Goal: Transaction & Acquisition: Purchase product/service

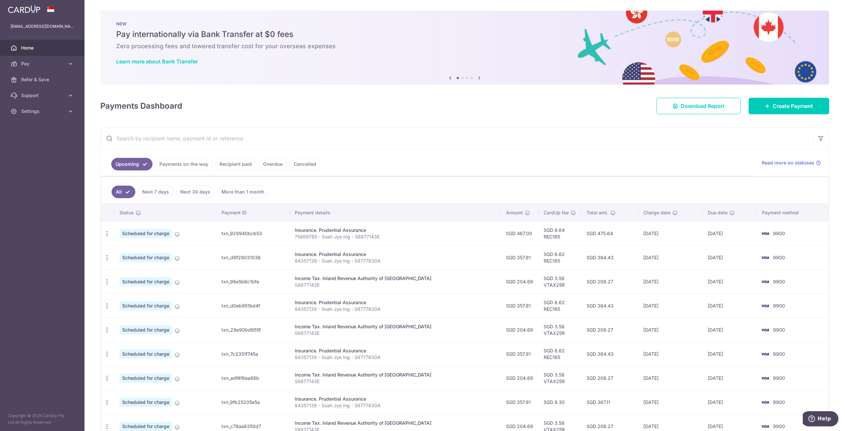
scroll to position [80, 0]
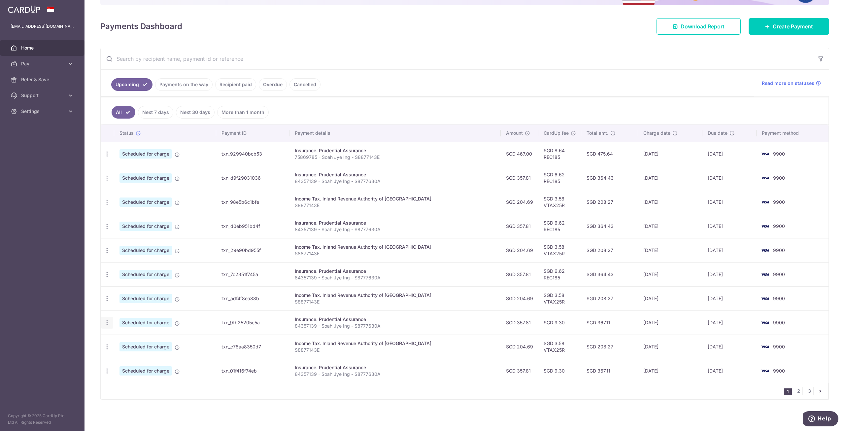
click at [108, 323] on icon "button" at bounding box center [107, 322] width 7 height 7
click at [119, 341] on link "Update payment" at bounding box center [135, 341] width 69 height 16
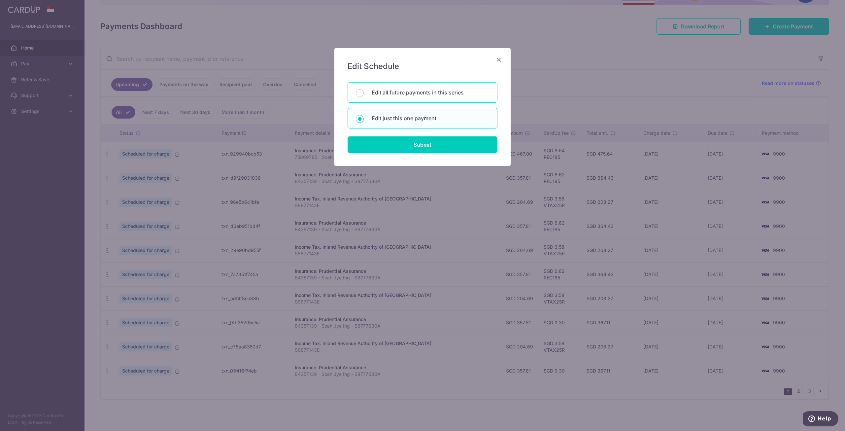
click at [416, 98] on div "Edit all future payments in this series" at bounding box center [423, 92] width 150 height 20
radio input "true"
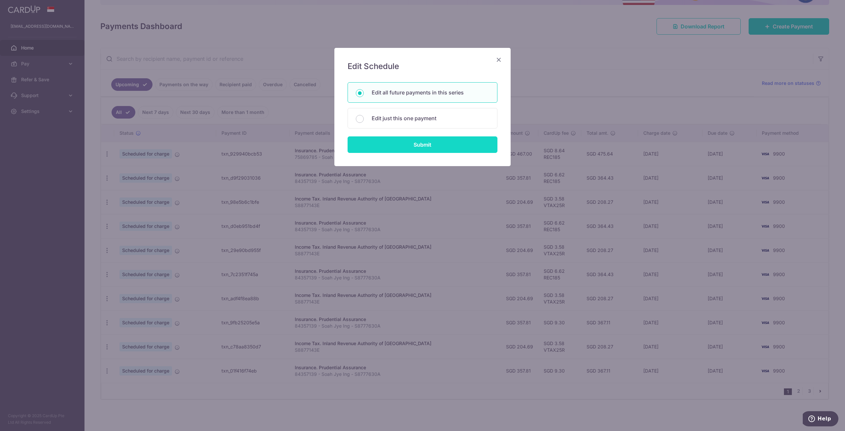
click at [398, 143] on input "Submit" at bounding box center [423, 144] width 150 height 17
radio input "true"
type input "357.81"
type input "84357139 - Soah Jye Ing - S8777630A"
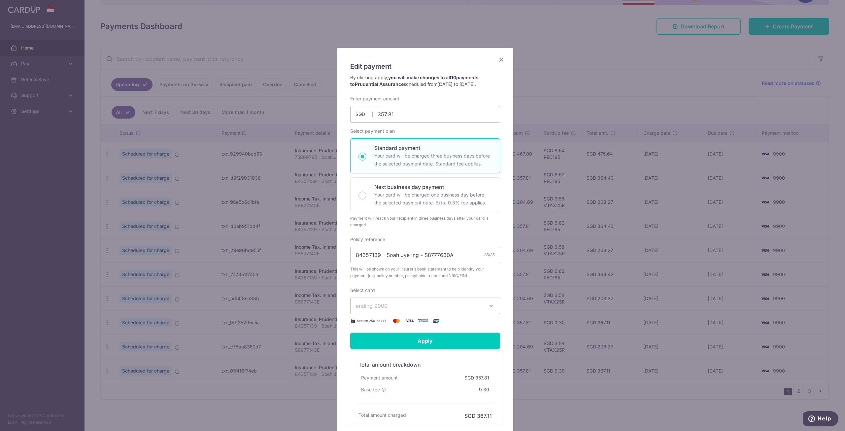
click at [488, 307] on icon "button" at bounding box center [491, 306] width 7 height 7
click at [385, 350] on span "**** 0135" at bounding box center [384, 353] width 24 height 8
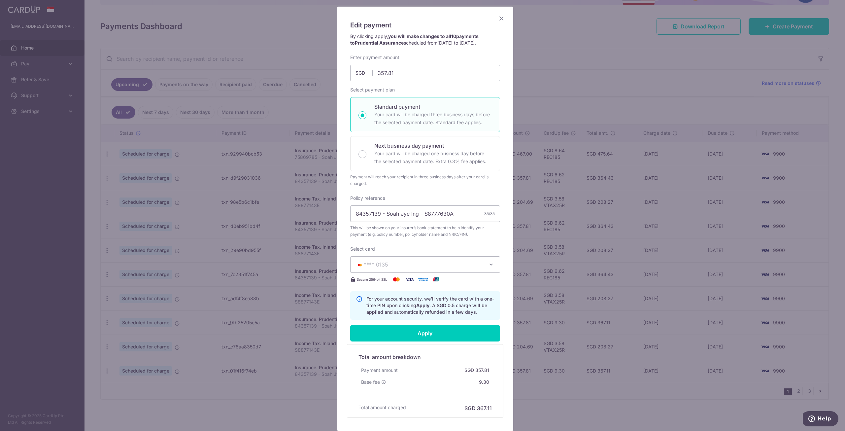
scroll to position [89, 0]
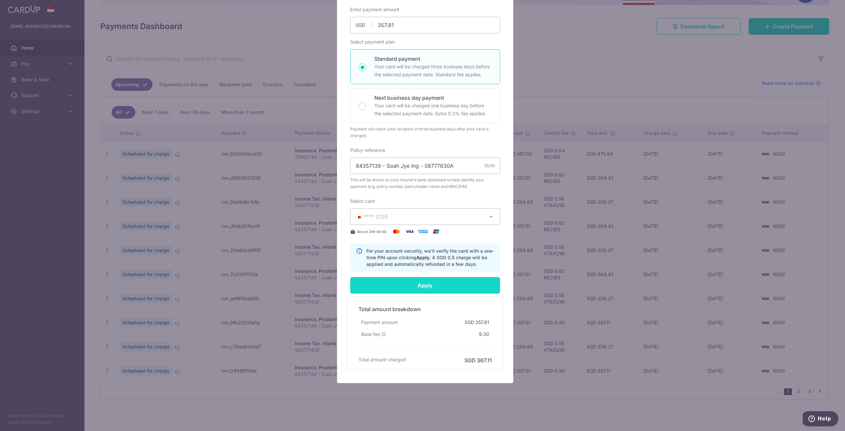
click at [415, 286] on input "Apply" at bounding box center [425, 285] width 150 height 17
type input "Successfully Applied"
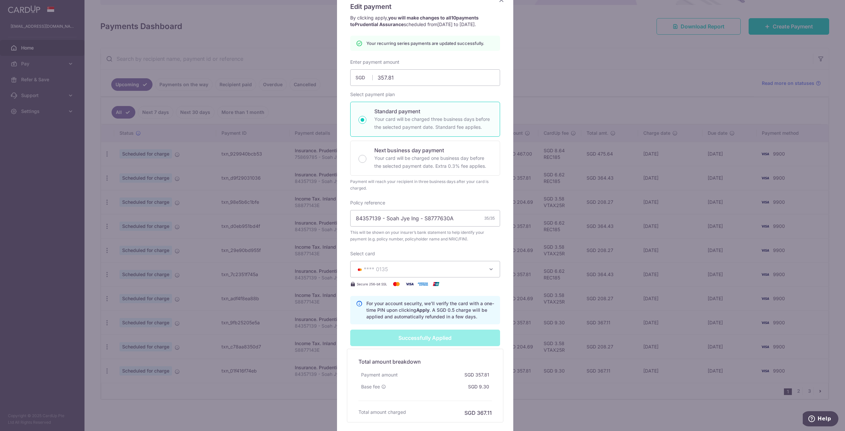
scroll to position [0, 0]
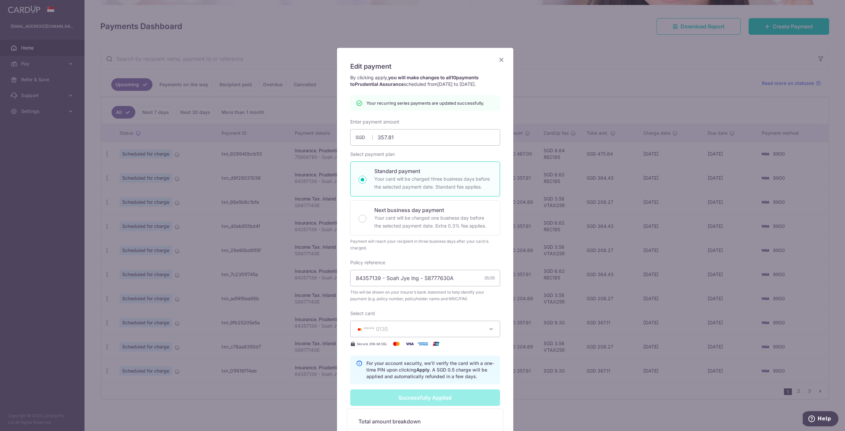
click at [500, 60] on icon "Close" at bounding box center [502, 59] width 8 height 8
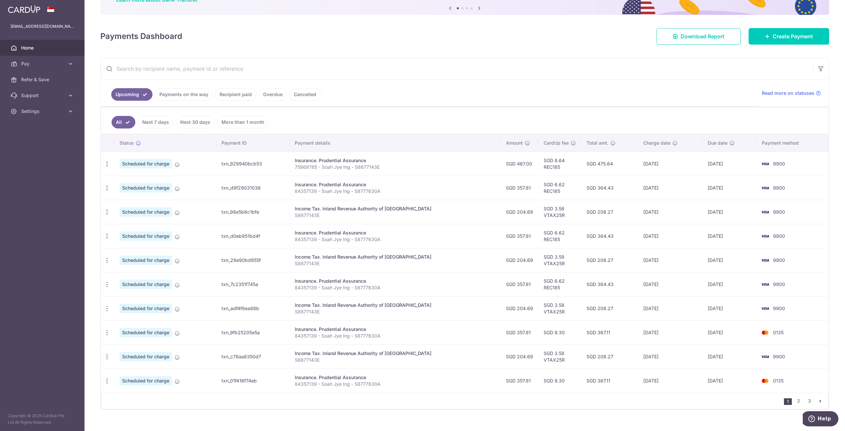
scroll to position [72, 0]
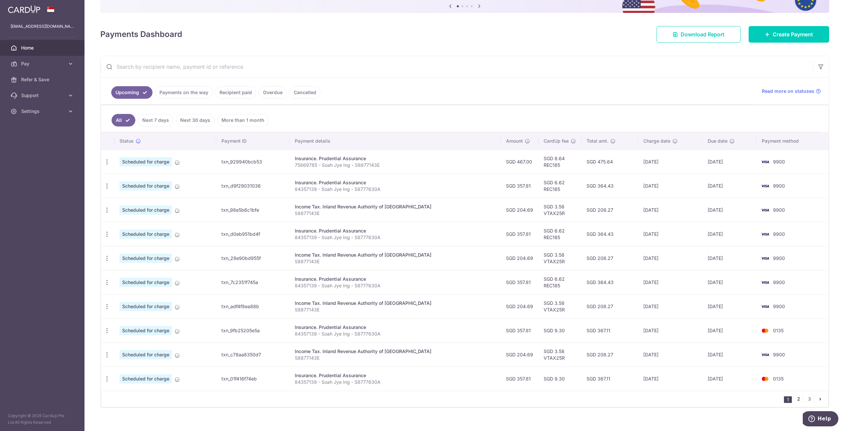
click at [797, 401] on link "2" at bounding box center [799, 399] width 8 height 8
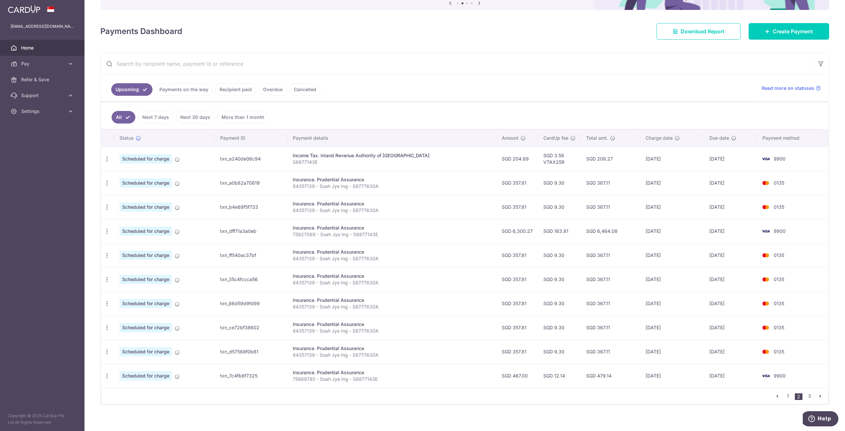
scroll to position [80, 0]
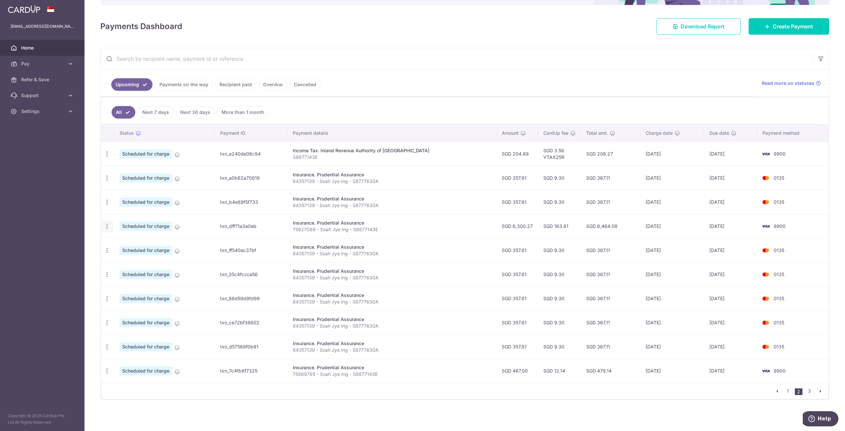
click at [107, 226] on icon "button" at bounding box center [107, 226] width 7 height 7
click at [126, 243] on span "Update payment" at bounding box center [142, 244] width 45 height 8
radio input "true"
type input "6,300.27"
type input "[DATE]"
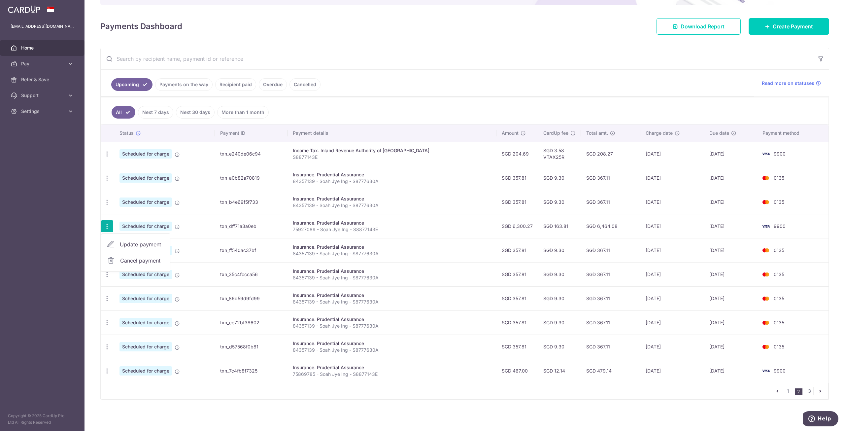
type input "75927089 - Soah Jye Ing - S8877143E"
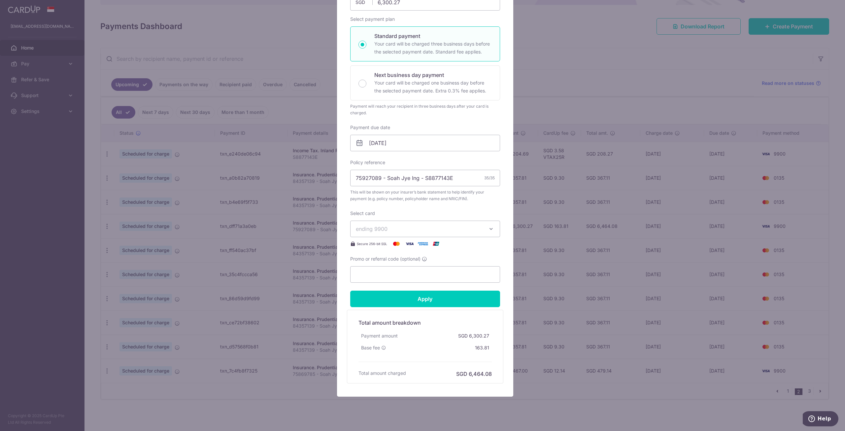
scroll to position [99, 0]
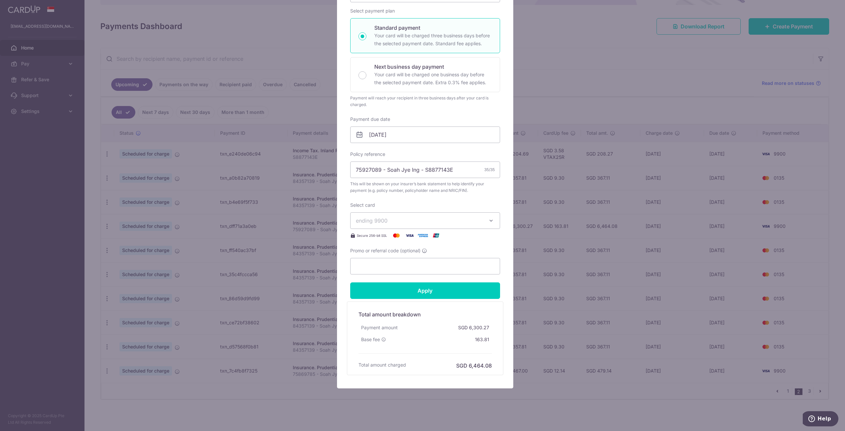
click at [489, 223] on icon "button" at bounding box center [491, 220] width 7 height 7
click at [378, 266] on span "**** 0135" at bounding box center [384, 268] width 24 height 8
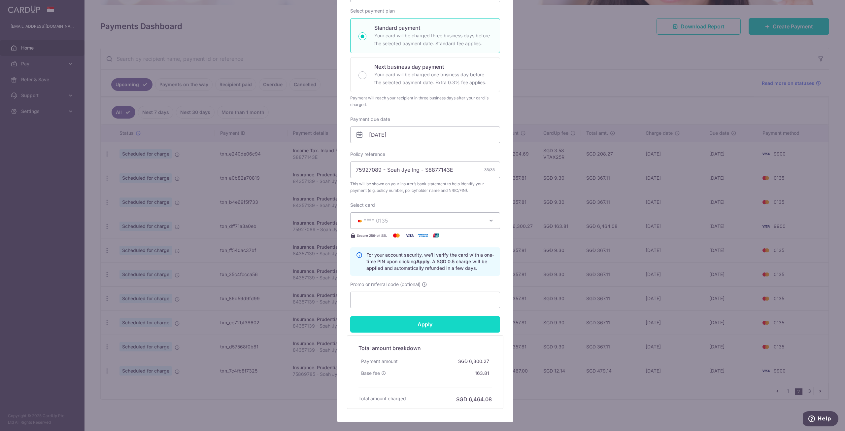
click at [408, 325] on input "Apply" at bounding box center [425, 324] width 150 height 17
type input "Successfully Applied"
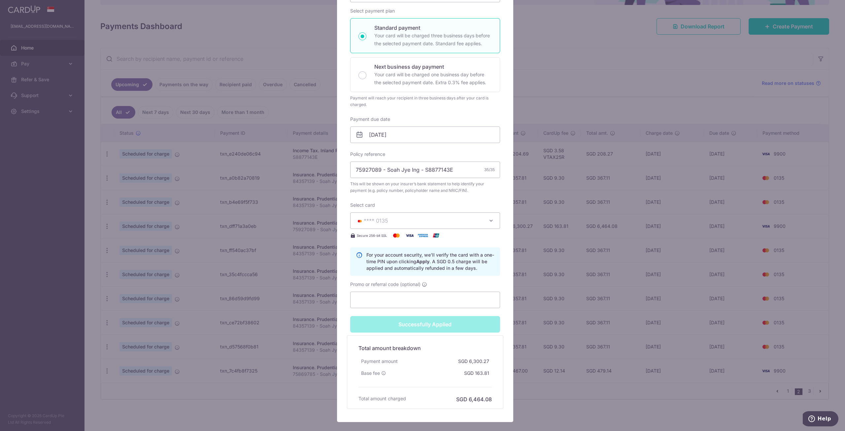
click at [595, 89] on div "Edit payment By clicking apply, you will make changes to all payments to Pruden…" at bounding box center [422, 215] width 845 height 431
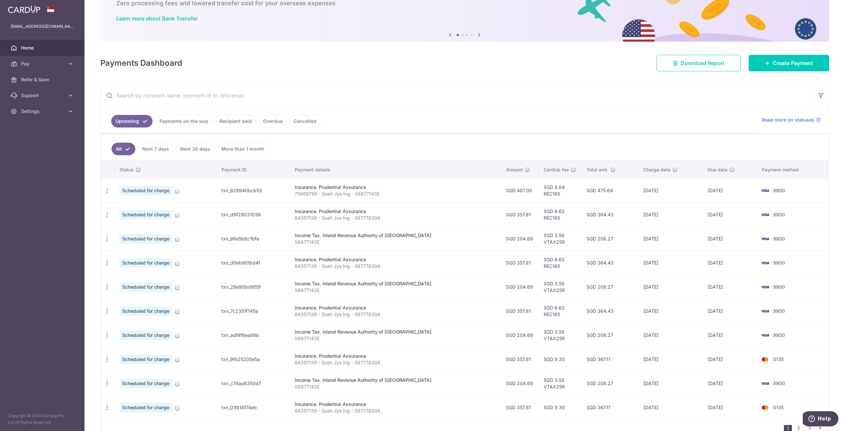
scroll to position [80, 0]
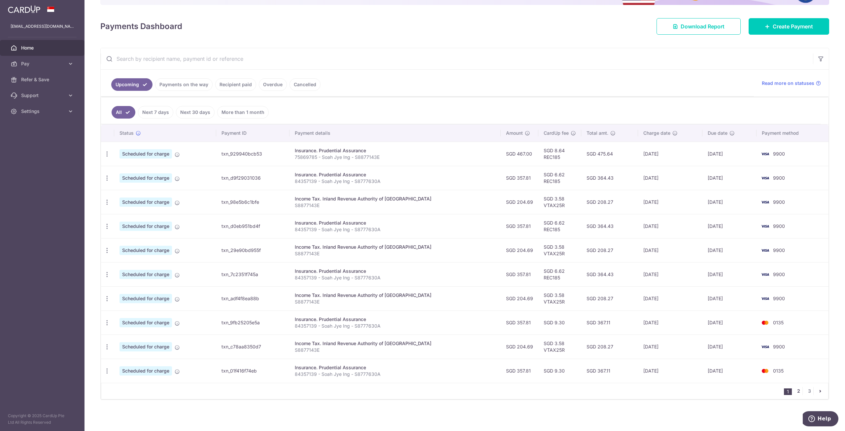
click at [795, 390] on link "2" at bounding box center [799, 391] width 8 height 8
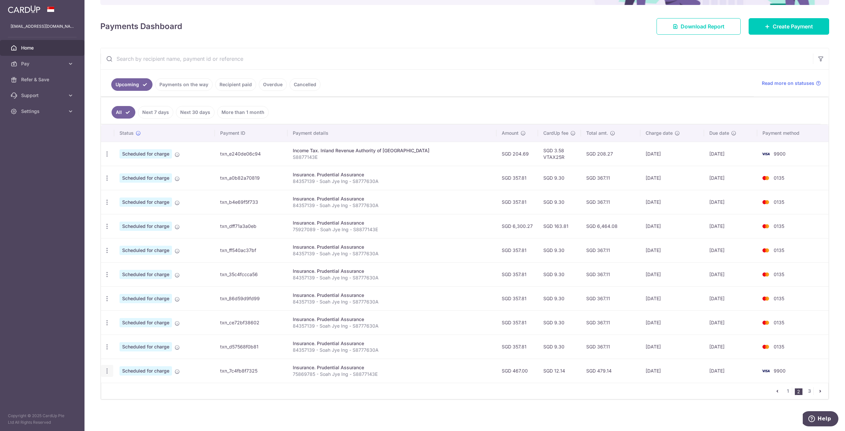
click at [106, 374] on icon "button" at bounding box center [107, 371] width 7 height 7
click at [150, 392] on span "Update payment" at bounding box center [142, 389] width 45 height 8
radio input "true"
type input "467.00"
type input "22/10/2026"
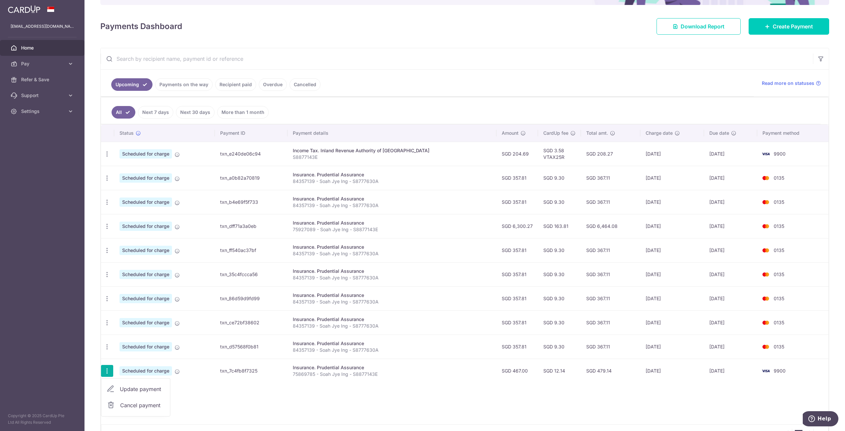
type input "75869785 - Soah Jye Ing - S8877143E"
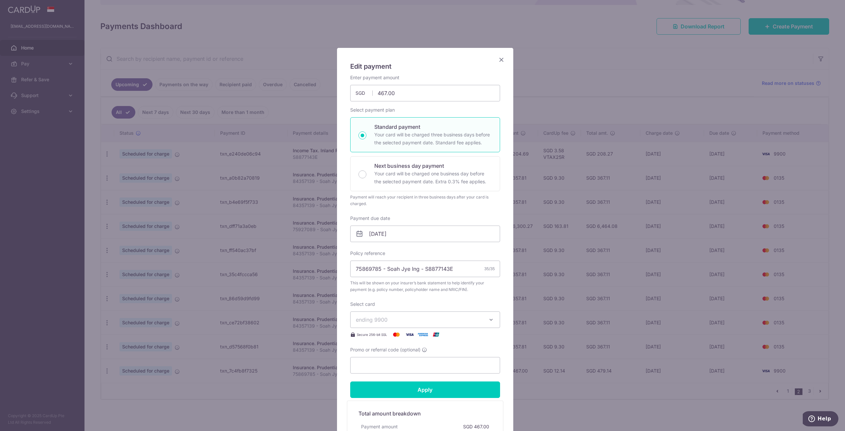
click at [489, 317] on icon "button" at bounding box center [491, 319] width 7 height 7
click at [380, 368] on span "**** 0135" at bounding box center [384, 367] width 24 height 8
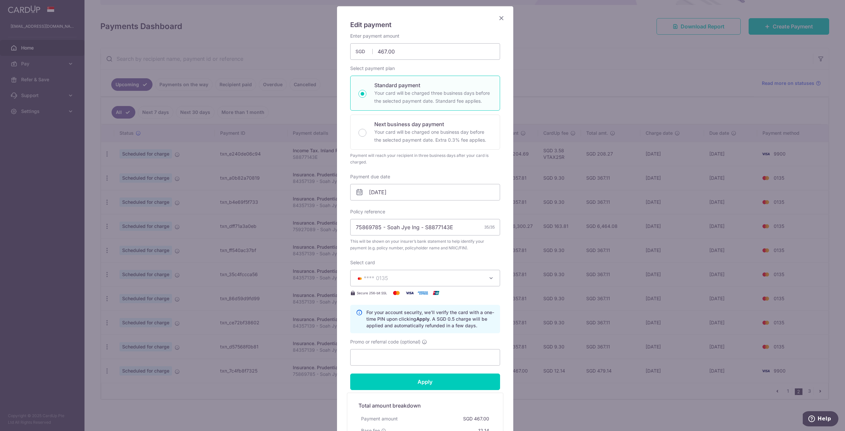
scroll to position [132, 0]
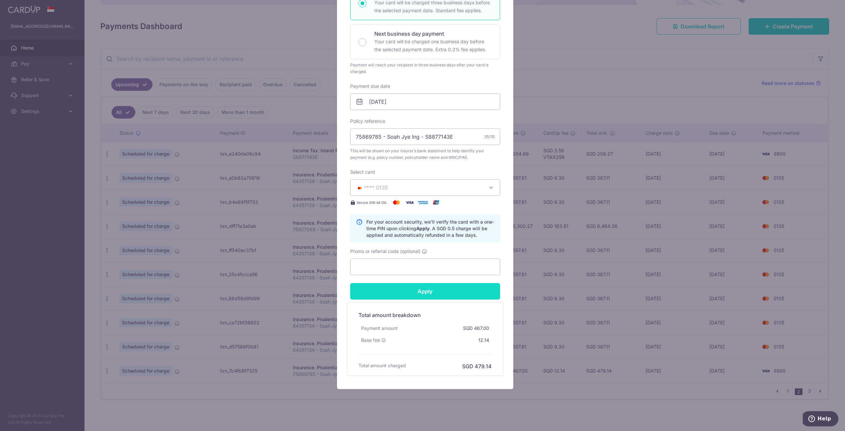
click at [434, 293] on input "Apply" at bounding box center [425, 291] width 150 height 17
type input "Successfully Applied"
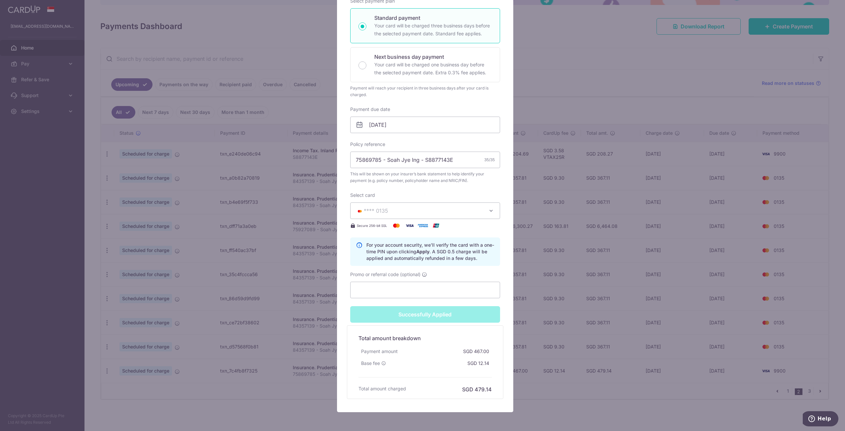
scroll to position [155, 0]
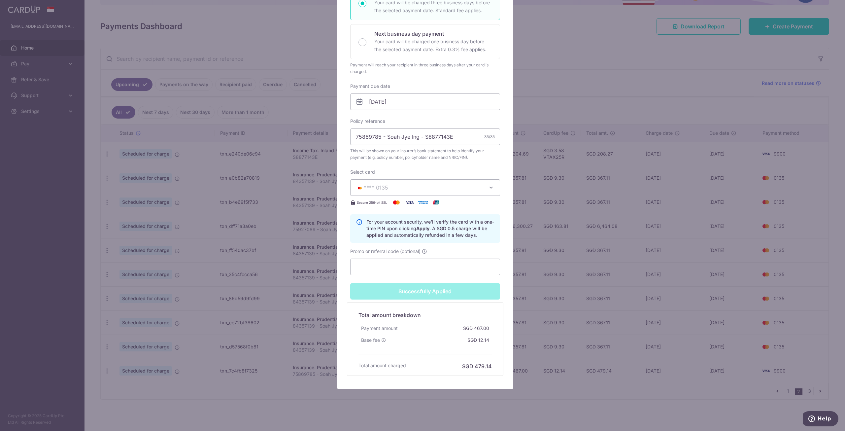
click at [586, 369] on div "Edit payment By clicking apply, you will make changes to all payments to Pruden…" at bounding box center [422, 215] width 845 height 431
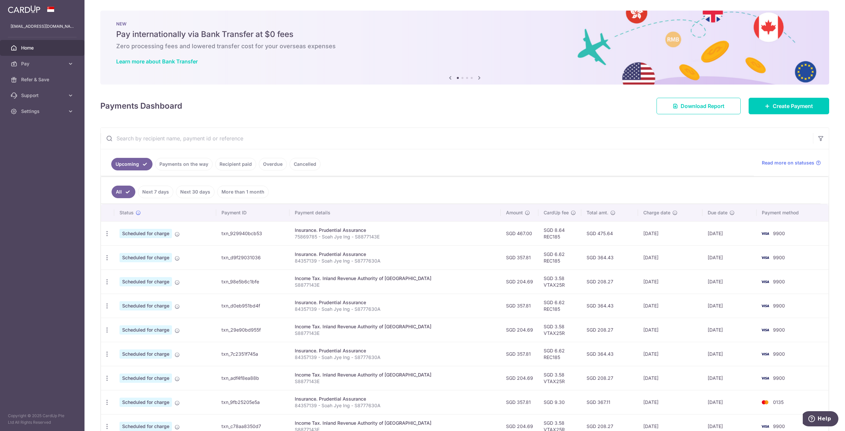
scroll to position [80, 0]
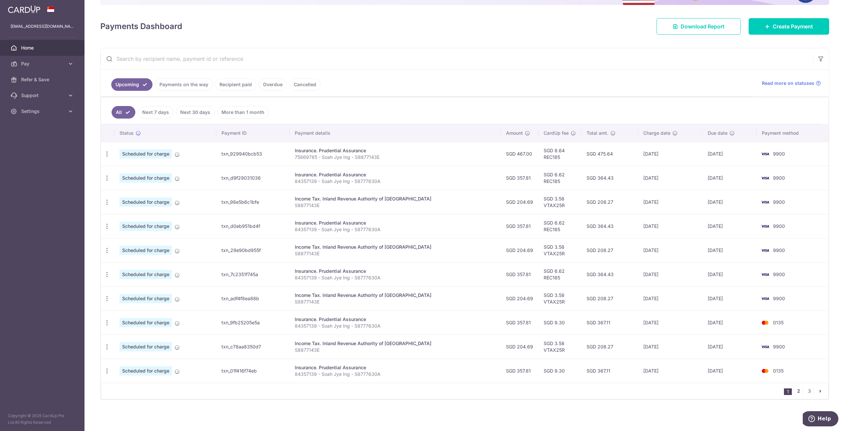
click at [796, 392] on link "2" at bounding box center [799, 391] width 8 height 8
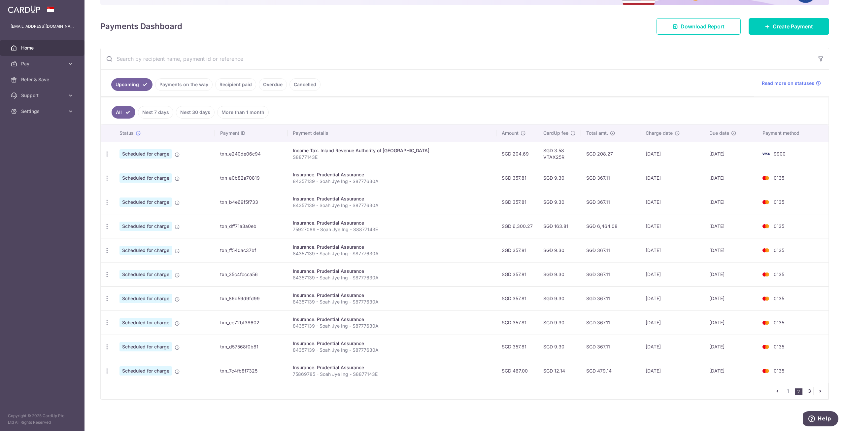
click at [806, 392] on link "3" at bounding box center [810, 391] width 8 height 8
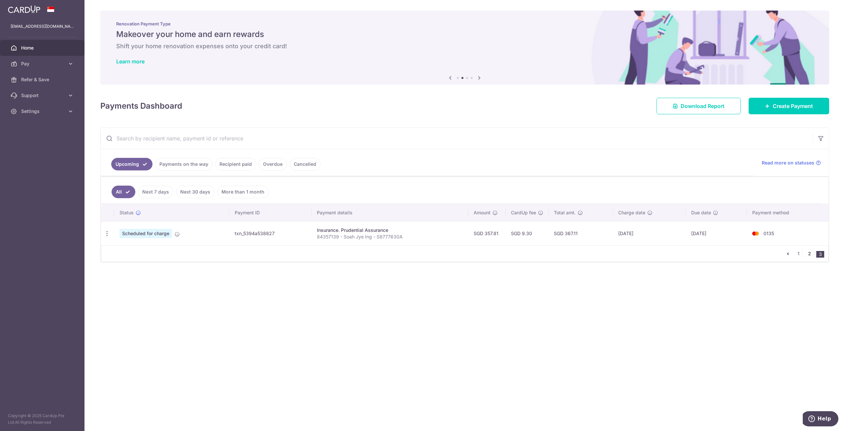
click at [808, 253] on link "2" at bounding box center [810, 254] width 8 height 8
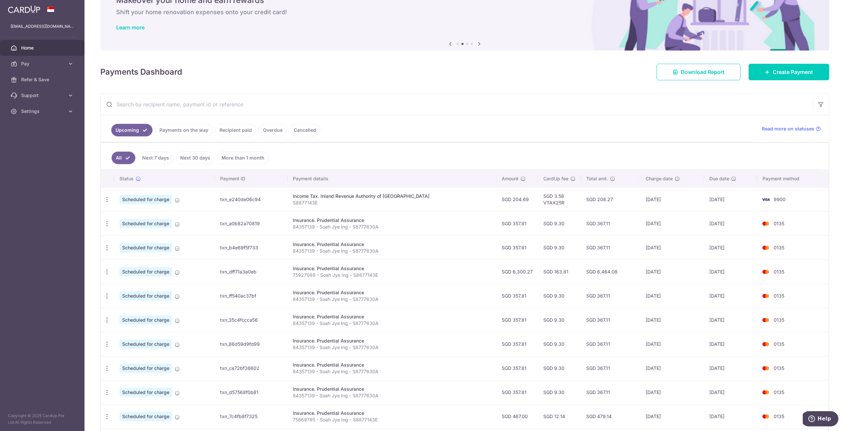
scroll to position [80, 0]
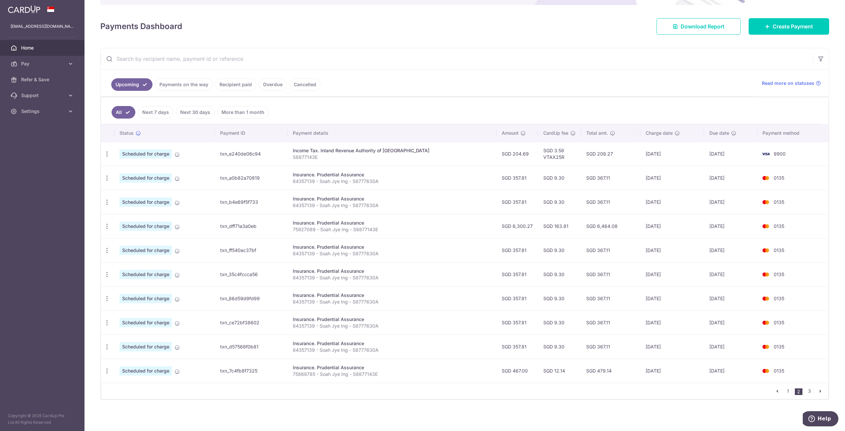
click at [787, 395] on nav "1 2 3" at bounding box center [801, 391] width 55 height 16
click at [785, 393] on link "1" at bounding box center [788, 391] width 8 height 8
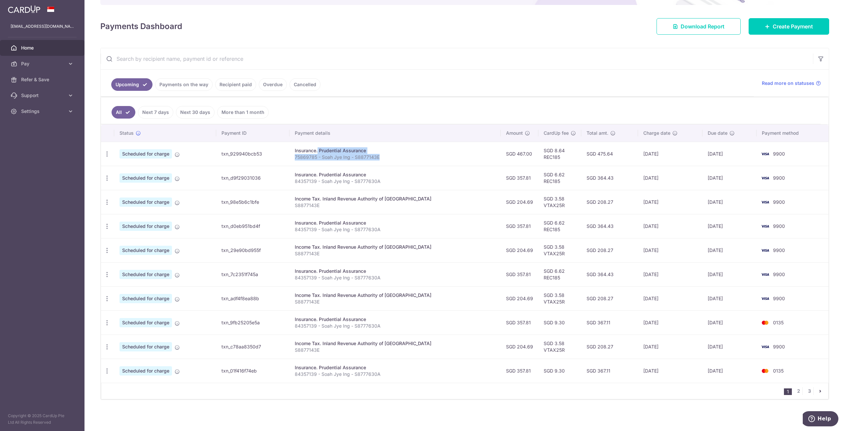
drag, startPoint x: 305, startPoint y: 152, endPoint x: 395, endPoint y: 159, distance: 90.2
click at [395, 159] on td "Insurance. Prudential Assurance 75869785 - Soah Jye Ing - S8877143E" at bounding box center [395, 154] width 211 height 24
click at [290, 146] on td "txn_929940bcb53" at bounding box center [252, 154] width 73 height 24
drag, startPoint x: 304, startPoint y: 150, endPoint x: 395, endPoint y: 155, distance: 91.0
click at [395, 155] on td "Insurance. Prudential Assurance 75869785 - Soah Jye Ing - S8877143E" at bounding box center [395, 154] width 211 height 24
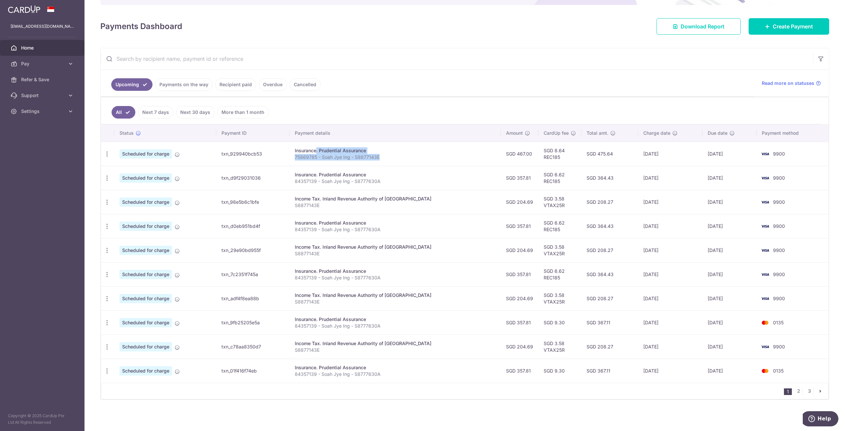
copy td "Insurance. Prudential Assurance 75869785 - Soah Jye Ing - S8877143E"
click at [466, 111] on ul "All Next 7 days Next 30 days More than 1 month" at bounding box center [461, 110] width 720 height 27
drag, startPoint x: 493, startPoint y: 155, endPoint x: 518, endPoint y: 155, distance: 25.1
click at [518, 155] on td "SGD 467.00" at bounding box center [520, 154] width 38 height 24
copy td "SGD 467.00"
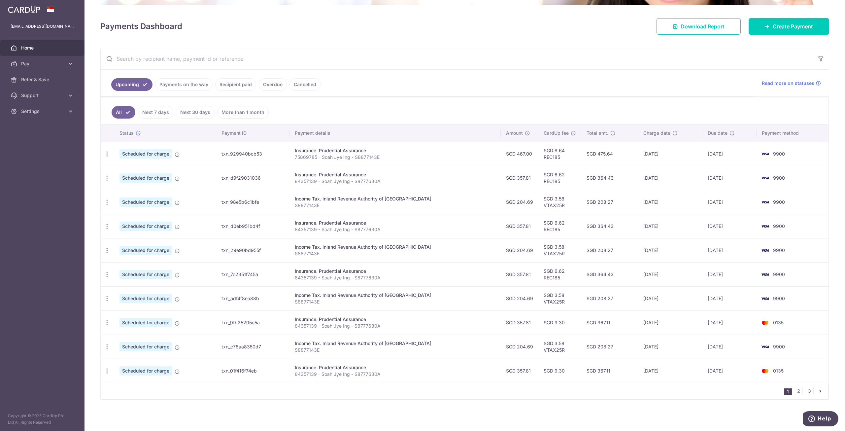
click at [506, 114] on ul "All Next 7 days Next 30 days More than 1 month" at bounding box center [461, 110] width 720 height 27
drag, startPoint x: 701, startPoint y: 152, endPoint x: 733, endPoint y: 154, distance: 31.8
click at [733, 154] on td "[DATE]" at bounding box center [730, 154] width 54 height 24
copy td "[DATE]"
click at [415, 115] on ul "All Next 7 days Next 30 days More than 1 month" at bounding box center [461, 110] width 720 height 27
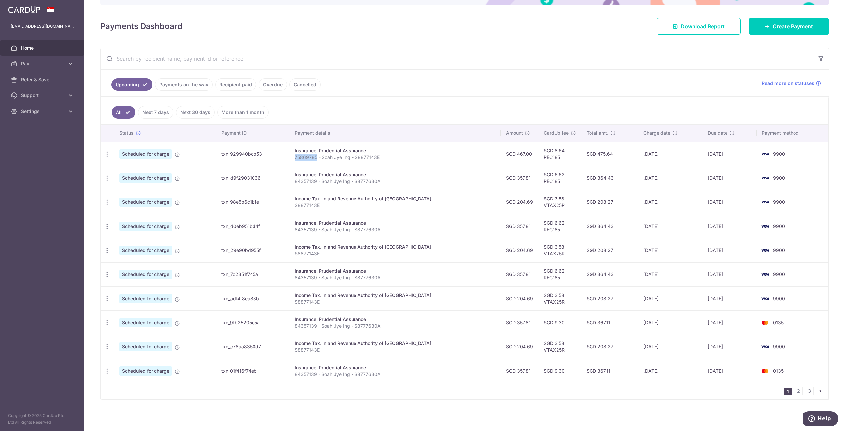
drag, startPoint x: 305, startPoint y: 158, endPoint x: 327, endPoint y: 159, distance: 21.9
click at [327, 159] on p "75869785 - Soah Jye Ing - S8877143E" at bounding box center [395, 157] width 201 height 7
copy p "75869785"
click at [218, 57] on input "text" at bounding box center [457, 58] width 713 height 21
paste input "75869785"
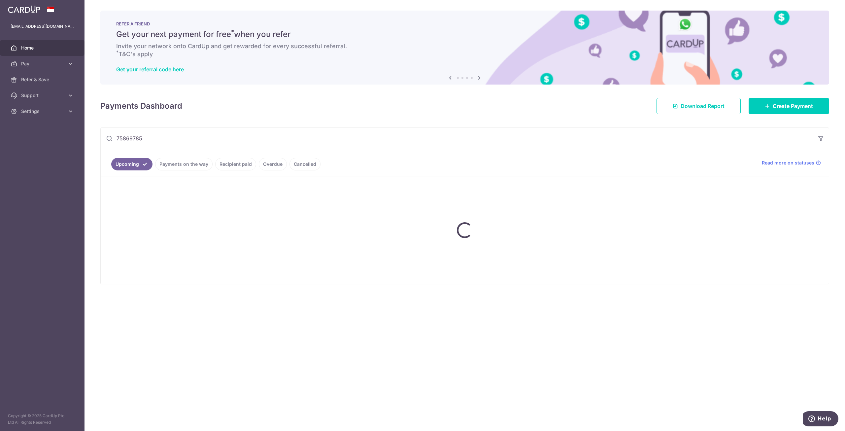
scroll to position [0, 0]
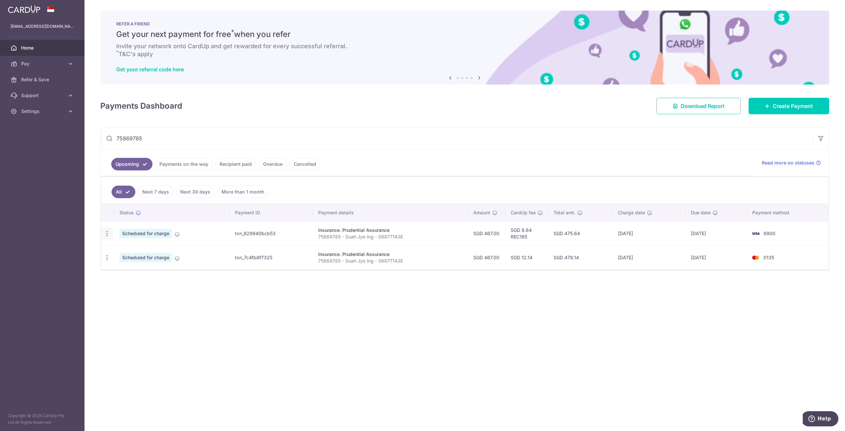
type input "75869785"
click at [110, 234] on icon "button" at bounding box center [107, 233] width 7 height 7
click at [134, 256] on span "Update payment" at bounding box center [142, 252] width 45 height 8
radio input "true"
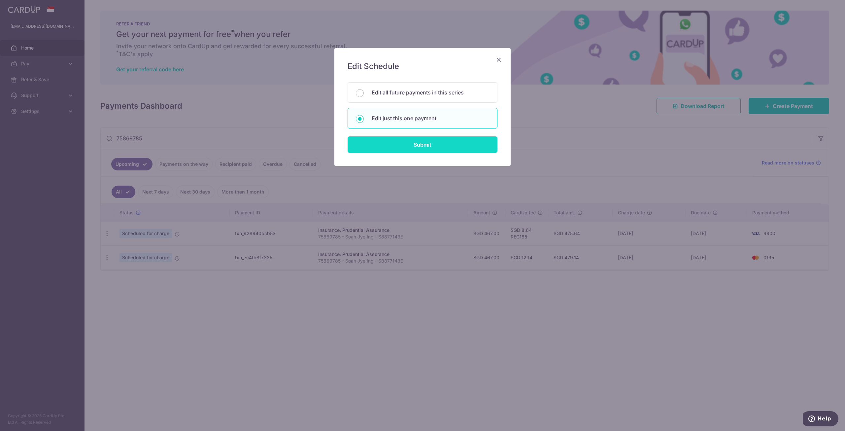
click at [403, 143] on input "Submit" at bounding box center [423, 144] width 150 height 17
radio input "true"
type input "467.00"
type input "[DATE]"
type input "75869785 - Soah Jye Ing - S8877143E"
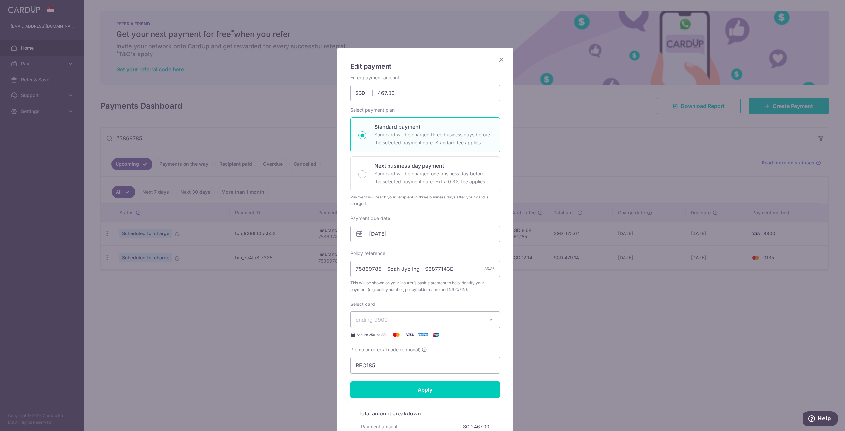
scroll to position [104, 0]
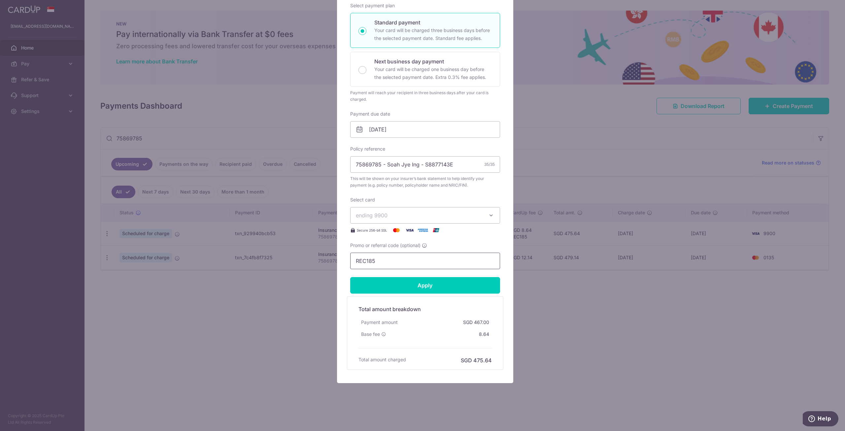
drag, startPoint x: 381, startPoint y: 261, endPoint x: 193, endPoint y: 228, distance: 190.4
click at [197, 231] on div "Edit payment By clicking apply, you will make changes to all payments to Pruden…" at bounding box center [422, 215] width 845 height 431
click at [462, 288] on input "Apply" at bounding box center [425, 285] width 150 height 17
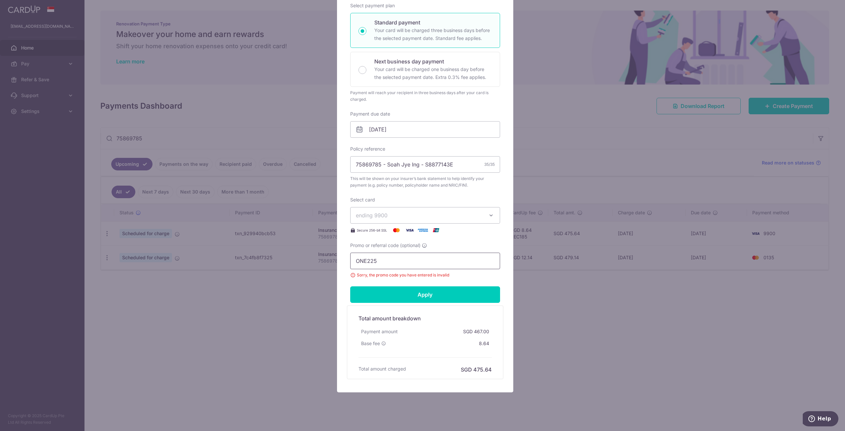
drag, startPoint x: 383, startPoint y: 259, endPoint x: 236, endPoint y: 237, distance: 148.9
click at [238, 238] on div "Edit payment By clicking apply, you will make changes to all payments to Pruden…" at bounding box center [422, 215] width 845 height 431
type input "OFF225"
click at [483, 217] on button "ending 9900" at bounding box center [425, 215] width 150 height 17
click at [384, 259] on span "**** 0135" at bounding box center [384, 262] width 24 height 8
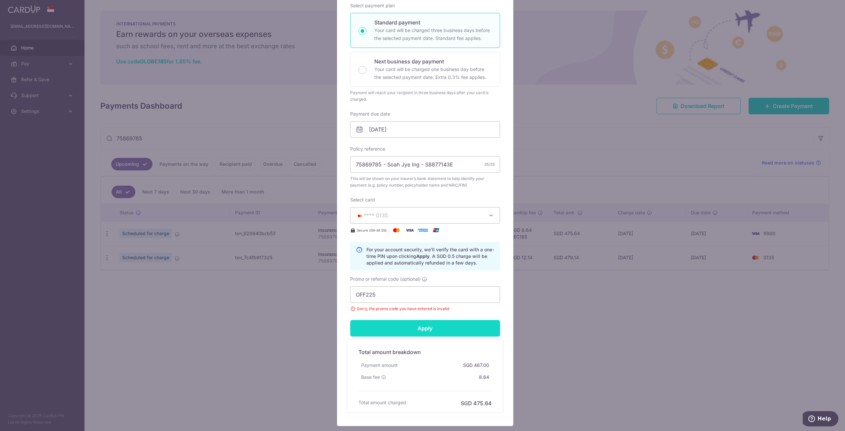
click at [434, 327] on input "Apply" at bounding box center [425, 328] width 150 height 17
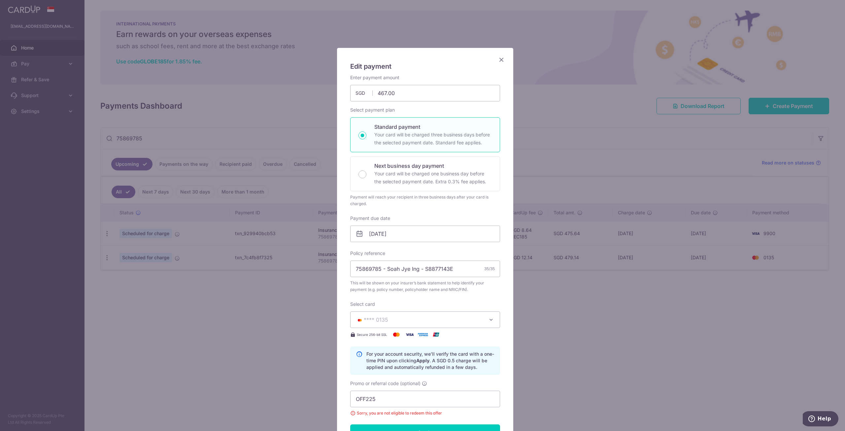
click at [500, 60] on icon "Close" at bounding box center [502, 59] width 8 height 8
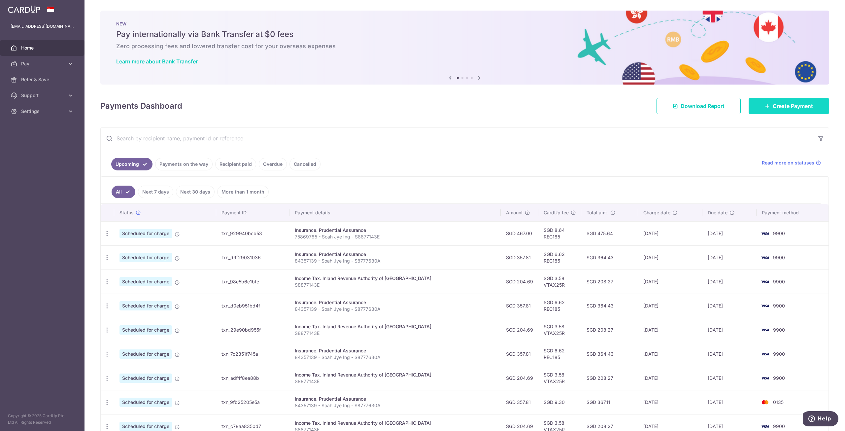
click at [798, 104] on span "Create Payment" at bounding box center [793, 106] width 40 height 8
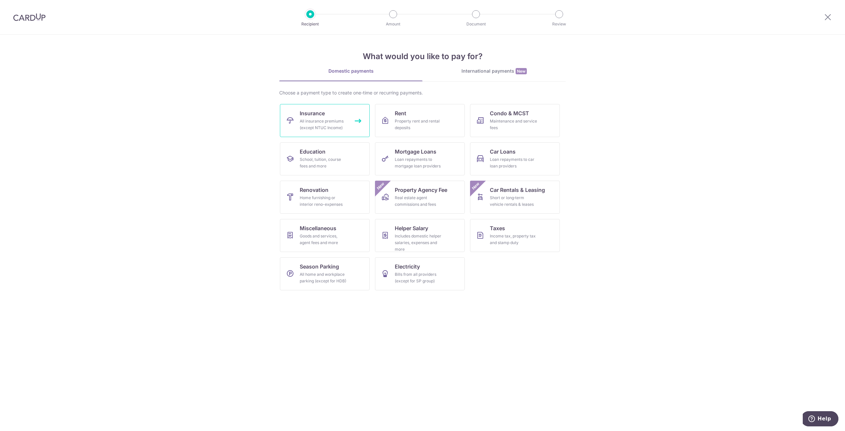
click at [343, 119] on div "All insurance premiums (except NTUC Income)" at bounding box center [324, 124] width 48 height 13
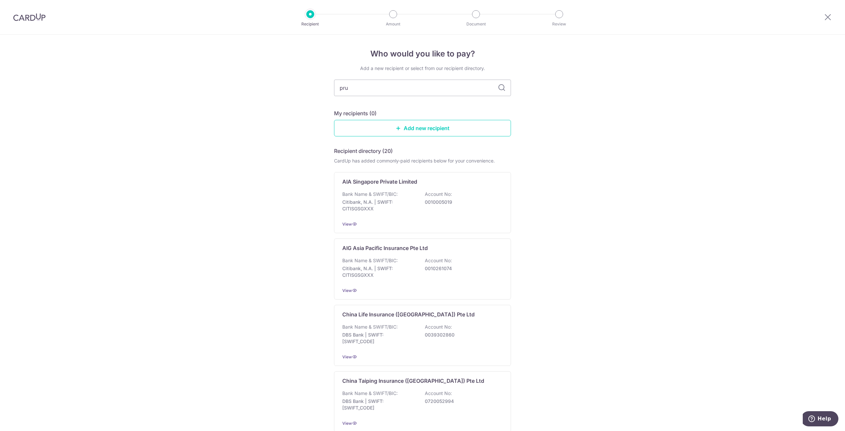
type input "prud"
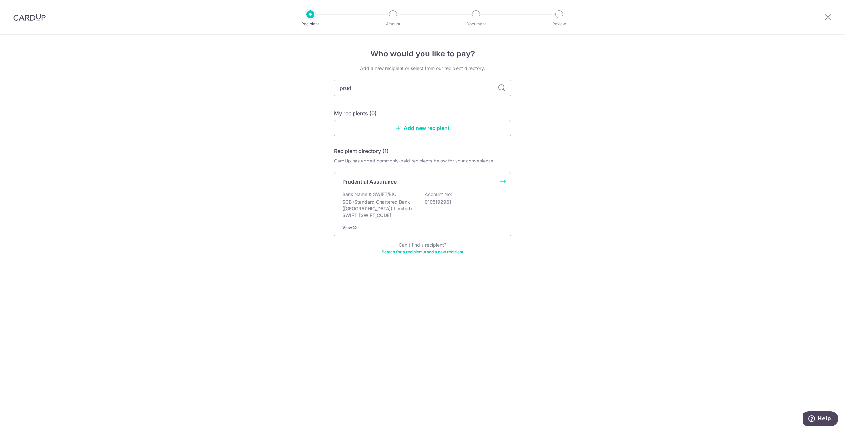
click at [395, 186] on div "Prudential Assurance Bank Name & SWIFT/BIC: SCB (Standard Chartered Bank (Singa…" at bounding box center [422, 204] width 177 height 64
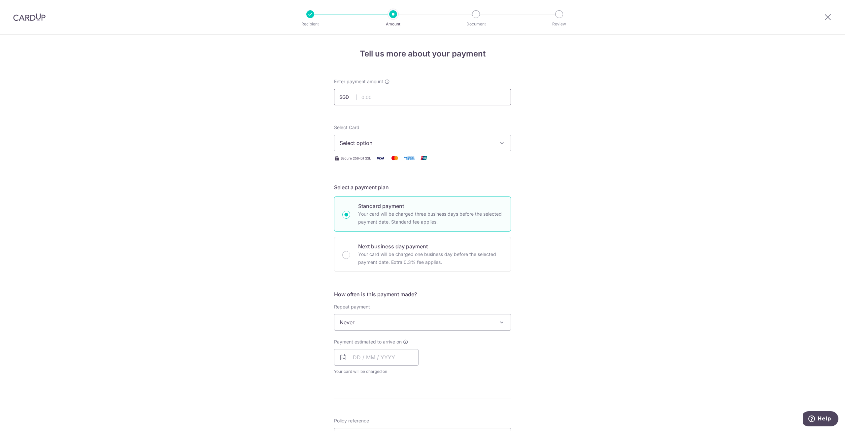
click at [411, 102] on input "text" at bounding box center [422, 97] width 177 height 17
type input "467.00"
click at [459, 142] on span "Select option" at bounding box center [417, 143] width 154 height 8
click at [406, 202] on span "**** 0135" at bounding box center [423, 206] width 166 height 8
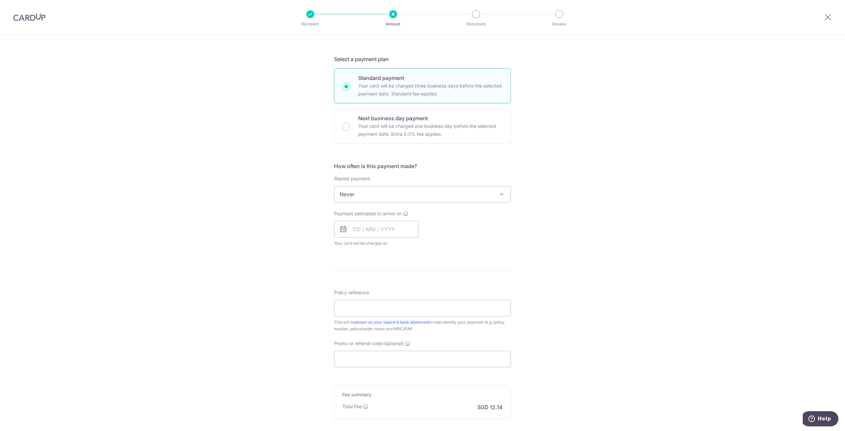
scroll to position [132, 0]
click at [356, 226] on input "text" at bounding box center [376, 225] width 85 height 17
click at [388, 313] on link "22" at bounding box center [387, 311] width 11 height 11
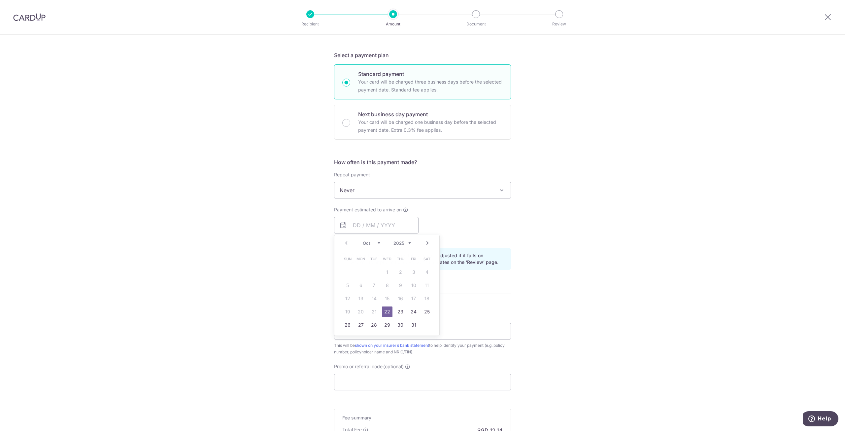
type input "[DATE]"
click at [439, 294] on hr at bounding box center [422, 294] width 177 height 0
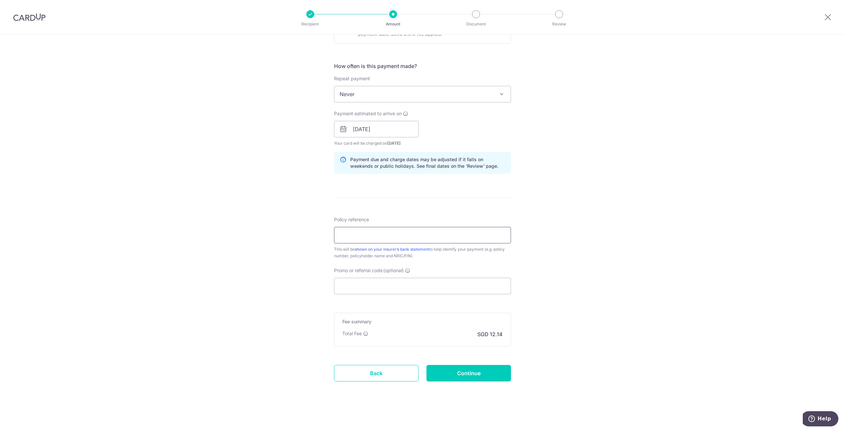
click at [357, 238] on input "Policy reference" at bounding box center [422, 235] width 177 height 17
paste input "75869785 - Soah Jye Ing - S8877143E"
type input "75869785 - Soah Jye Ing - S8877143E"
click at [348, 286] on input "Promo or referral code (optional)" at bounding box center [422, 286] width 177 height 17
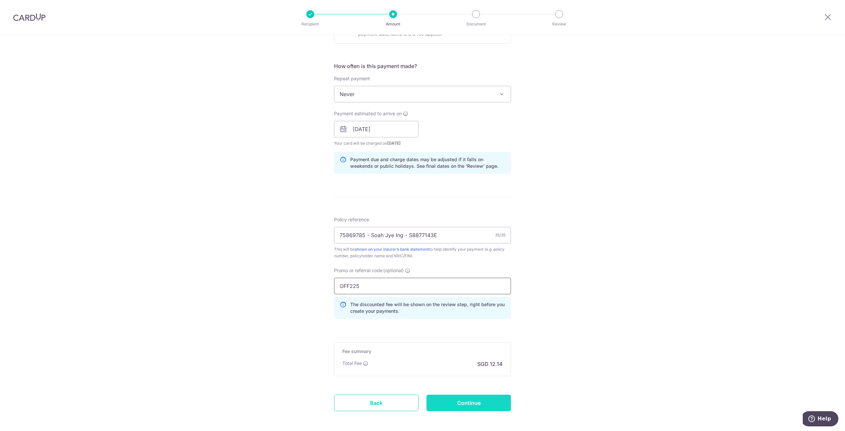
type input "OFF225"
click at [463, 404] on input "Continue" at bounding box center [469, 403] width 85 height 17
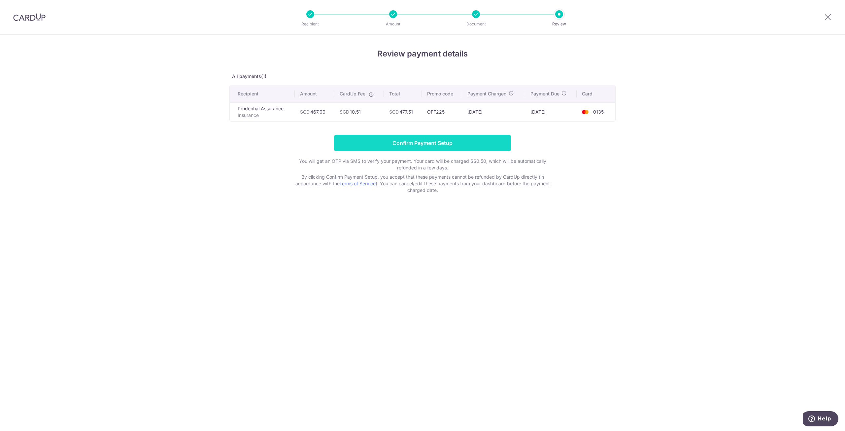
click at [446, 142] on input "Confirm Payment Setup" at bounding box center [422, 143] width 177 height 17
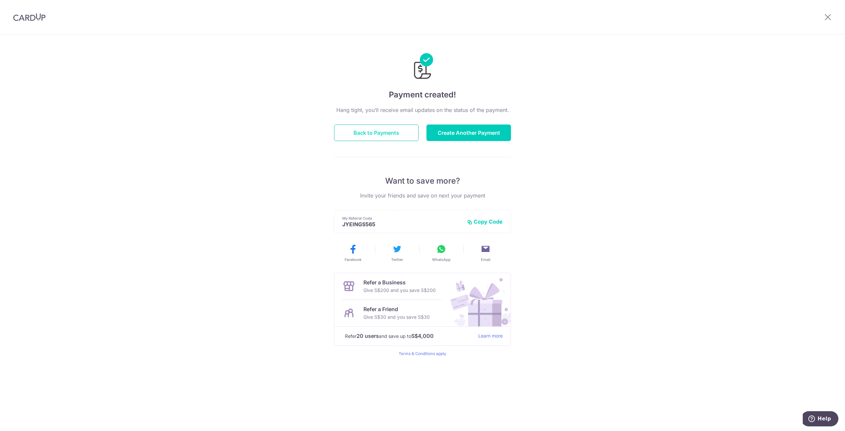
click at [389, 127] on button "Back to Payments" at bounding box center [376, 133] width 85 height 17
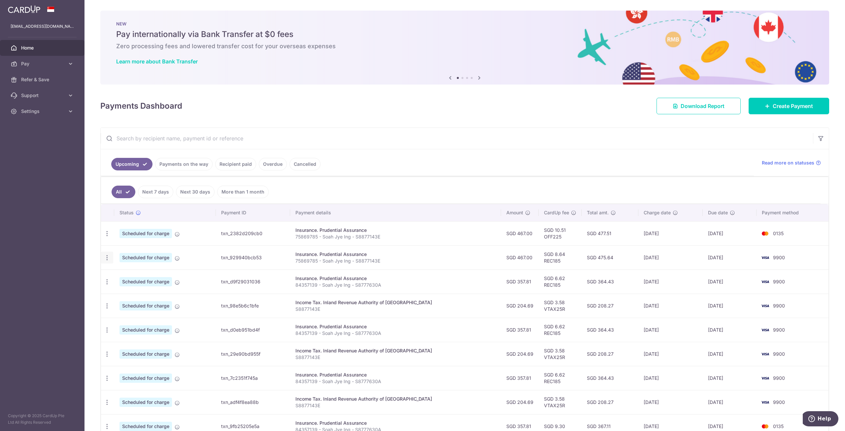
click at [108, 260] on icon "button" at bounding box center [107, 257] width 7 height 7
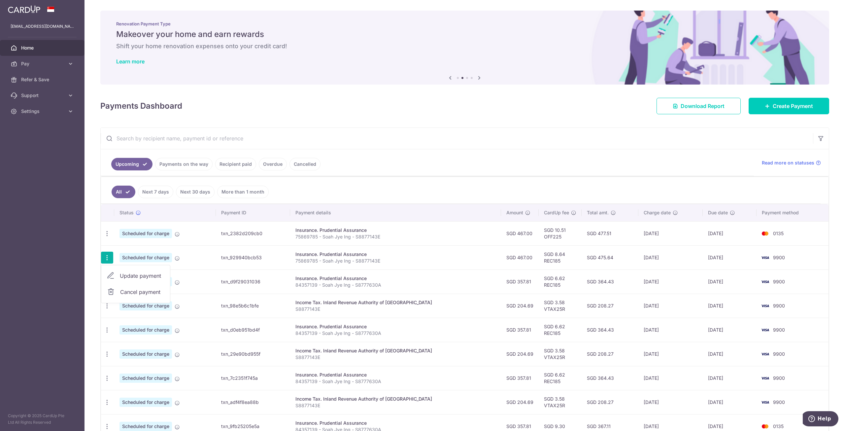
click at [133, 294] on span "Cancel payment" at bounding box center [142, 292] width 44 height 8
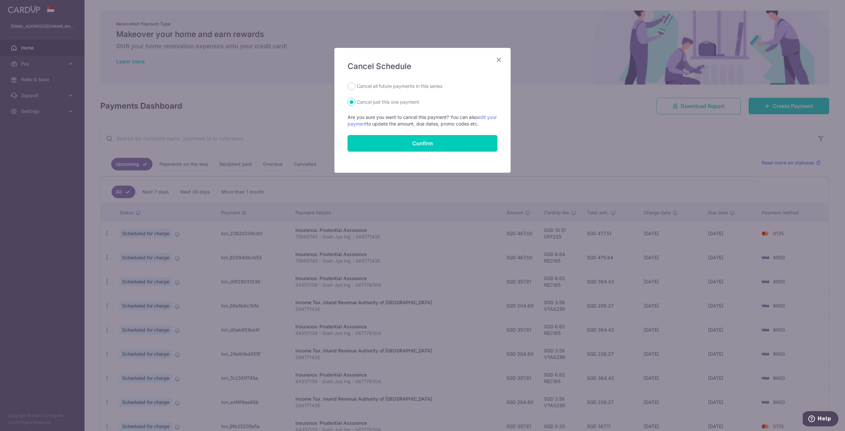
click at [396, 143] on button "Confirm" at bounding box center [423, 143] width 150 height 17
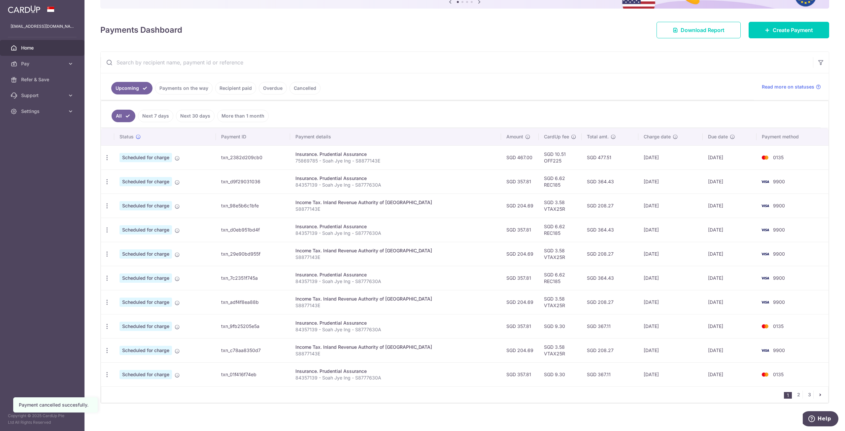
scroll to position [80, 0]
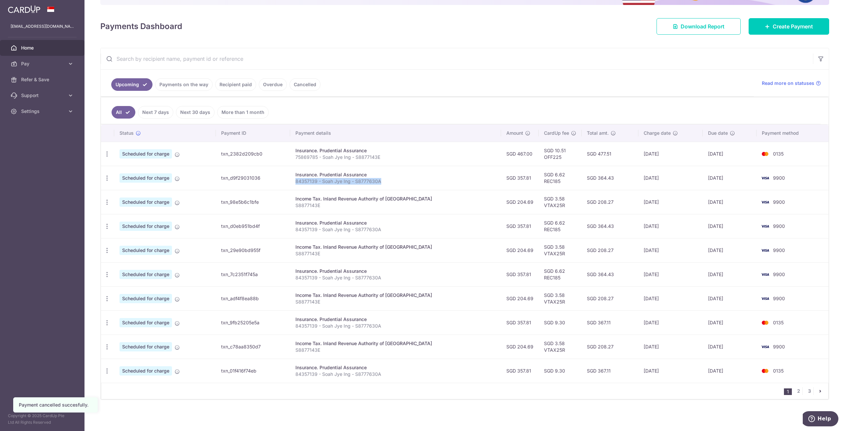
drag, startPoint x: 305, startPoint y: 183, endPoint x: 397, endPoint y: 186, distance: 92.5
click at [397, 186] on td "Insurance. Prudential Assurance 84357139 - Soah Jye Ing - S8777630A" at bounding box center [395, 178] width 211 height 24
copy p "84357139 - Soah Jye Ing - S8777630A"
click at [430, 191] on td "Income Tax. Inland Revenue Authority of [GEOGRAPHIC_DATA] S8877143E" at bounding box center [395, 202] width 211 height 24
drag, startPoint x: 493, startPoint y: 177, endPoint x: 519, endPoint y: 178, distance: 25.4
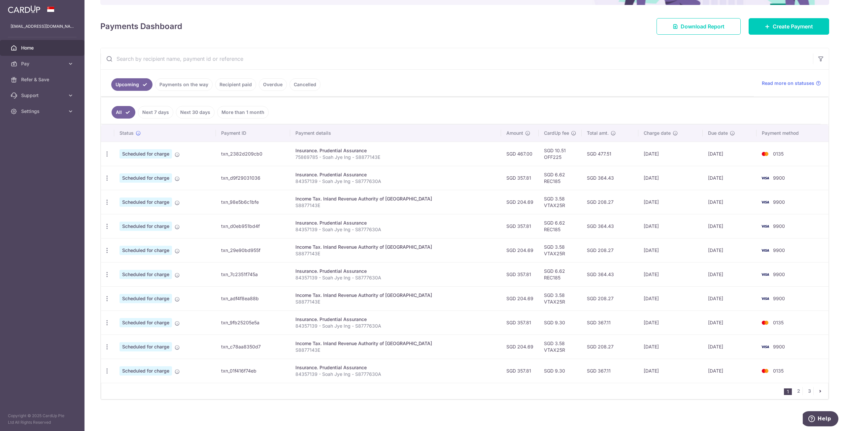
click at [519, 178] on td "SGD 357.81" at bounding box center [520, 178] width 38 height 24
copy td "SGD 357.81"
click at [482, 125] on th "Payment details" at bounding box center [395, 133] width 211 height 17
drag, startPoint x: 701, startPoint y: 177, endPoint x: 730, endPoint y: 177, distance: 29.1
click at [730, 177] on td "05/11/2025" at bounding box center [730, 178] width 54 height 24
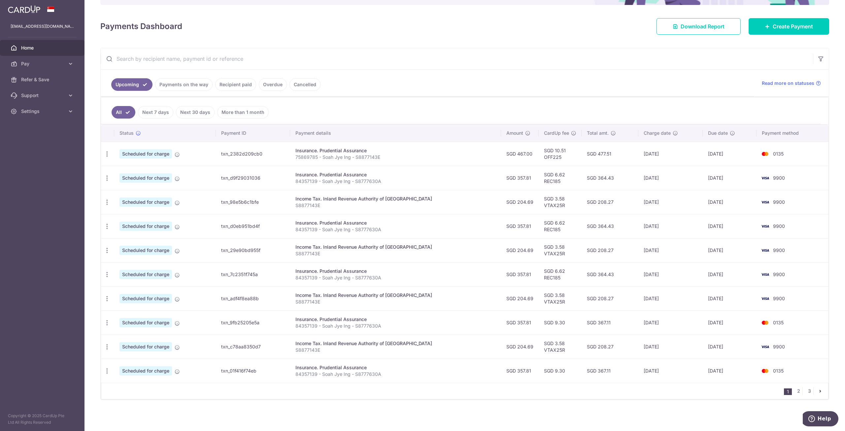
copy td "05/11/2025"
click at [409, 120] on ul "All Next 7 days Next 30 days More than 1 month" at bounding box center [461, 110] width 720 height 27
drag, startPoint x: 305, startPoint y: 181, endPoint x: 327, endPoint y: 182, distance: 21.5
click at [327, 182] on p "84357139 - Soah Jye Ing - S8777630A" at bounding box center [396, 181] width 200 height 7
copy p "84357139"
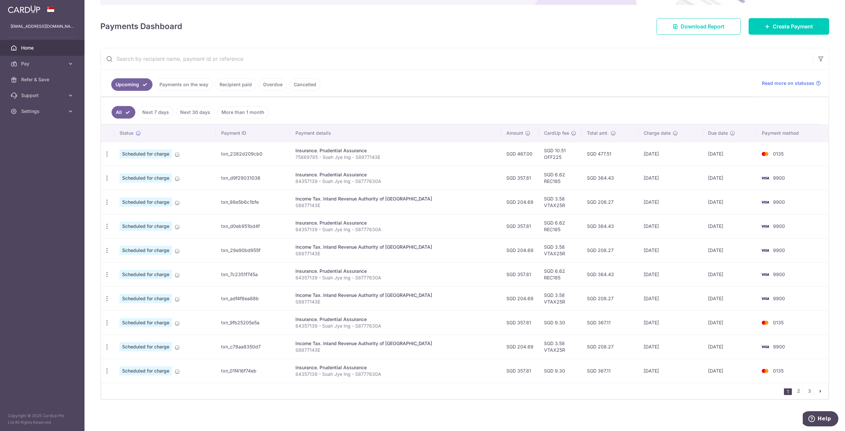
click at [221, 56] on input "text" at bounding box center [457, 58] width 713 height 21
paste input "84357139"
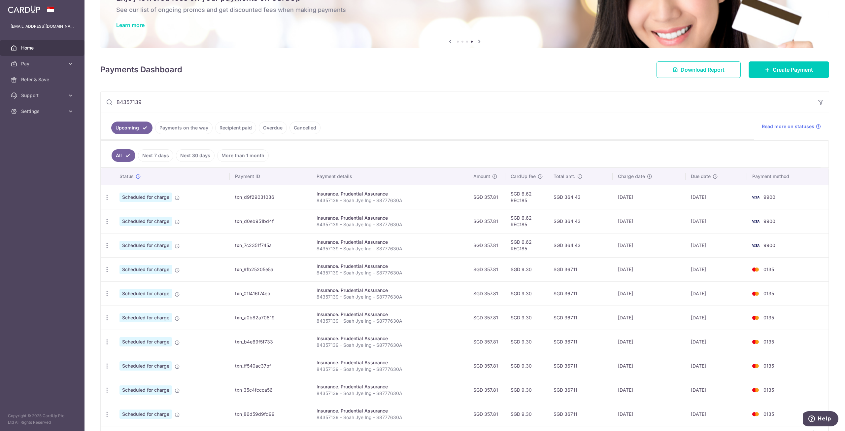
scroll to position [0, 0]
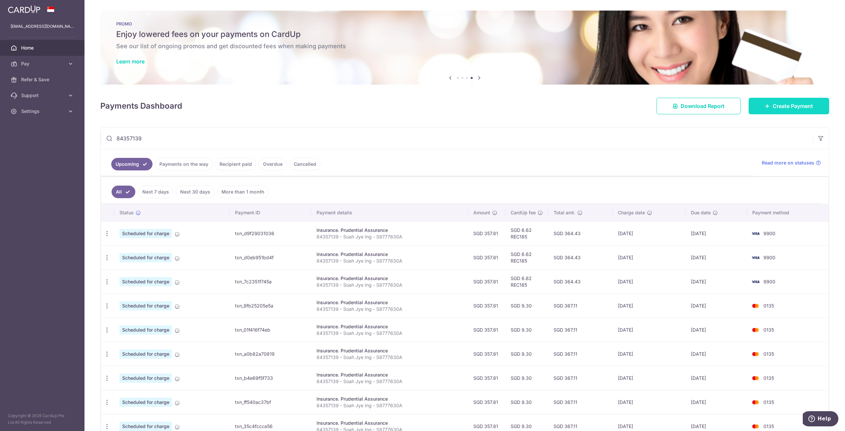
type input "84357139"
click at [798, 103] on span "Create Payment" at bounding box center [793, 106] width 40 height 8
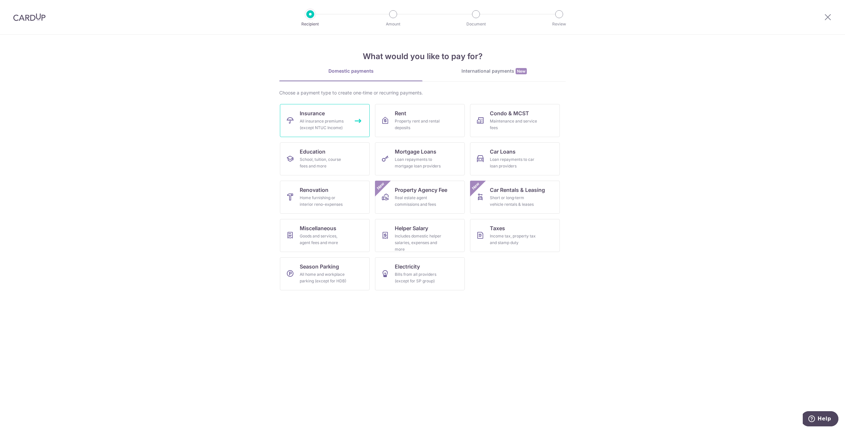
click at [324, 117] on span "Insurance" at bounding box center [312, 113] width 25 height 8
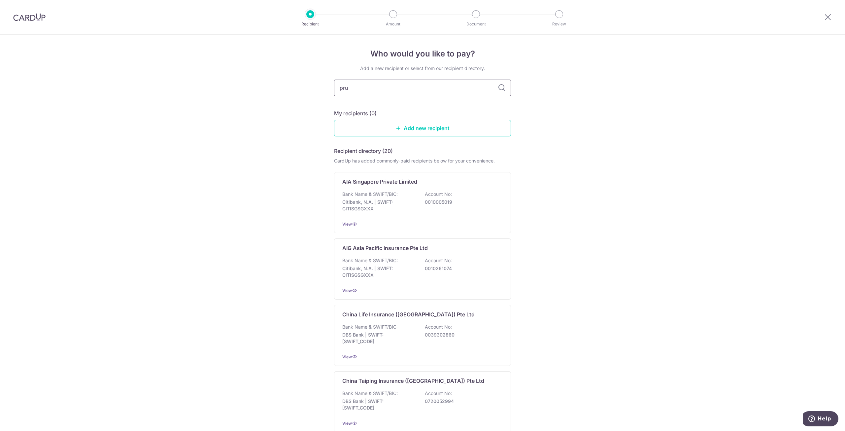
type input "prud"
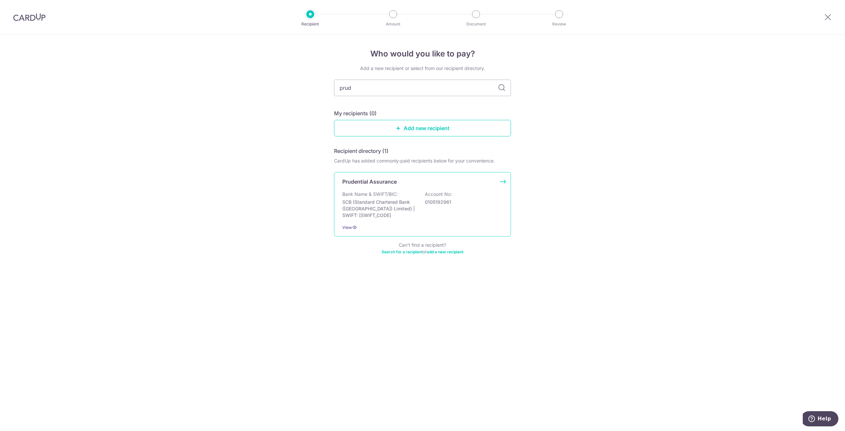
click at [404, 199] on p "SCB (Standard Chartered Bank ([GEOGRAPHIC_DATA]) Limited) | SWIFT: [SWIFT_CODE]" at bounding box center [379, 209] width 74 height 20
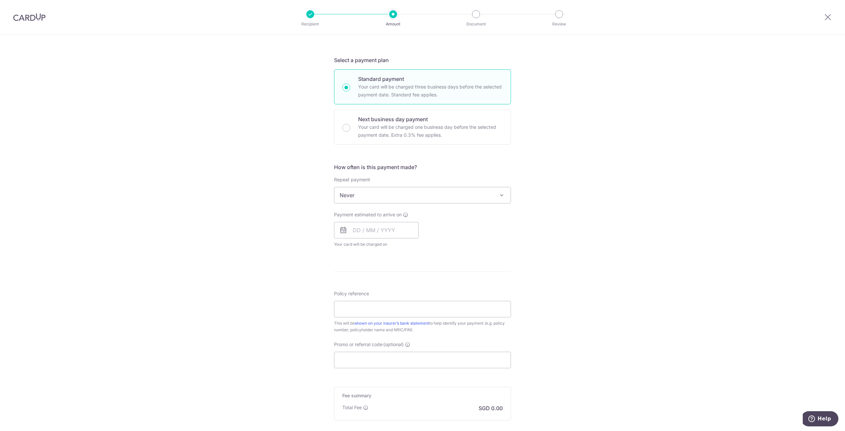
scroll to position [132, 0]
click at [477, 192] on span "Never" at bounding box center [423, 190] width 176 height 16
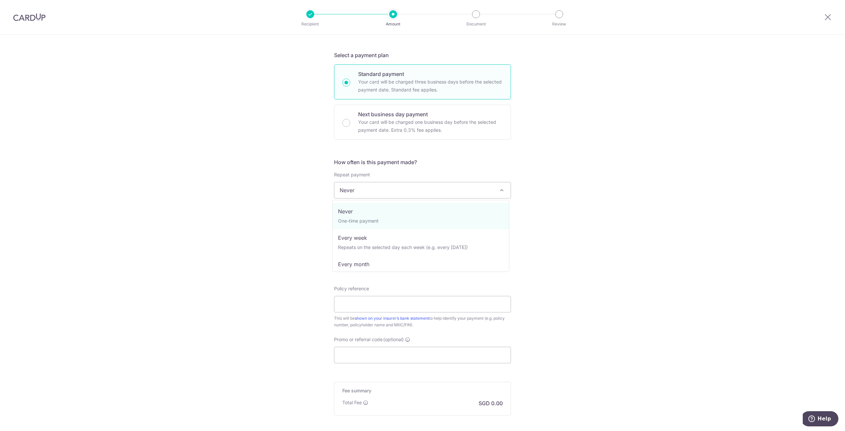
click at [707, 208] on div "Tell us more about your payment Enter payment amount SGD Select Card Select opt…" at bounding box center [422, 201] width 845 height 597
click at [351, 224] on input "text" at bounding box center [376, 225] width 85 height 17
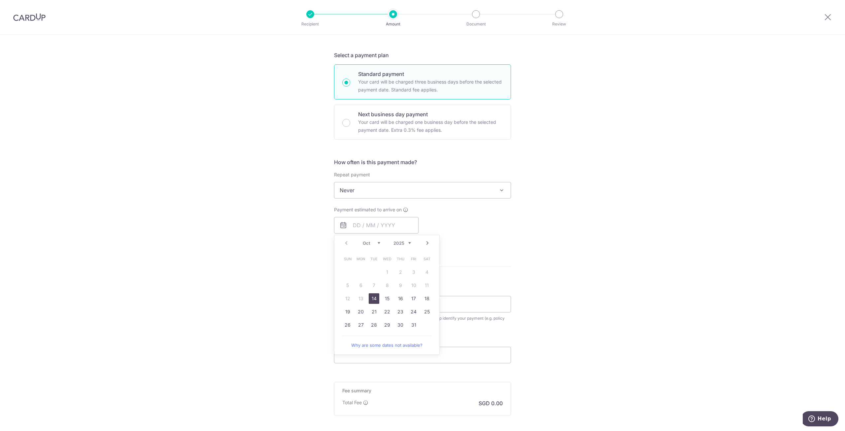
click at [427, 242] on link "Next" at bounding box center [428, 243] width 8 height 8
click at [388, 283] on link "5" at bounding box center [387, 285] width 11 height 11
type input "[DATE]"
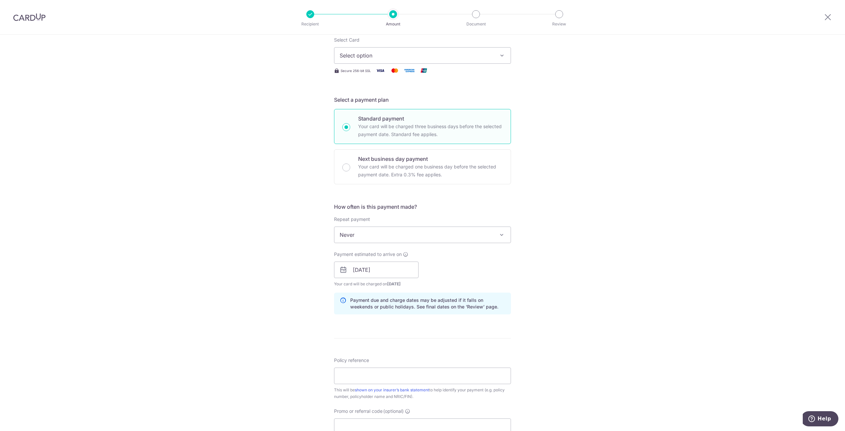
scroll to position [33, 0]
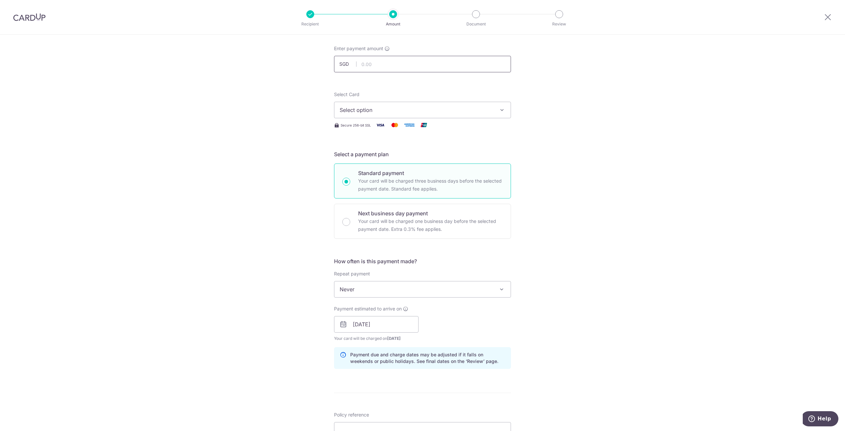
click at [366, 68] on input "text" at bounding box center [422, 64] width 177 height 17
paste input "357.81"
type input "357.81"
click at [468, 113] on span "Select option" at bounding box center [417, 110] width 154 height 8
click at [393, 168] on link "**** 0135" at bounding box center [423, 173] width 176 height 16
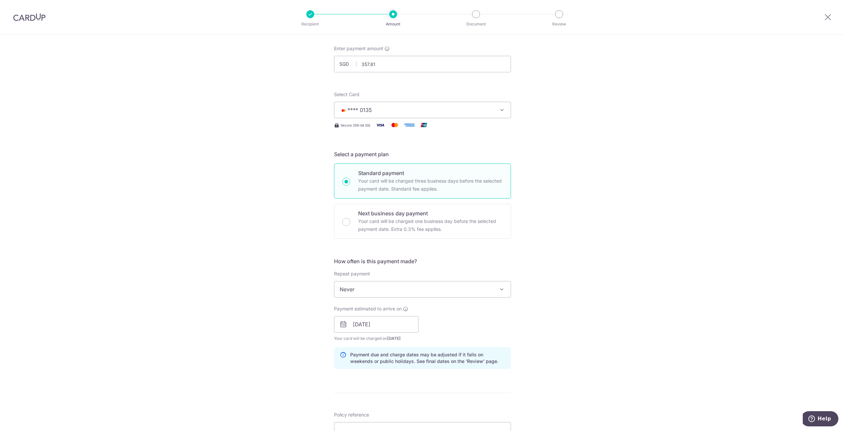
click at [595, 361] on div "Tell us more about your payment Enter payment amount SGD 357.81 357.81 Select C…" at bounding box center [422, 314] width 845 height 625
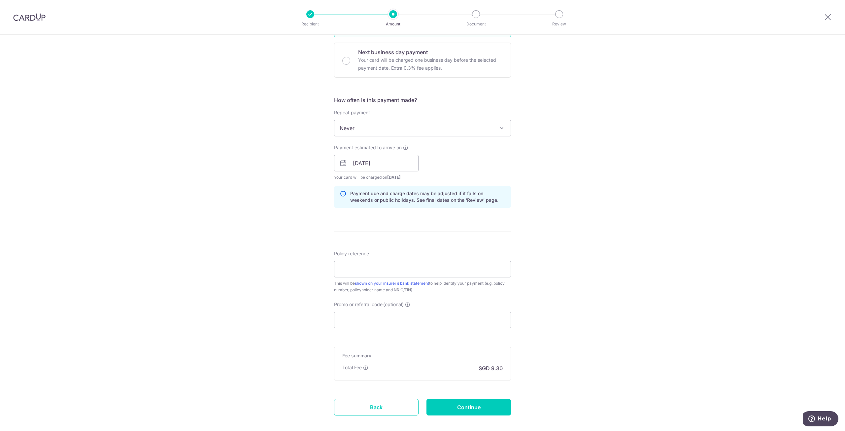
scroll to position [198, 0]
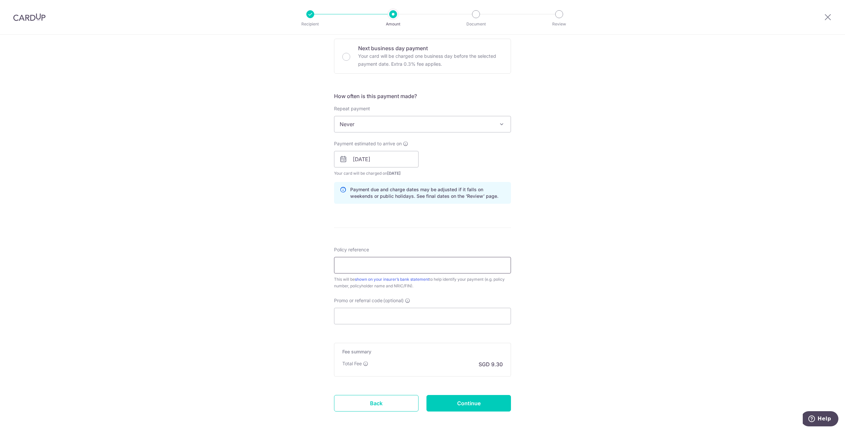
click at [351, 261] on input "Policy reference" at bounding box center [422, 265] width 177 height 17
paste input "84357139 - Soah Jye Ing - S8777630A"
type input "84357139 - Soah Jye Ing - S8777630A"
click at [382, 314] on input "Promo or referral code (optional)" at bounding box center [422, 316] width 177 height 17
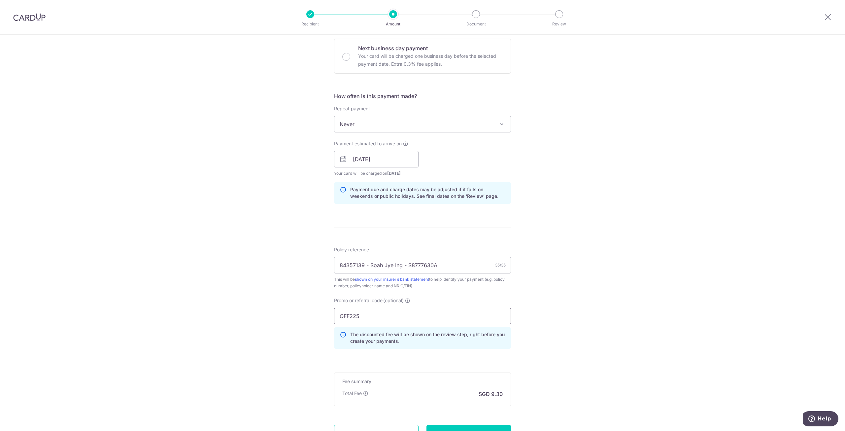
type input "OFF225"
click at [269, 302] on div "Tell us more about your payment Enter payment amount SGD 357.81 357.81 Select C…" at bounding box center [422, 164] width 845 height 654
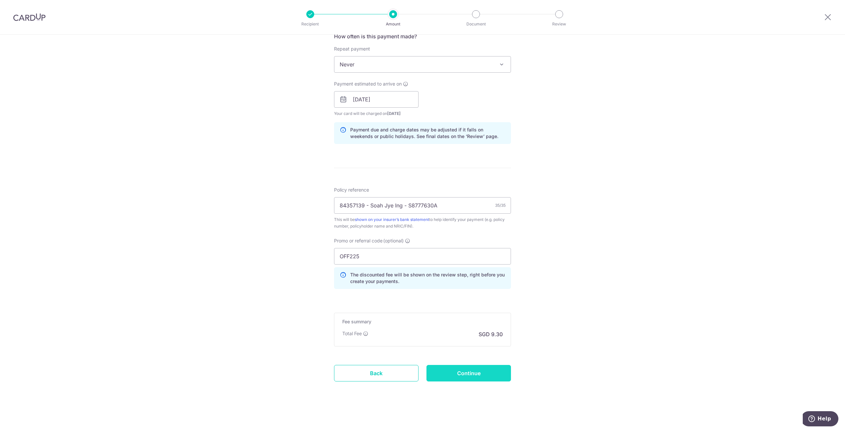
click at [493, 370] on input "Continue" at bounding box center [469, 373] width 85 height 17
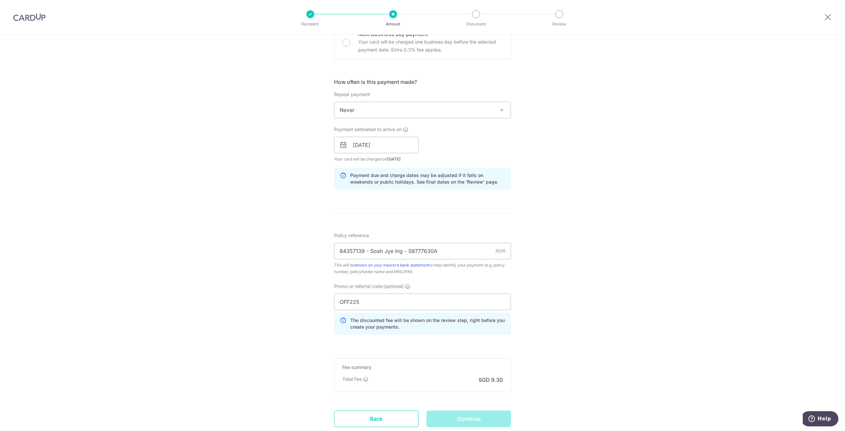
scroll to position [126, 0]
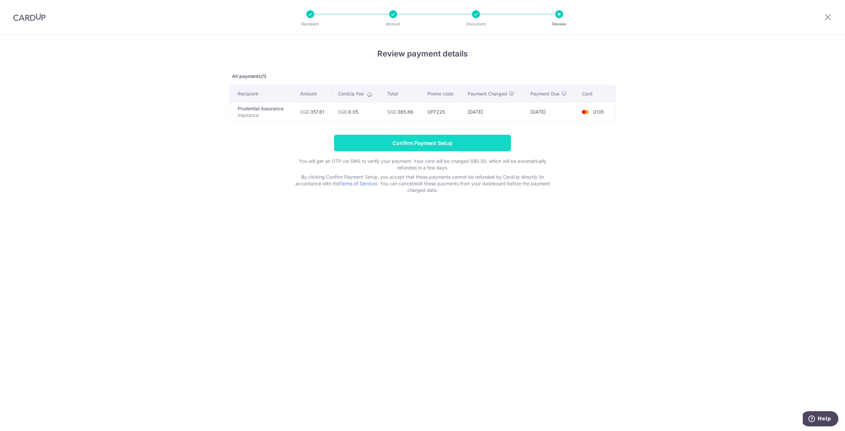
click at [449, 142] on input "Confirm Payment Setup" at bounding box center [422, 143] width 177 height 17
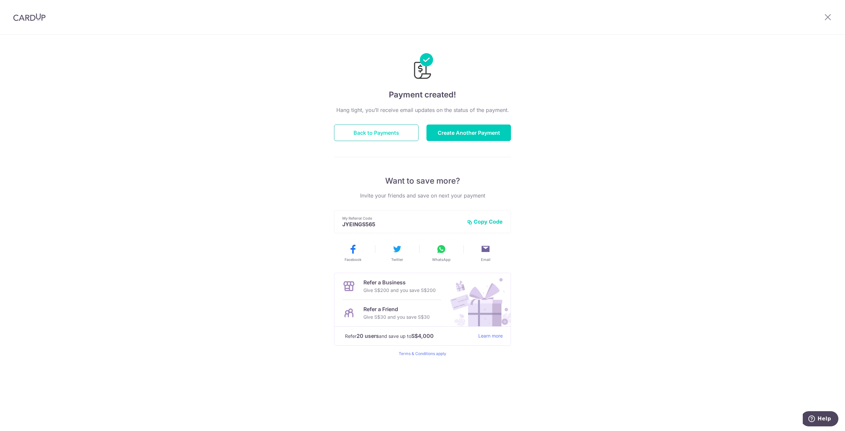
click at [377, 135] on button "Back to Payments" at bounding box center [376, 133] width 85 height 17
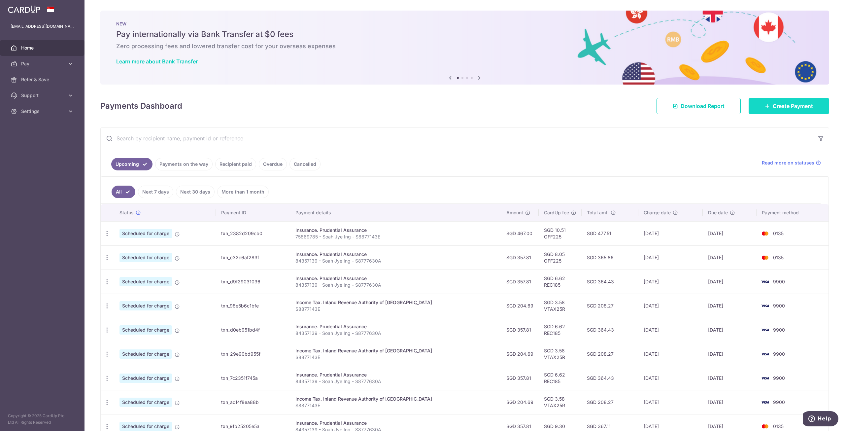
click at [789, 105] on span "Create Payment" at bounding box center [793, 106] width 40 height 8
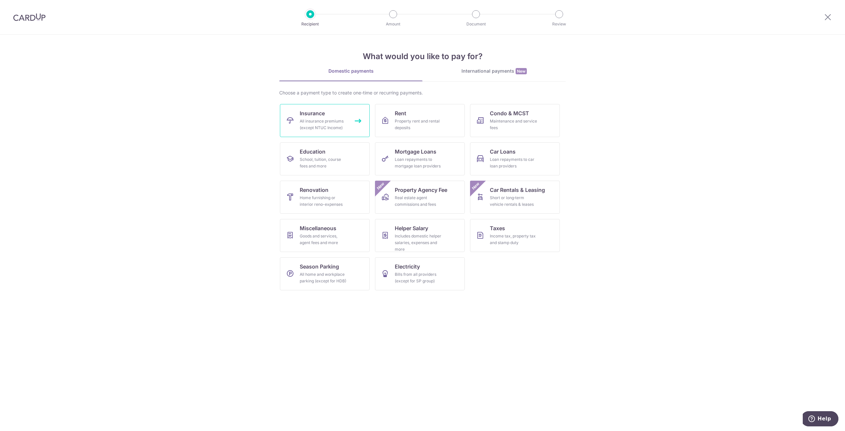
click at [295, 115] on link "Insurance All insurance premiums (except NTUC Income)" at bounding box center [325, 120] width 90 height 33
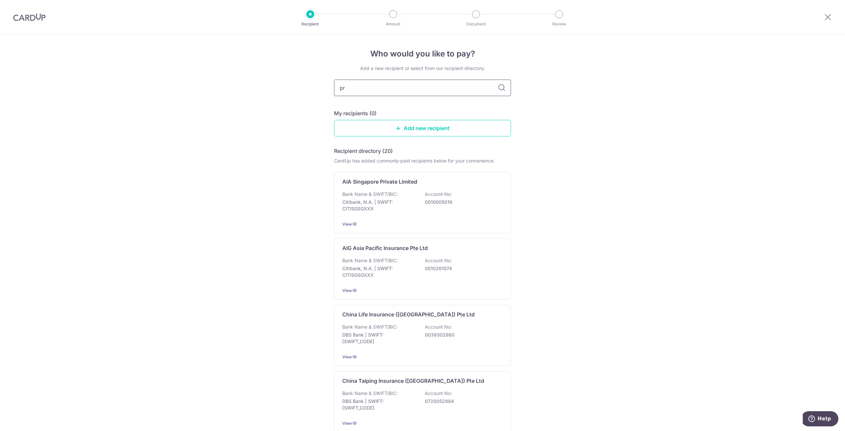
type input "pru"
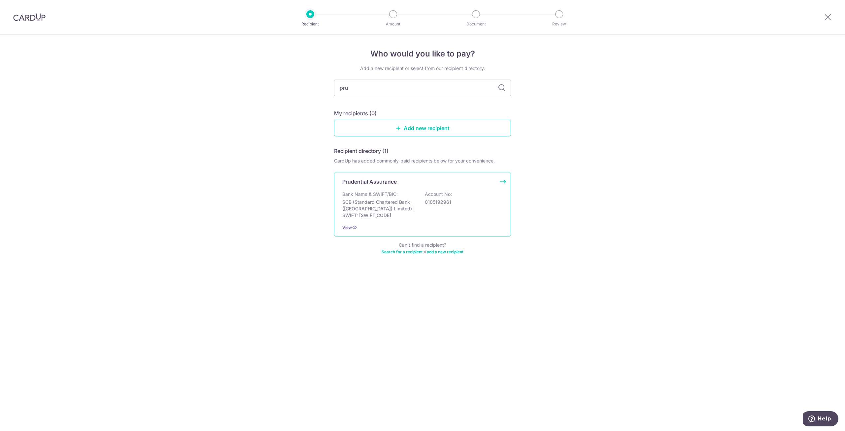
click at [382, 225] on div "View" at bounding box center [422, 227] width 161 height 7
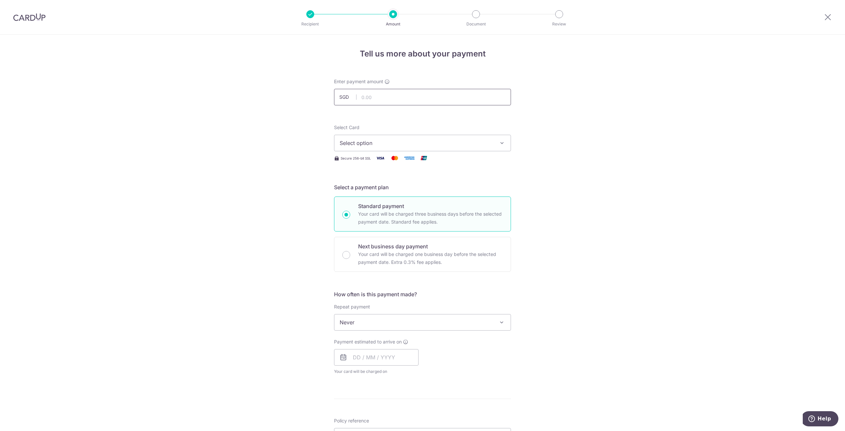
click at [421, 99] on input "text" at bounding box center [422, 97] width 177 height 17
type input "357.81"
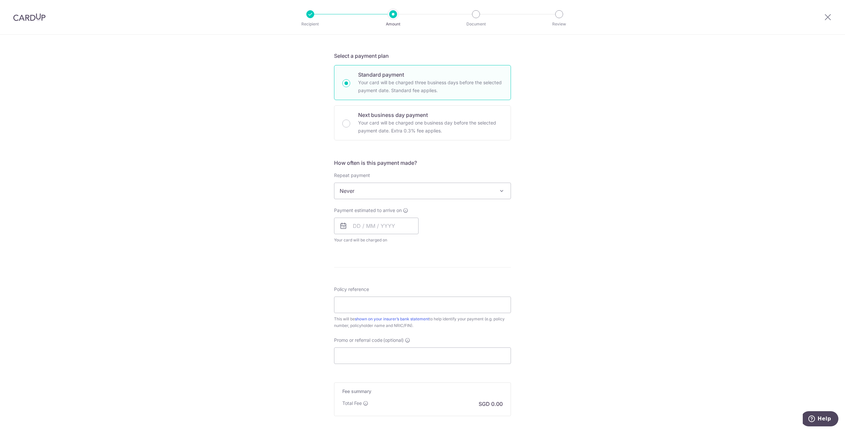
scroll to position [132, 0]
click at [354, 225] on input "text" at bounding box center [376, 225] width 85 height 17
click at [429, 241] on link "Next" at bounding box center [428, 243] width 8 height 8
click at [412, 272] on link "5" at bounding box center [414, 272] width 11 height 11
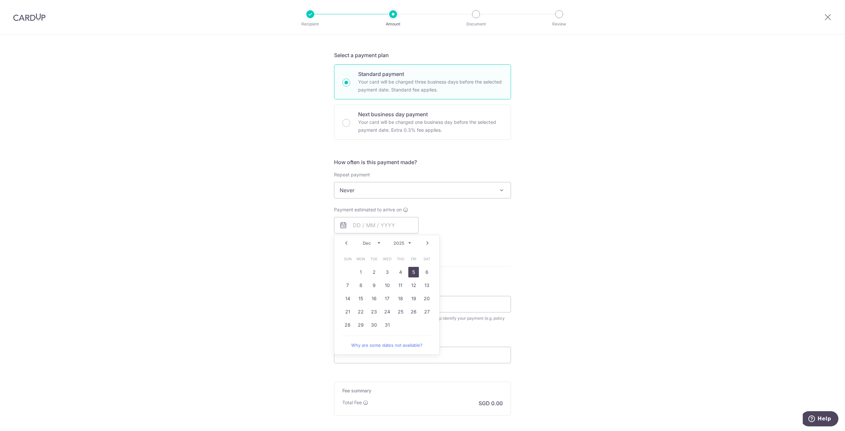
type input "[DATE]"
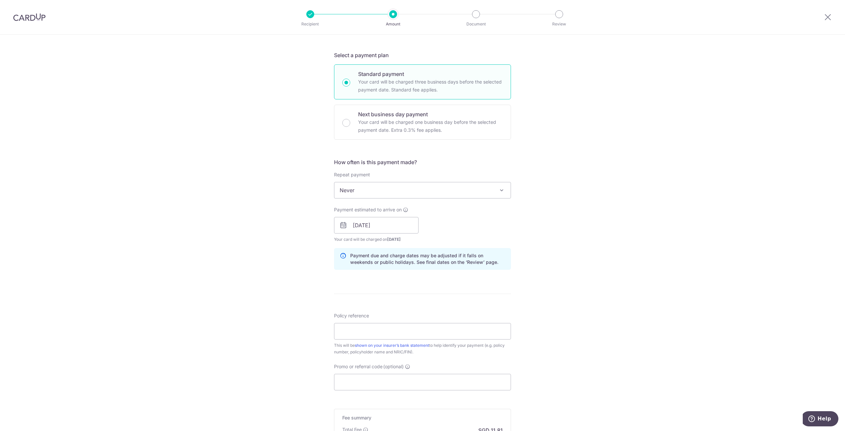
click at [618, 250] on div "Tell us more about your payment Enter payment amount SGD 357.81 357.81 Select C…" at bounding box center [422, 215] width 845 height 625
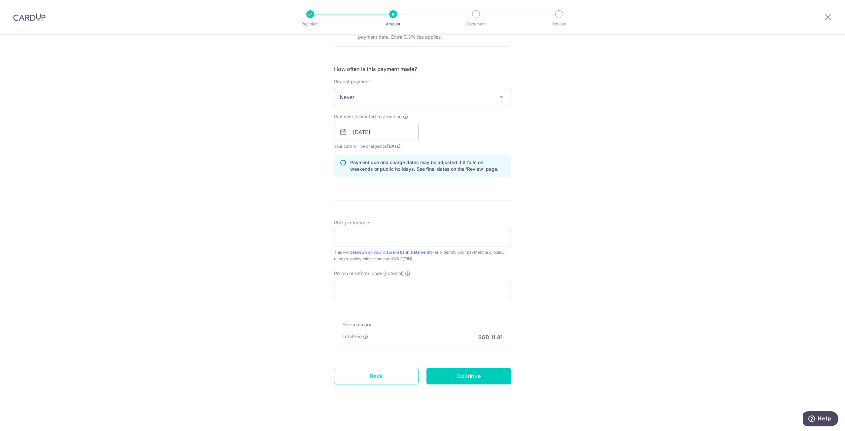
scroll to position [228, 0]
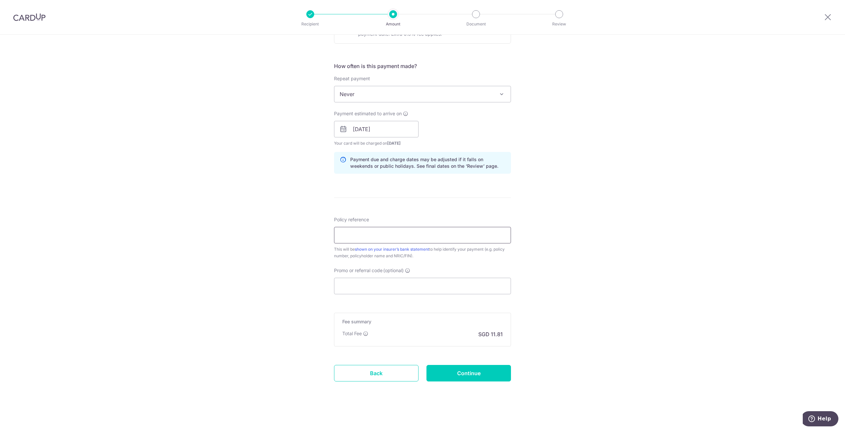
click at [442, 231] on input "Policy reference" at bounding box center [422, 235] width 177 height 17
paste input "84357139 - Soah Jye Ing - S8777630A"
type input "84357139 - Soah Jye Ing - S8777630A"
click at [382, 284] on input "Promo or referral code (optional)" at bounding box center [422, 286] width 177 height 17
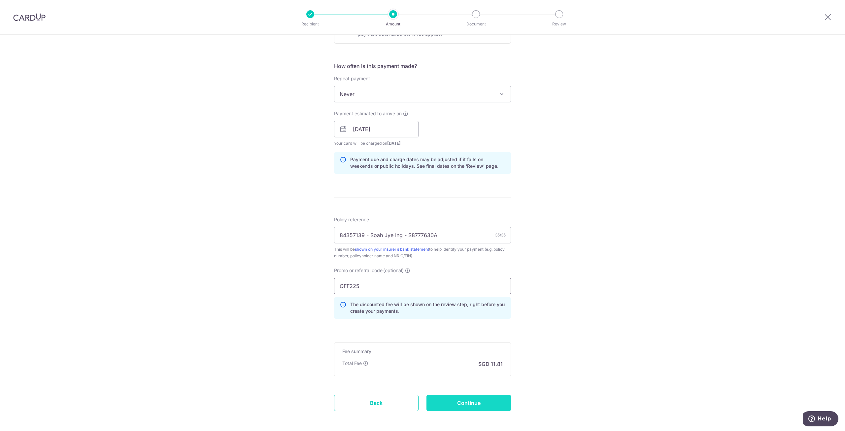
type input "OFF225"
click at [469, 401] on input "Continue" at bounding box center [469, 403] width 85 height 17
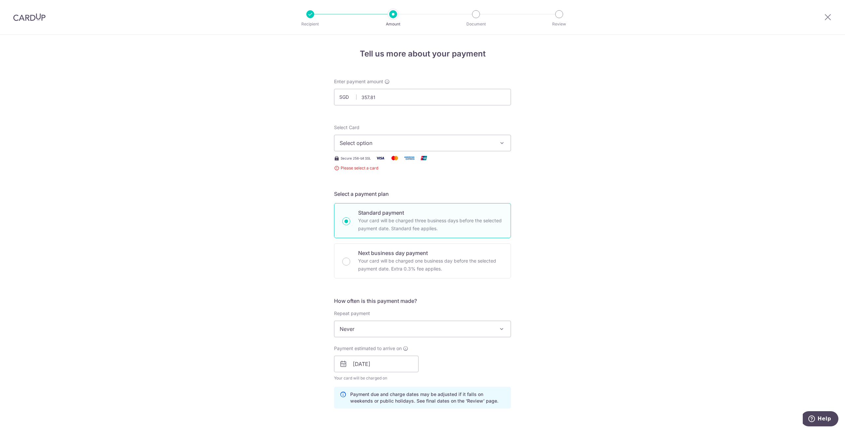
click at [474, 140] on span "Select option" at bounding box center [417, 143] width 154 height 8
drag, startPoint x: 420, startPoint y: 209, endPoint x: 444, endPoint y: 223, distance: 27.0
click at [420, 209] on span "**** 0135" at bounding box center [423, 206] width 166 height 8
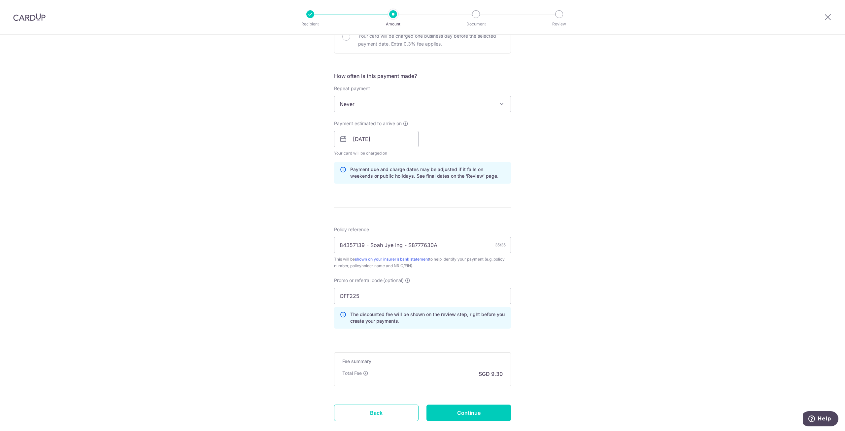
scroll to position [258, 0]
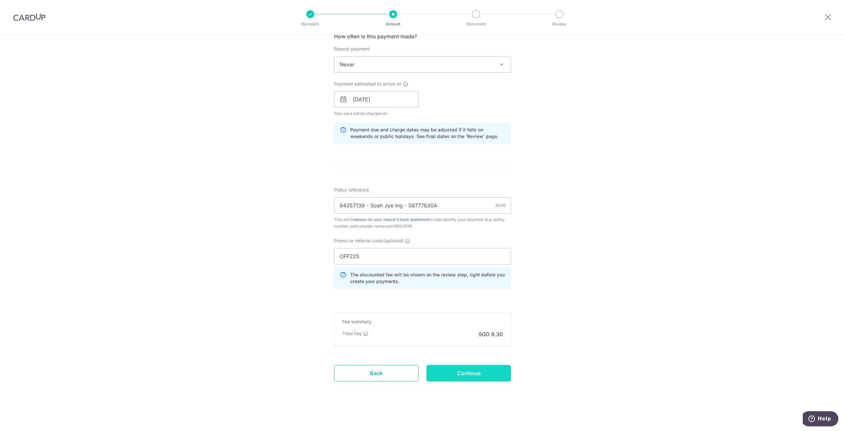
click at [461, 381] on input "Continue" at bounding box center [469, 373] width 85 height 17
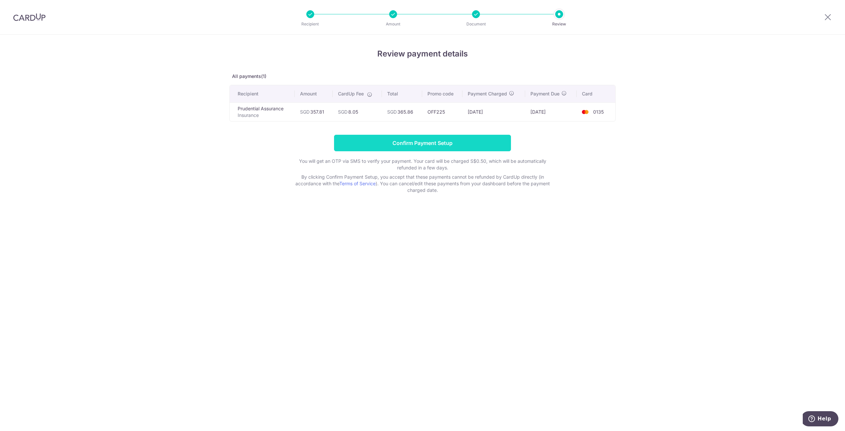
click at [403, 142] on input "Confirm Payment Setup" at bounding box center [422, 143] width 177 height 17
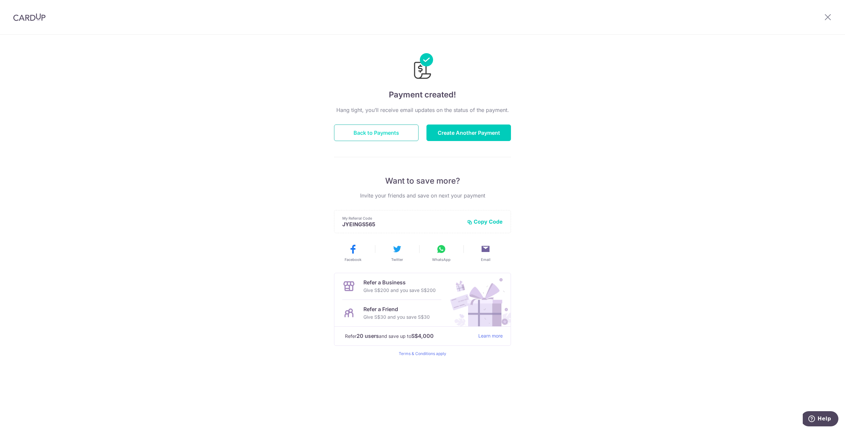
click at [379, 134] on button "Back to Payments" at bounding box center [376, 133] width 85 height 17
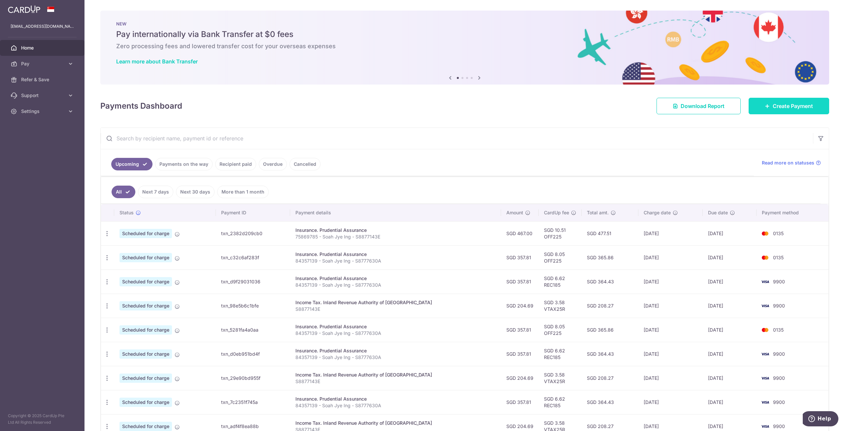
click at [765, 104] on icon at bounding box center [767, 105] width 5 height 5
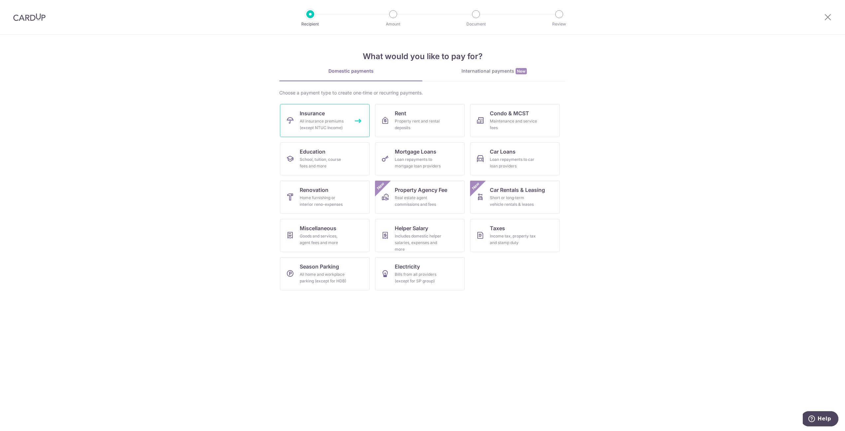
click at [317, 118] on div "All insurance premiums (except NTUC Income)" at bounding box center [324, 124] width 48 height 13
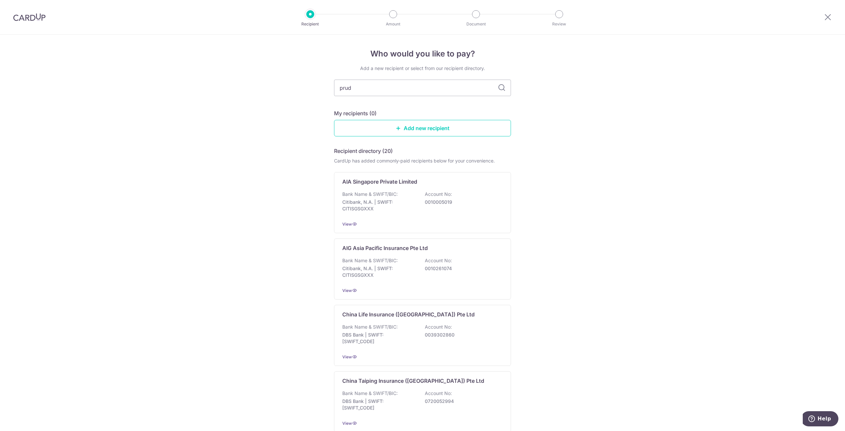
type input "prude"
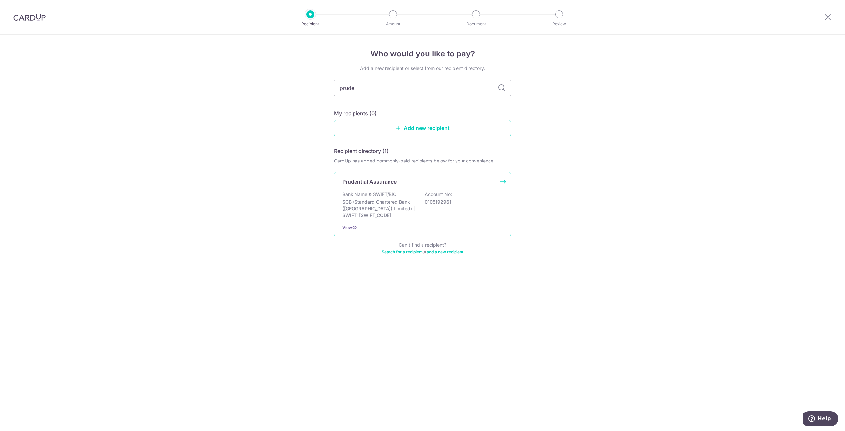
click at [386, 211] on p "SCB (Standard Chartered Bank ([GEOGRAPHIC_DATA]) Limited) | SWIFT: [SWIFT_CODE]" at bounding box center [379, 209] width 74 height 20
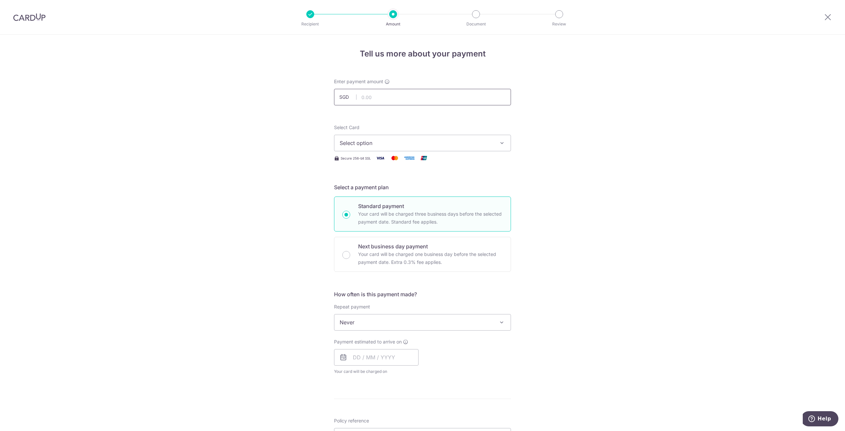
drag, startPoint x: 0, startPoint y: 0, endPoint x: 393, endPoint y: 104, distance: 406.3
click at [392, 102] on input "text" at bounding box center [422, 97] width 177 height 17
type input "357.81"
click at [389, 146] on span "Select option" at bounding box center [417, 143] width 154 height 8
click at [372, 207] on span "**** 0135" at bounding box center [368, 206] width 24 height 8
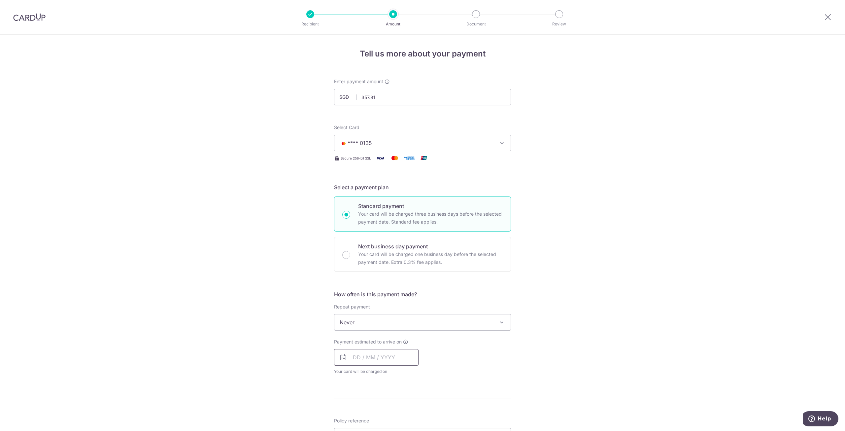
click at [352, 357] on input "text" at bounding box center [376, 357] width 85 height 17
click at [424, 375] on link "Next" at bounding box center [428, 375] width 8 height 8
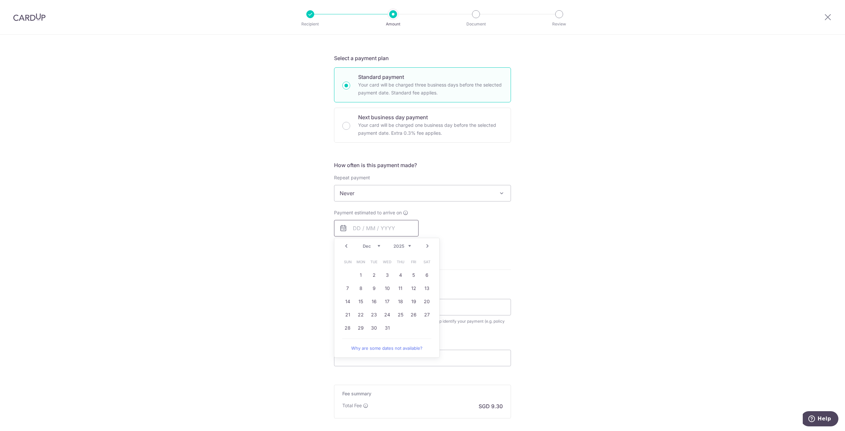
scroll to position [132, 0]
click at [427, 245] on link "Next" at bounding box center [428, 243] width 8 height 8
click at [358, 289] on link "5" at bounding box center [361, 285] width 11 height 11
type input "[DATE]"
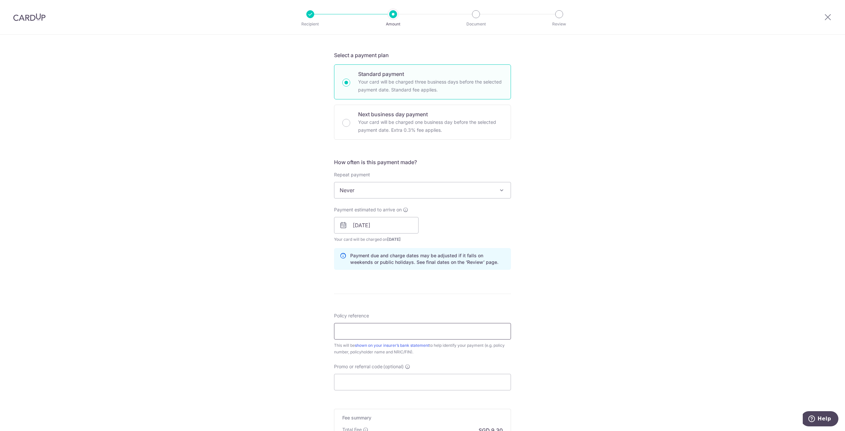
click at [353, 327] on input "Policy reference" at bounding box center [422, 331] width 177 height 17
paste input "84357139 - Soah Jye Ing - S8777630A"
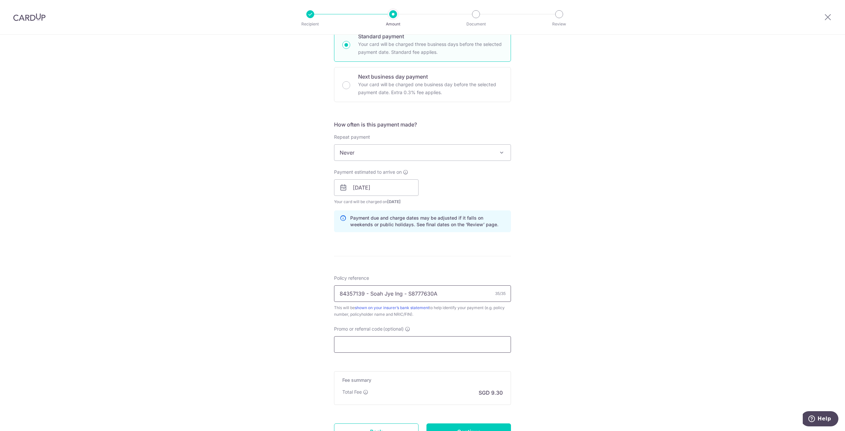
scroll to position [228, 0]
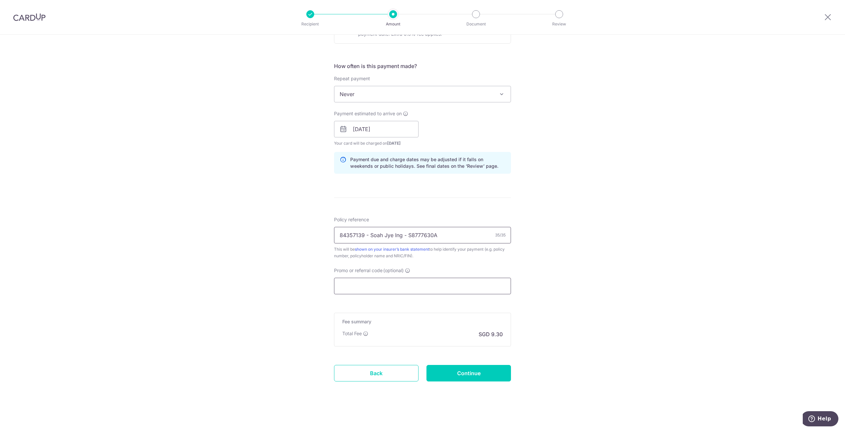
type input "84357139 - Soah Jye Ing - S8777630A"
click at [361, 289] on input "Promo or referral code (optional)" at bounding box center [422, 286] width 177 height 17
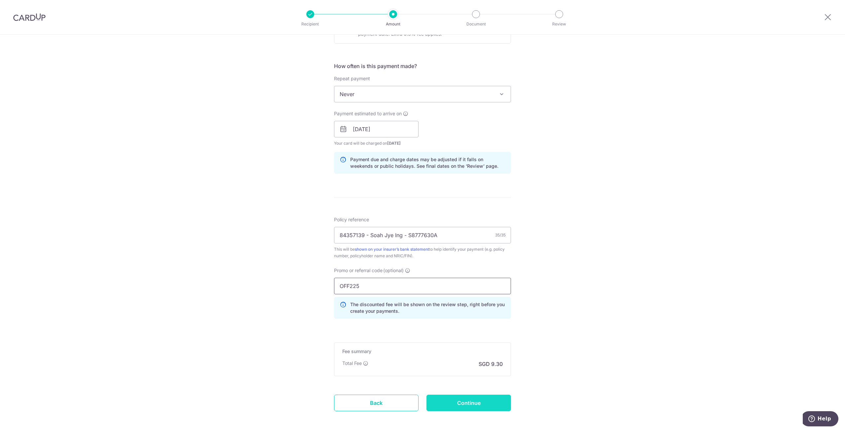
type input "OFF225"
click at [465, 401] on input "Continue" at bounding box center [469, 403] width 85 height 17
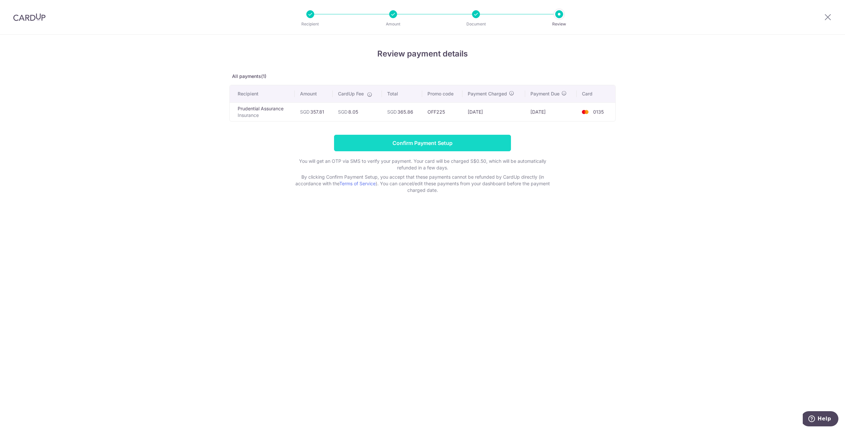
click at [418, 143] on input "Confirm Payment Setup" at bounding box center [422, 143] width 177 height 17
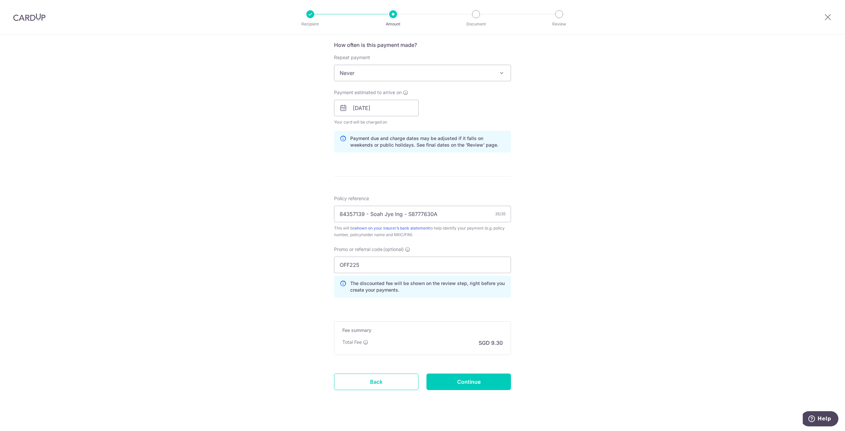
scroll to position [285, 0]
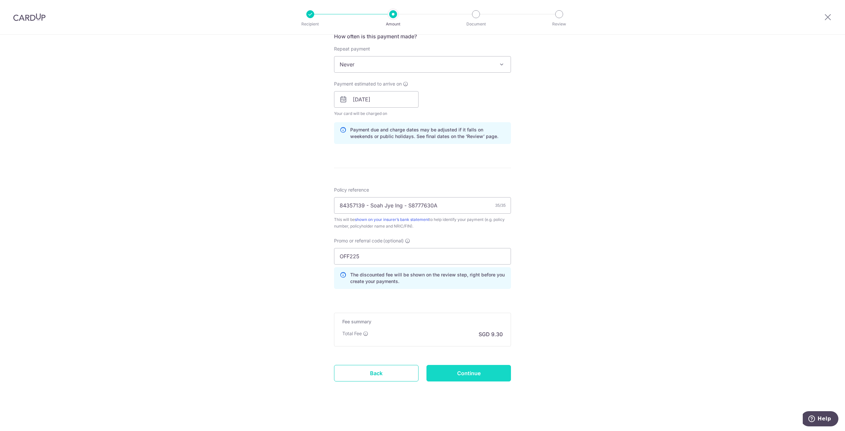
click at [488, 375] on input "Continue" at bounding box center [469, 373] width 85 height 17
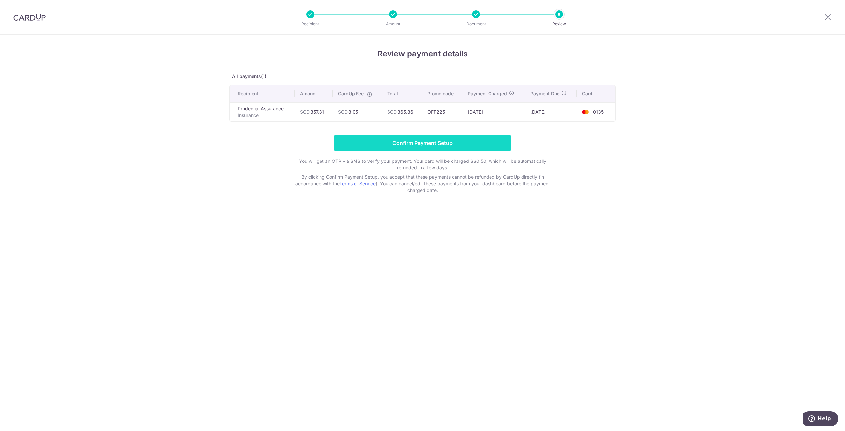
click at [441, 149] on input "Confirm Payment Setup" at bounding box center [422, 143] width 177 height 17
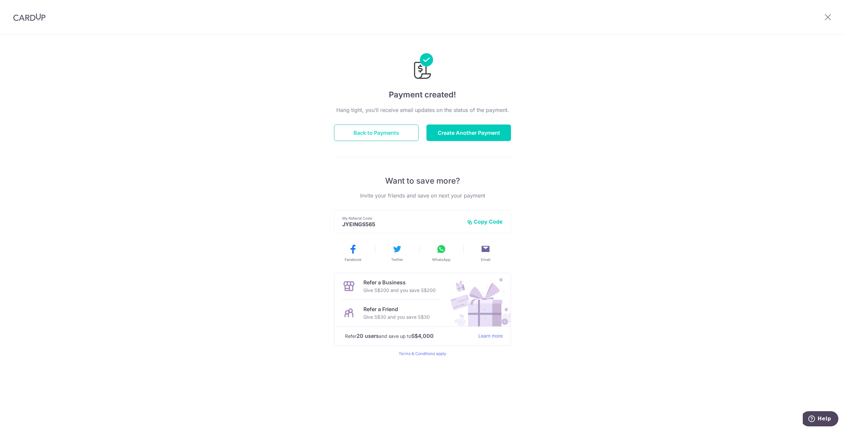
click at [379, 135] on button "Back to Payments" at bounding box center [376, 133] width 85 height 17
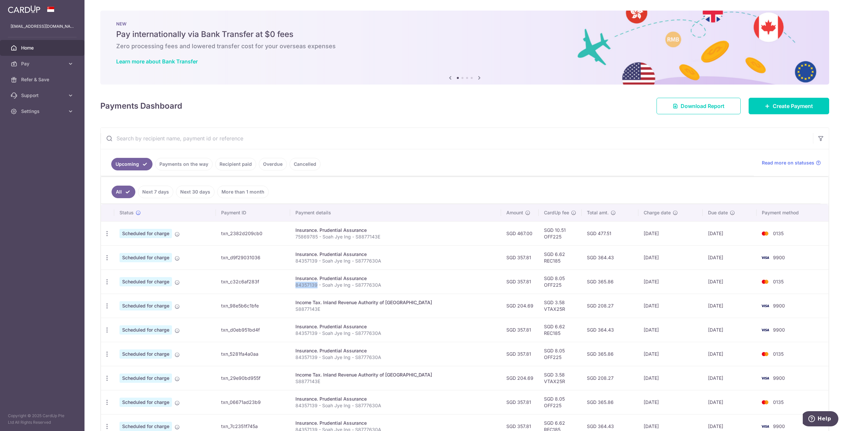
drag, startPoint x: 305, startPoint y: 285, endPoint x: 326, endPoint y: 285, distance: 21.1
click at [326, 285] on p "84357139 - Soah Jye Ing - S8777630A" at bounding box center [396, 285] width 200 height 7
copy p "84357139"
click at [255, 144] on input "text" at bounding box center [457, 138] width 713 height 21
paste input "84357139"
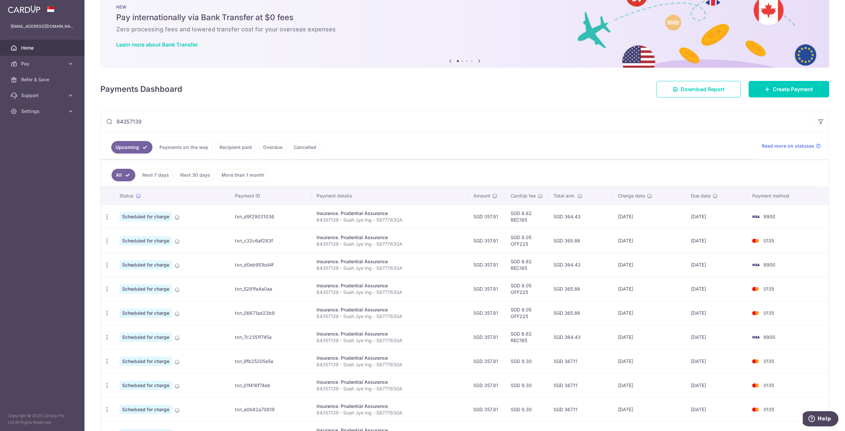
scroll to position [33, 0]
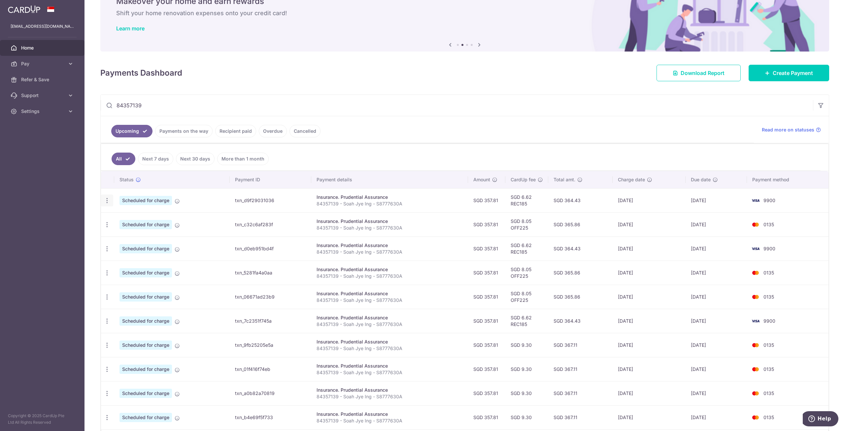
type input "84357139"
click at [109, 202] on icon "button" at bounding box center [107, 200] width 7 height 7
click at [126, 235] on span "Cancel payment" at bounding box center [142, 235] width 44 height 8
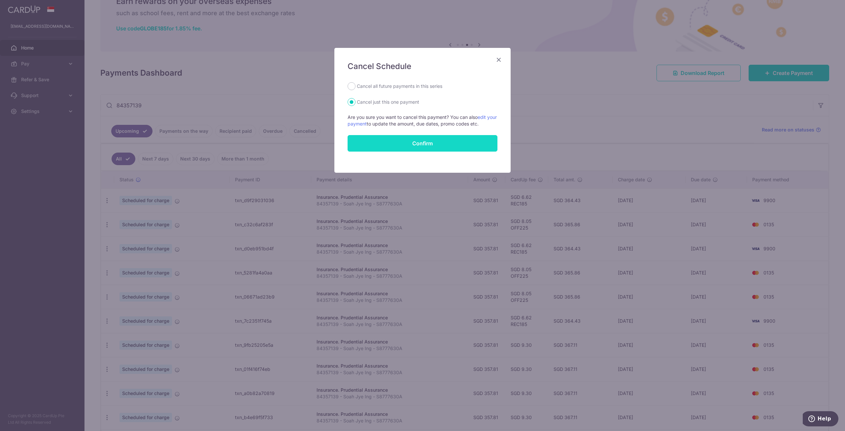
click at [374, 142] on button "Confirm" at bounding box center [423, 143] width 150 height 17
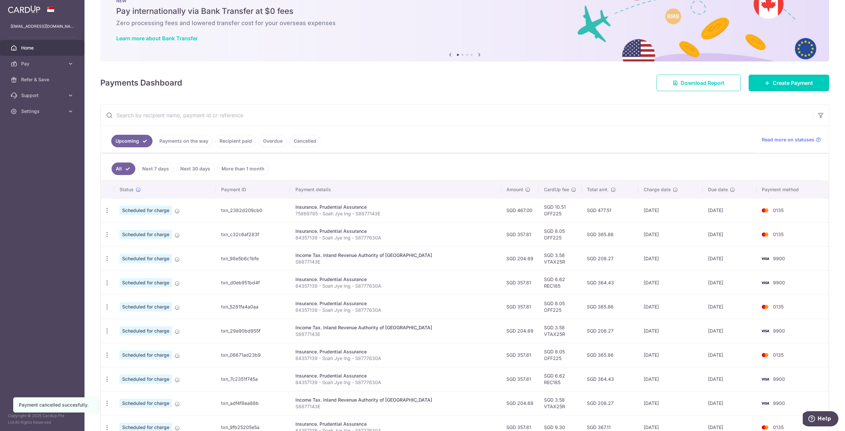
scroll to position [33, 0]
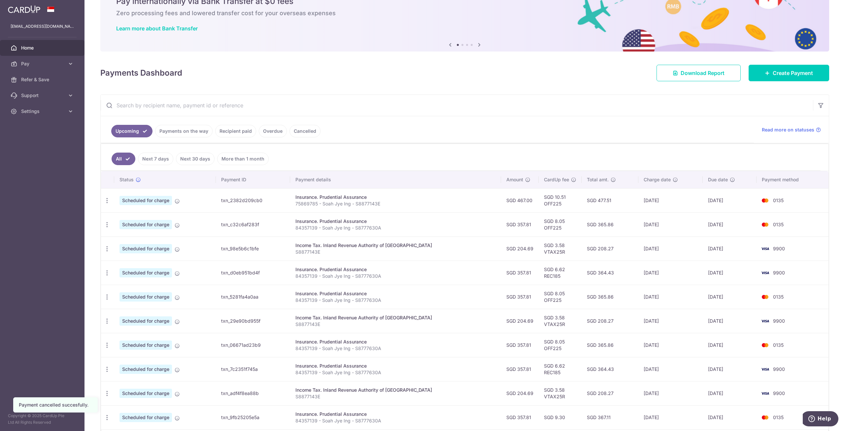
click at [187, 106] on input "text" at bounding box center [457, 105] width 713 height 21
paste input "84357139"
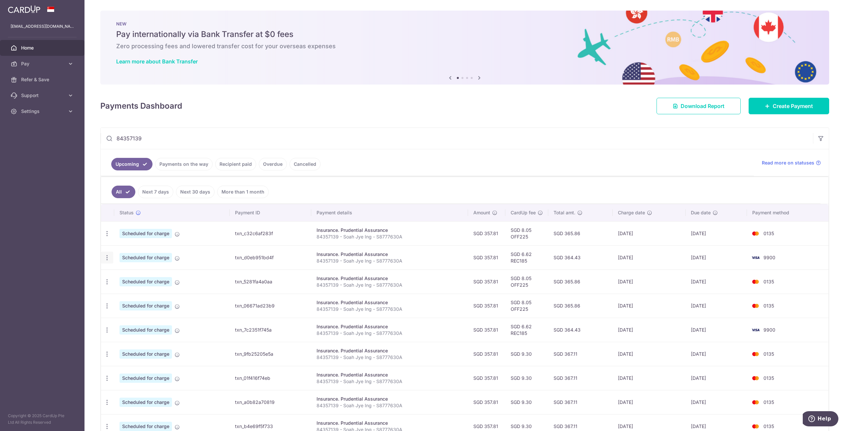
type input "84357139"
click at [109, 258] on icon "button" at bounding box center [107, 257] width 7 height 7
click at [127, 292] on span "Cancel payment" at bounding box center [142, 292] width 44 height 8
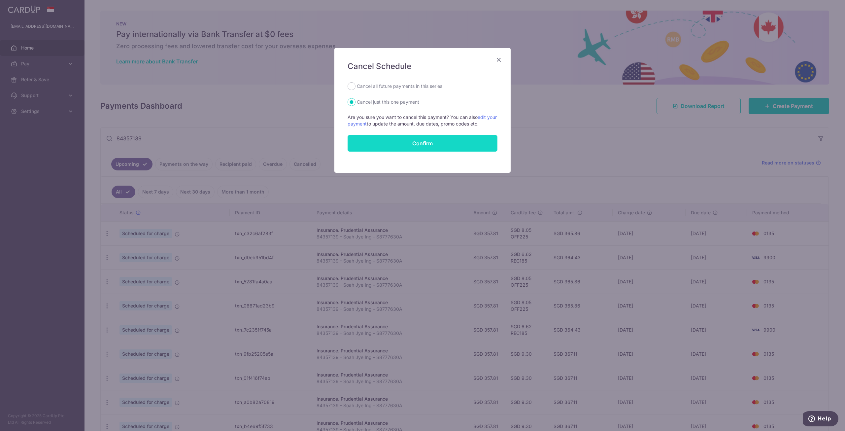
click at [436, 140] on button "Confirm" at bounding box center [423, 143] width 150 height 17
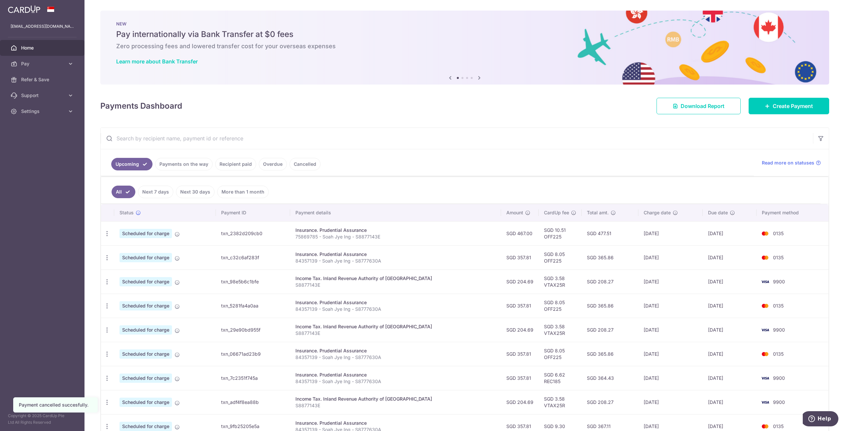
click at [299, 141] on input "text" at bounding box center [457, 138] width 713 height 21
paste input "84357139"
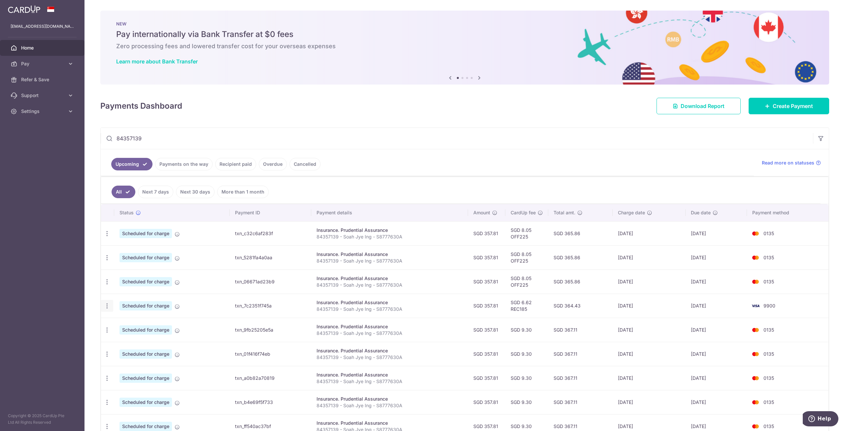
type input "84357139"
click at [107, 304] on icon "button" at bounding box center [107, 306] width 7 height 7
click at [125, 342] on span "Cancel payment" at bounding box center [142, 340] width 44 height 8
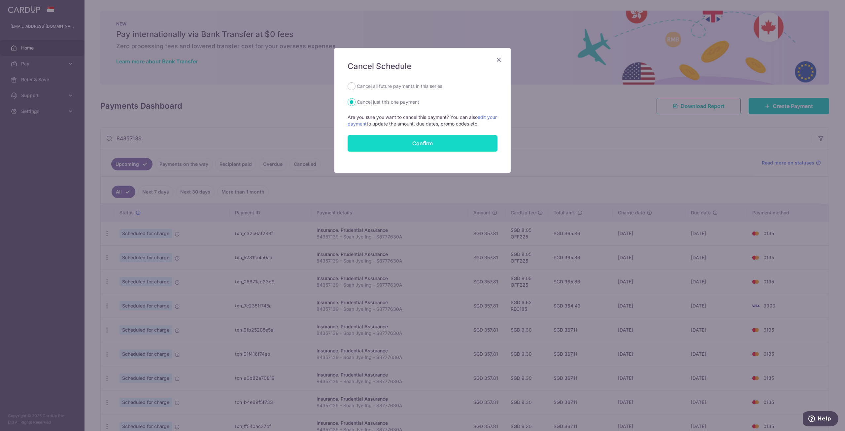
click at [457, 144] on button "Confirm" at bounding box center [423, 143] width 150 height 17
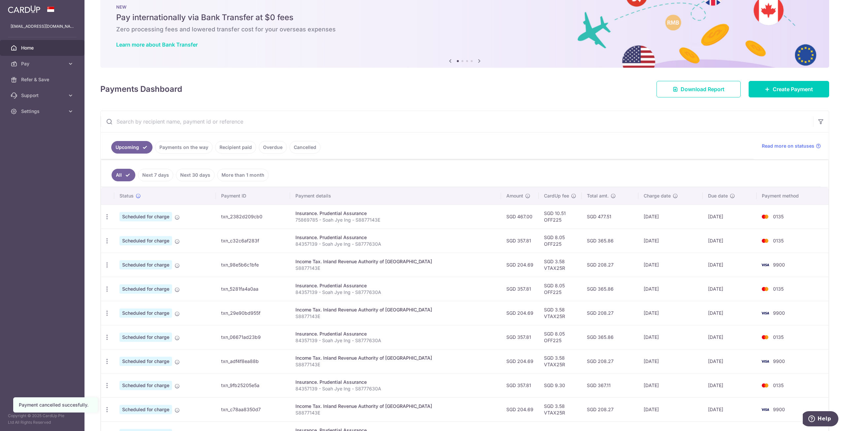
scroll to position [66, 0]
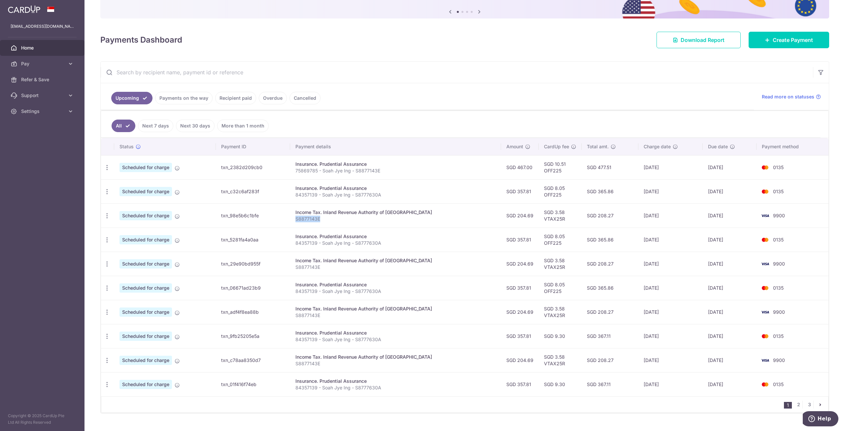
drag, startPoint x: 305, startPoint y: 219, endPoint x: 346, endPoint y: 222, distance: 40.7
click at [346, 222] on p "S8877143E" at bounding box center [396, 219] width 200 height 7
copy p "S8877143E"
click at [434, 221] on p "S8877143E" at bounding box center [396, 219] width 200 height 7
drag, startPoint x: 493, startPoint y: 217, endPoint x: 522, endPoint y: 217, distance: 29.4
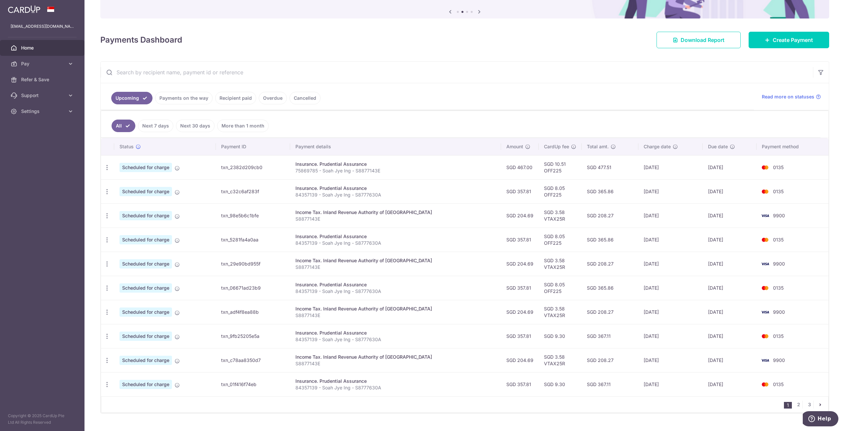
click at [522, 217] on td "SGD 204.69" at bounding box center [520, 215] width 38 height 24
copy td "SGD 204.69"
click at [461, 189] on div "Insurance. Prudential Assurance" at bounding box center [396, 188] width 200 height 7
drag, startPoint x: 702, startPoint y: 216, endPoint x: 729, endPoint y: 215, distance: 26.8
click at [729, 215] on td "[DATE]" at bounding box center [730, 215] width 54 height 24
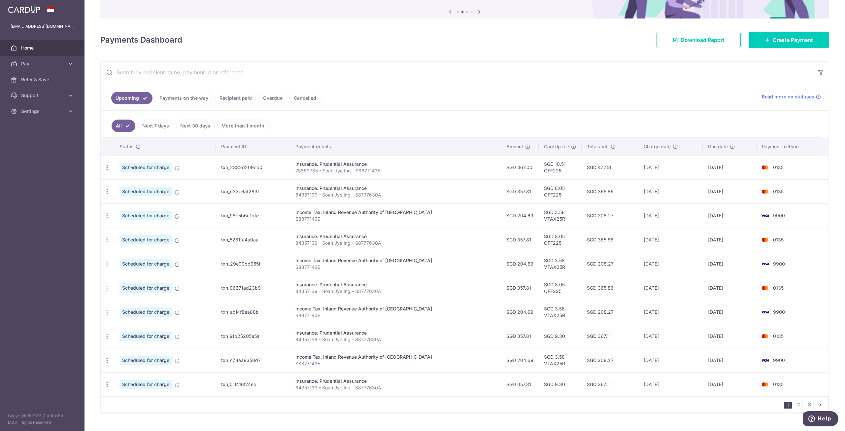
copy td "[DATE]"
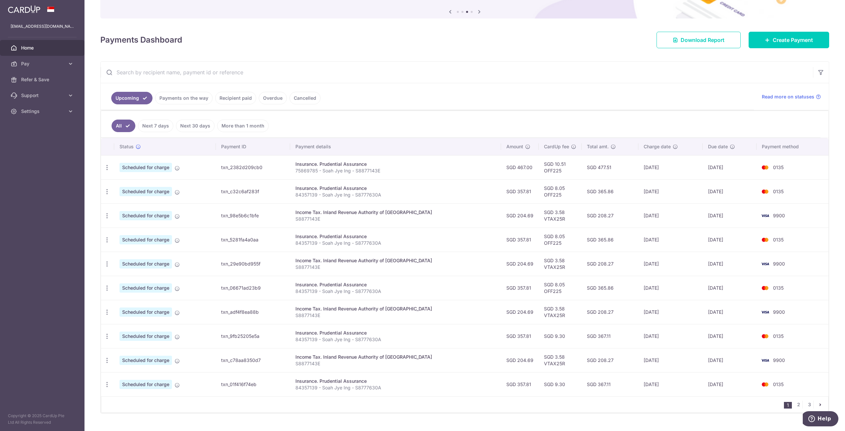
click at [503, 125] on ul "All Next 7 days Next 30 days More than 1 month" at bounding box center [461, 124] width 720 height 27
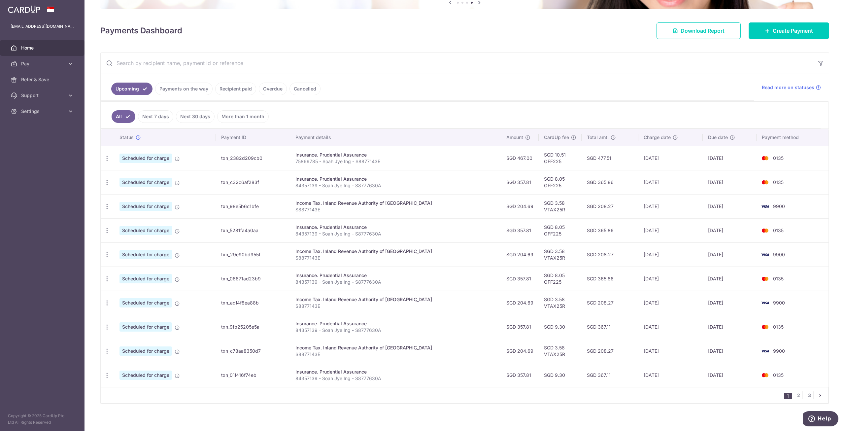
scroll to position [80, 0]
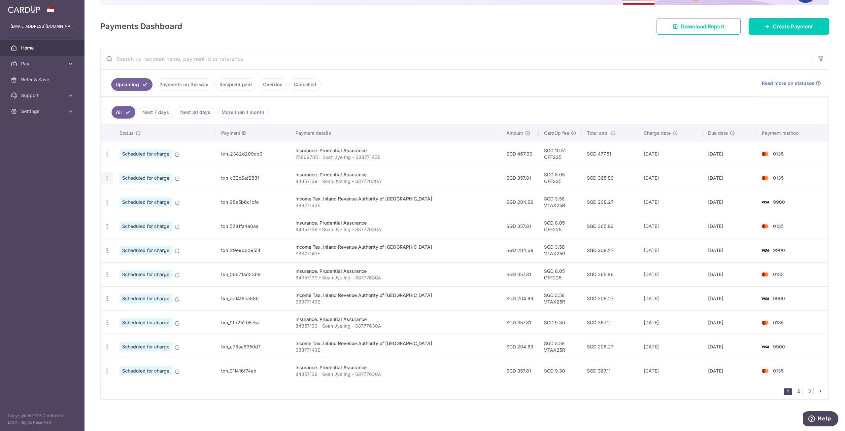
click at [109, 179] on icon "button" at bounding box center [107, 178] width 7 height 7
click at [124, 195] on span "Update payment" at bounding box center [142, 196] width 45 height 8
radio input "true"
type input "357.81"
type input "[DATE]"
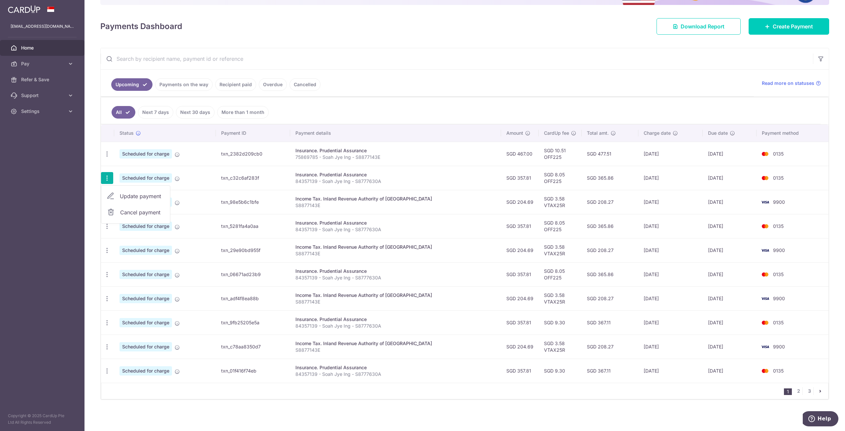
type input "84357139 - Soah Jye Ing - S8777630A"
type input "OFF225"
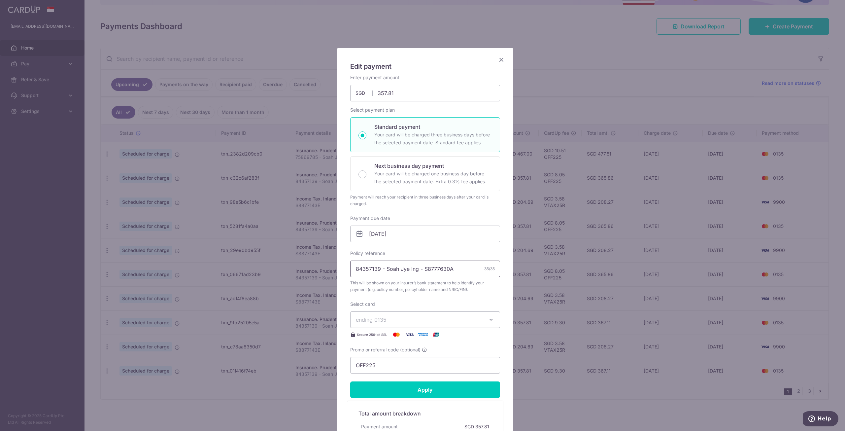
drag, startPoint x: 429, startPoint y: 269, endPoint x: 446, endPoint y: 270, distance: 17.3
click at [446, 270] on input "84357139 - Soah Jye Ing - S8777630A" at bounding box center [425, 269] width 150 height 17
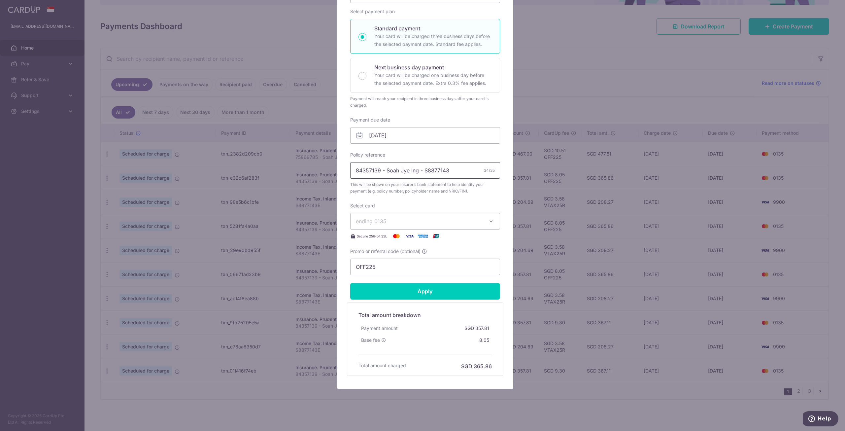
scroll to position [99, 0]
type input "84357139 - Soah Jye Ing - S8877143E"
click at [422, 289] on input "Apply" at bounding box center [425, 290] width 150 height 17
type input "Successfully Applied"
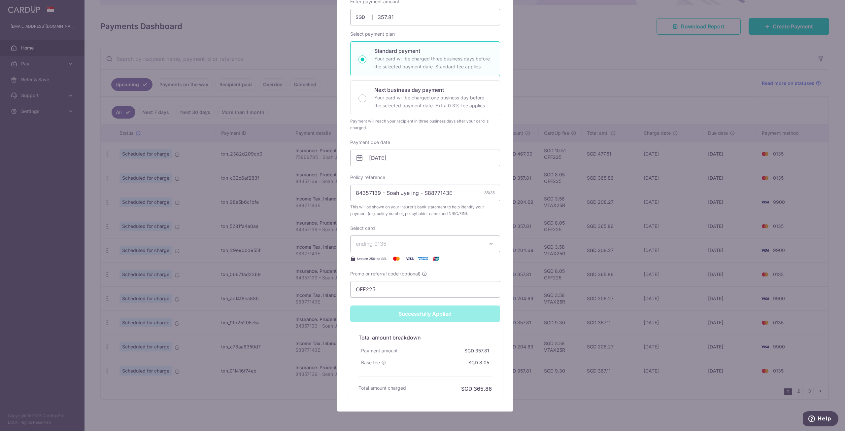
scroll to position [122, 0]
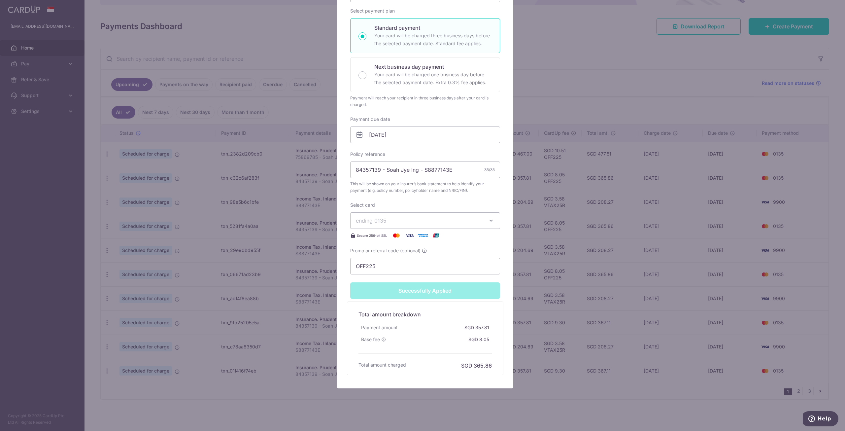
click at [544, 270] on div "Edit payment By clicking apply, you will make changes to all payments to Pruden…" at bounding box center [422, 215] width 845 height 431
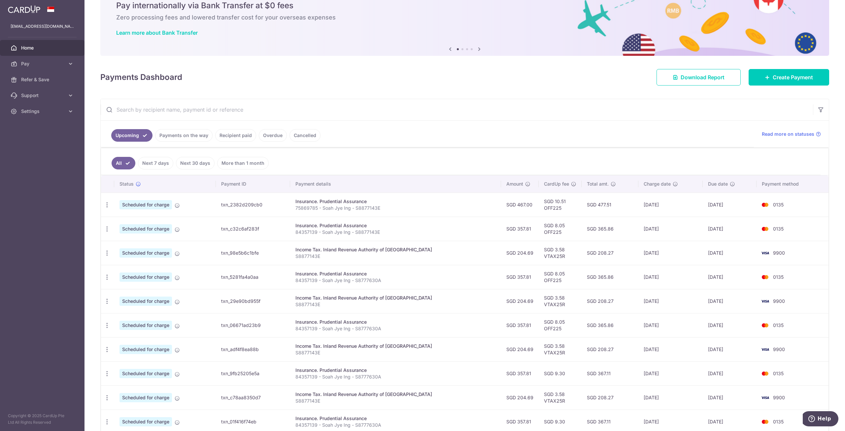
scroll to position [66, 0]
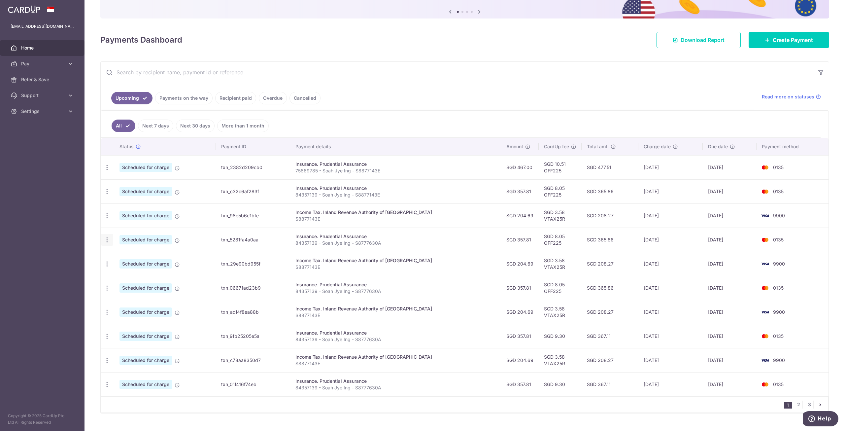
click at [109, 240] on icon "button" at bounding box center [107, 239] width 7 height 7
click at [122, 259] on span "Update payment" at bounding box center [142, 258] width 45 height 8
radio input "true"
type input "357.81"
type input "[DATE]"
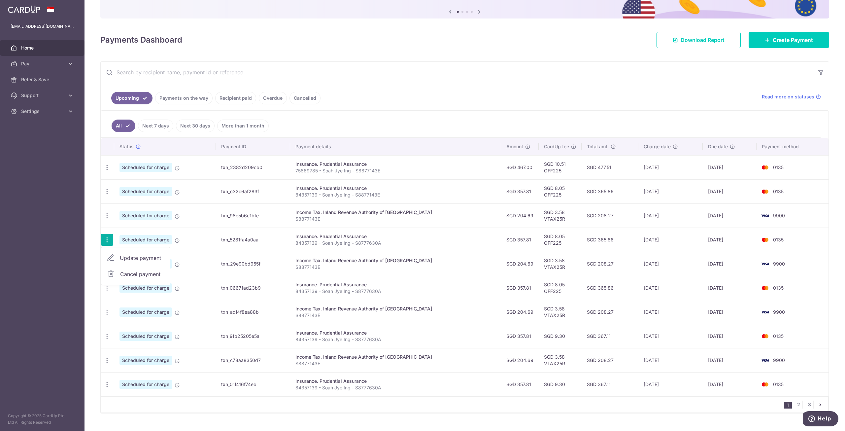
type input "84357139 - Soah Jye Ing - S8777630A"
type input "OFF225"
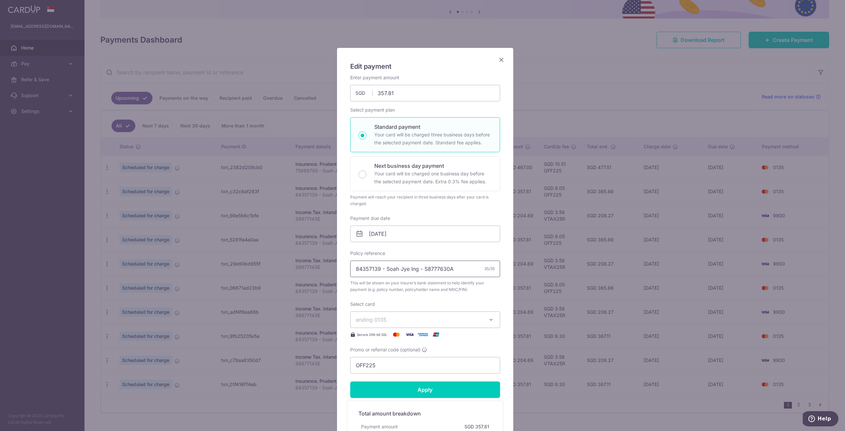
drag, startPoint x: 425, startPoint y: 269, endPoint x: 473, endPoint y: 271, distance: 47.6
click at [473, 271] on input "84357139 - Soah Jye Ing - S8777630A" at bounding box center [425, 269] width 150 height 17
drag, startPoint x: 469, startPoint y: 271, endPoint x: 320, endPoint y: 262, distance: 148.9
click at [320, 262] on div "Edit payment By clicking apply, you will make changes to all payments to Pruden…" at bounding box center [422, 215] width 845 height 431
type input "84357139 - Soah Jye Ing - S8877143E"
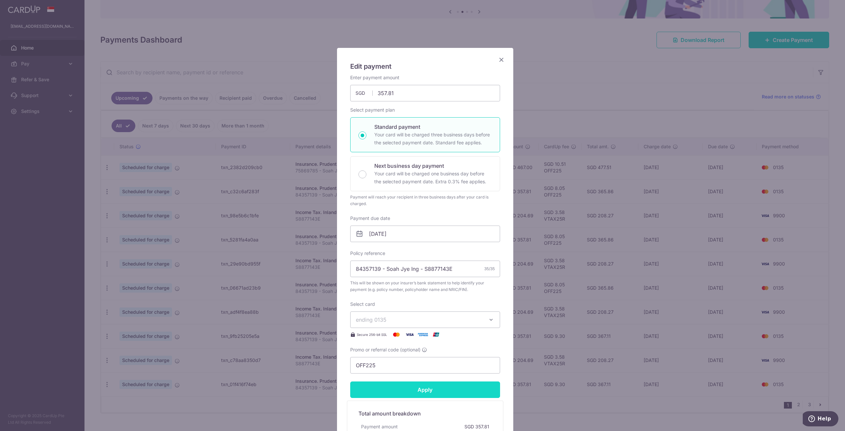
click at [419, 390] on input "Apply" at bounding box center [425, 389] width 150 height 17
type input "Successfully Applied"
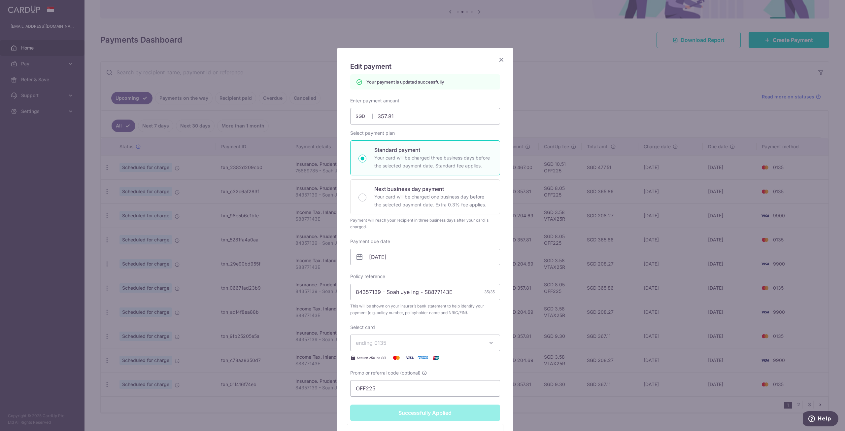
click at [500, 62] on icon "Close" at bounding box center [502, 59] width 8 height 8
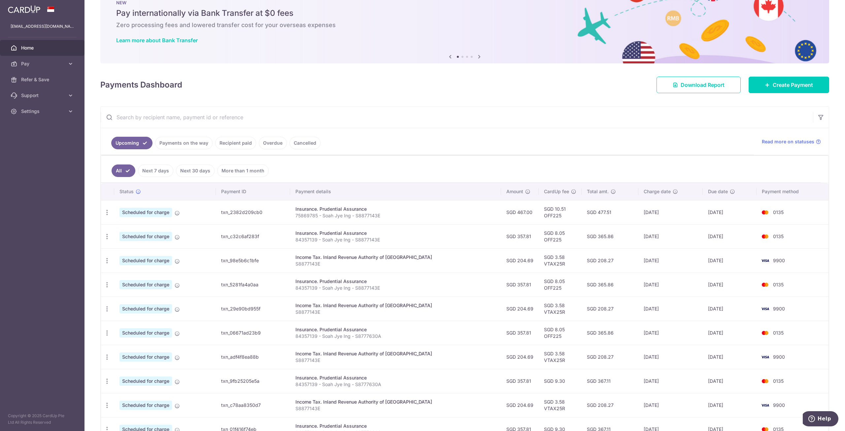
scroll to position [66, 0]
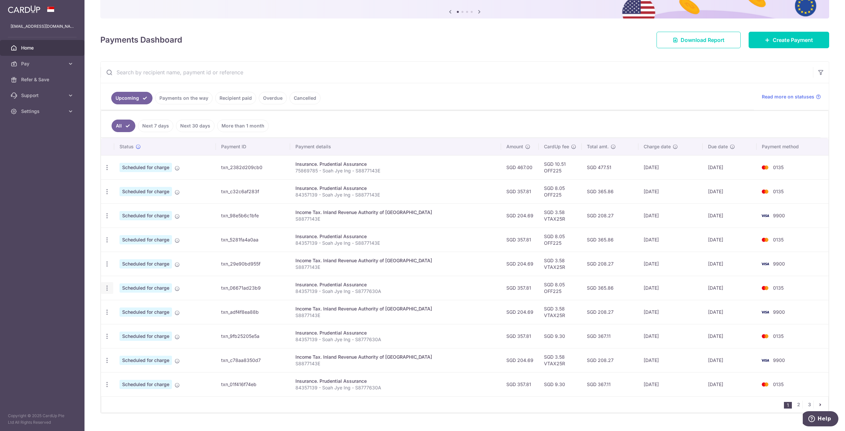
click at [110, 289] on icon "button" at bounding box center [107, 288] width 7 height 7
click at [135, 305] on span "Update payment" at bounding box center [142, 306] width 45 height 8
radio input "true"
type input "357.81"
type input "[DATE]"
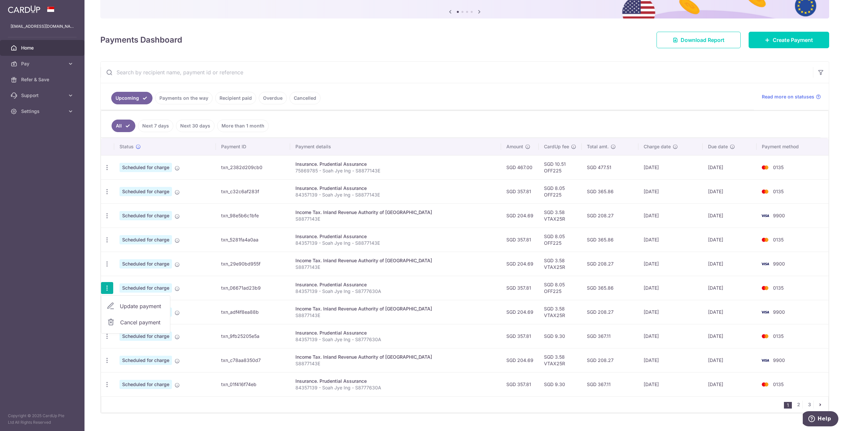
type input "84357139 - Soah Jye Ing - S8777630A"
type input "OFF225"
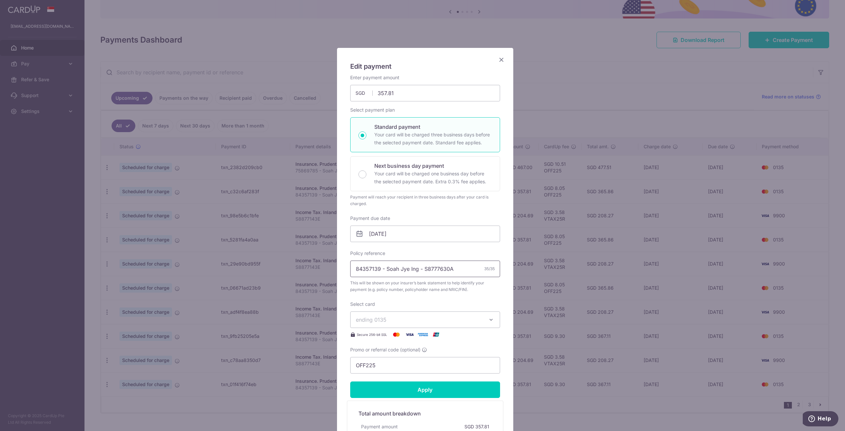
drag, startPoint x: 461, startPoint y: 271, endPoint x: 234, endPoint y: 255, distance: 227.8
click at [234, 255] on div "Edit payment By clicking apply, you will make changes to all payments to Pruden…" at bounding box center [422, 215] width 845 height 431
paste input "877143E"
type input "84357139 - Soah Jye Ing - S8877143E"
click at [413, 392] on input "Apply" at bounding box center [425, 389] width 150 height 17
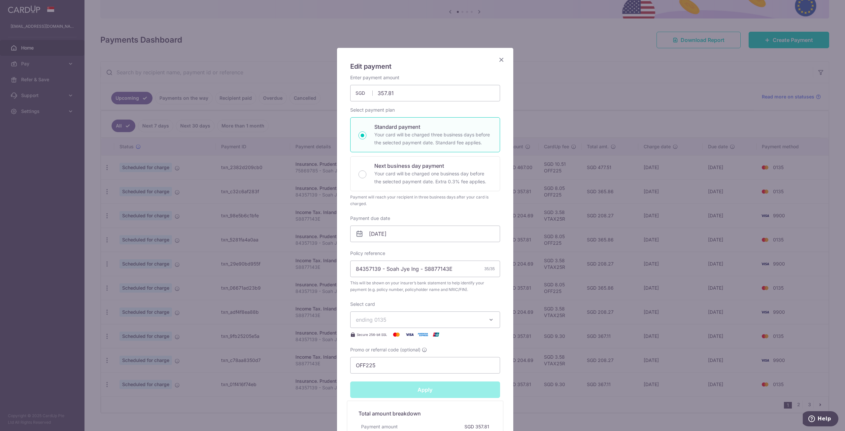
type input "Successfully Applied"
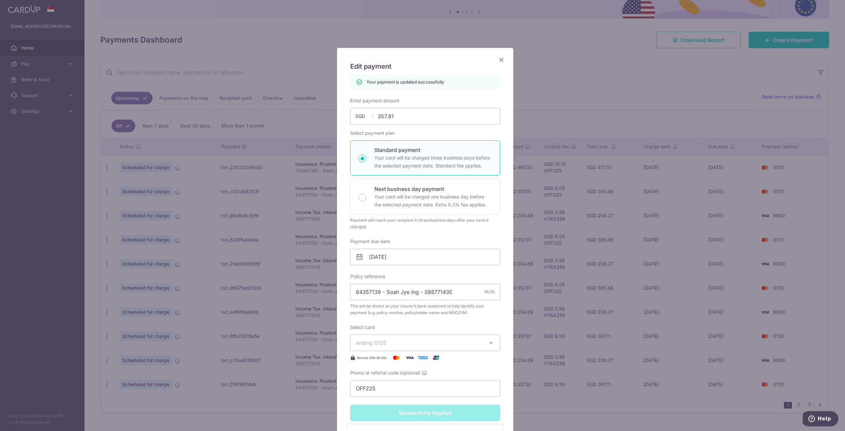
click at [498, 59] on icon "Close" at bounding box center [502, 59] width 8 height 8
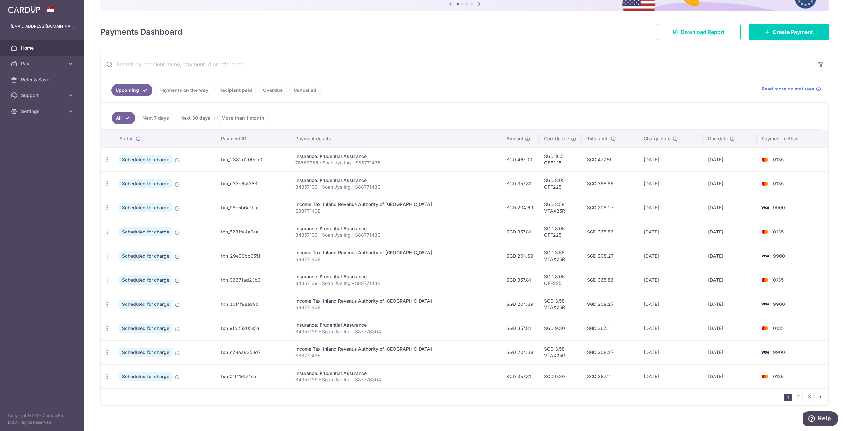
scroll to position [80, 0]
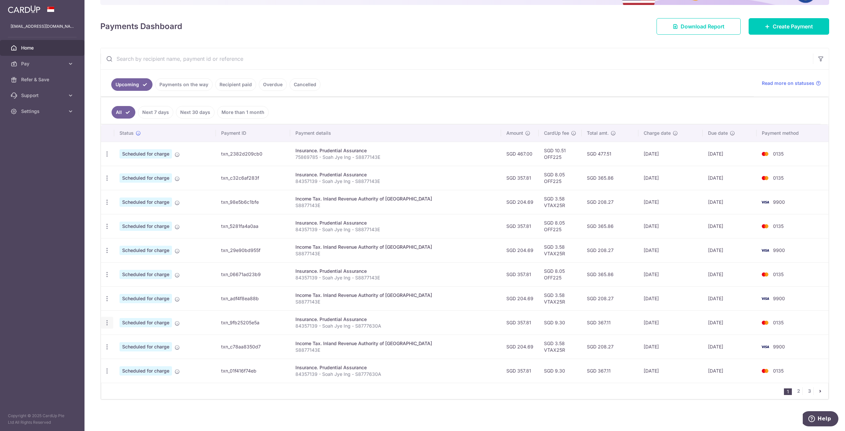
click at [107, 323] on icon "button" at bounding box center [107, 322] width 7 height 7
click at [144, 341] on span "Update payment" at bounding box center [142, 341] width 45 height 8
radio input "true"
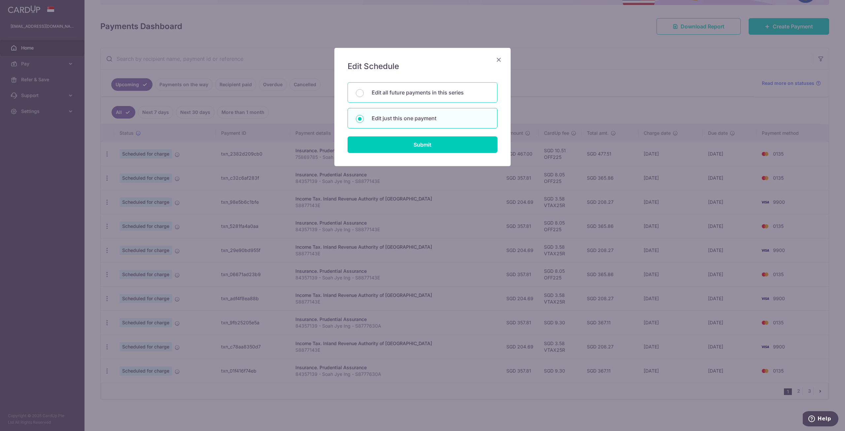
click at [411, 93] on p "Edit all future payments in this series" at bounding box center [431, 93] width 118 height 8
click at [364, 93] on input "Edit all future payments in this series" at bounding box center [360, 93] width 8 height 8
radio input "true"
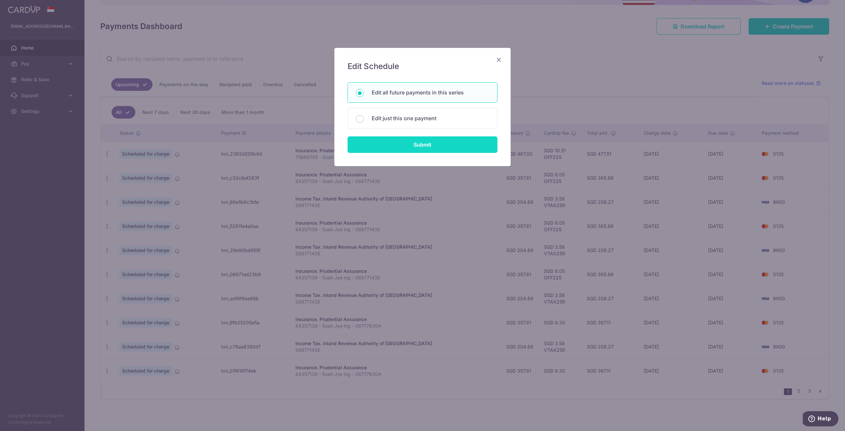
click at [421, 143] on input "Submit" at bounding box center [423, 144] width 150 height 17
radio input "true"
type input "357.81"
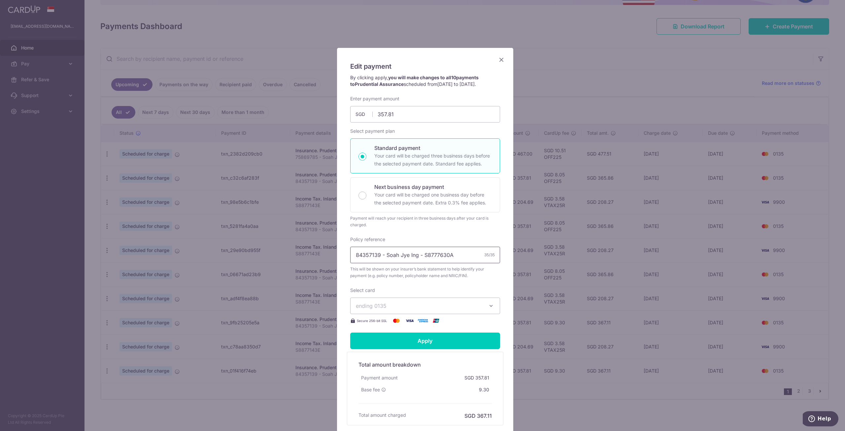
drag, startPoint x: 459, startPoint y: 256, endPoint x: 264, endPoint y: 234, distance: 195.7
click at [264, 234] on div "Edit payment By clicking apply, you will make changes to all 10 payments to Pru…" at bounding box center [422, 215] width 845 height 431
paste input "877143E"
type input "84357139 - Soah Jye Ing - S8877143E"
click at [428, 346] on input "Apply" at bounding box center [425, 341] width 150 height 17
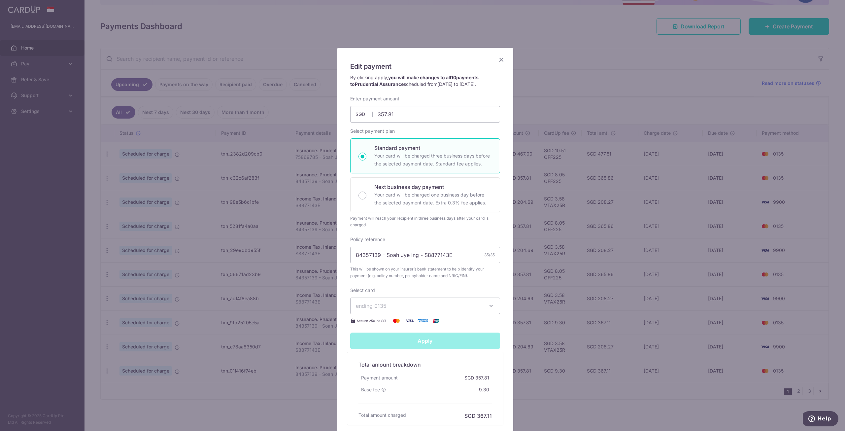
type input "Successfully Applied"
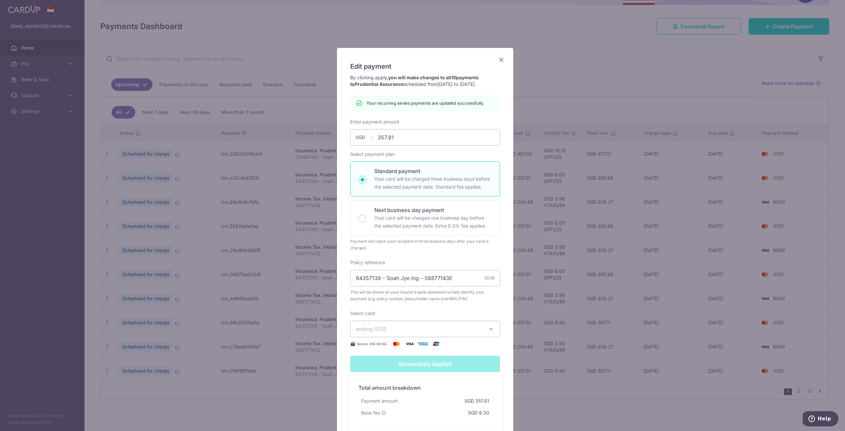
click at [500, 62] on icon "Close" at bounding box center [502, 59] width 8 height 8
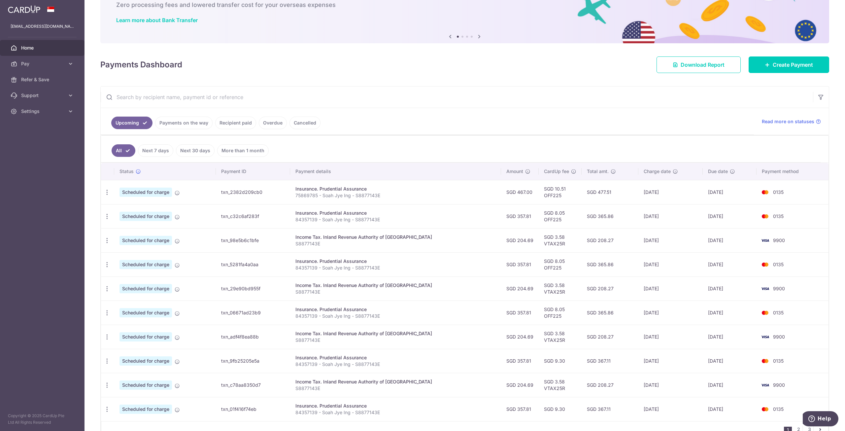
scroll to position [80, 0]
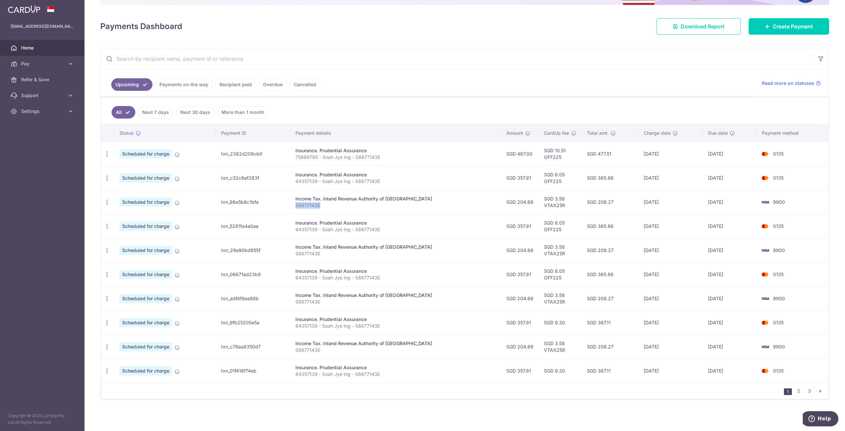
drag, startPoint x: 305, startPoint y: 205, endPoint x: 331, endPoint y: 205, distance: 26.1
click at [331, 205] on p "S8877143E" at bounding box center [396, 205] width 200 height 7
drag, startPoint x: 306, startPoint y: 198, endPoint x: 320, endPoint y: 198, distance: 14.5
click at [320, 198] on div "Income Tax. Inland Revenue Authority of Singapore" at bounding box center [396, 199] width 200 height 7
copy div "Income"
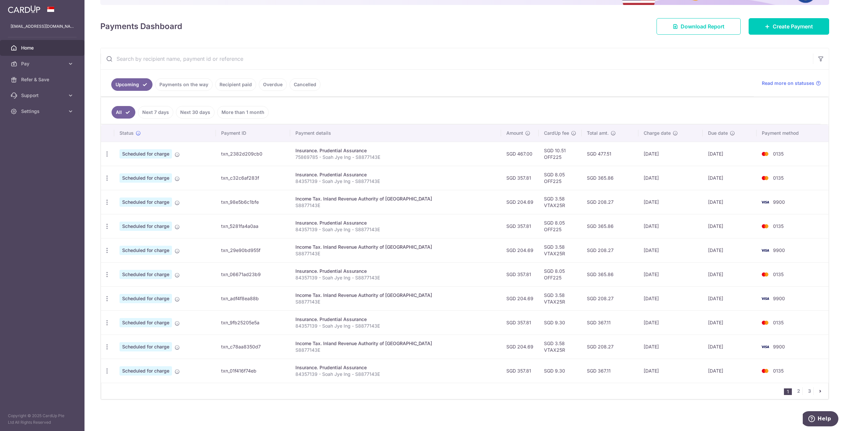
click at [271, 63] on input "text" at bounding box center [457, 58] width 713 height 21
paste input "Income"
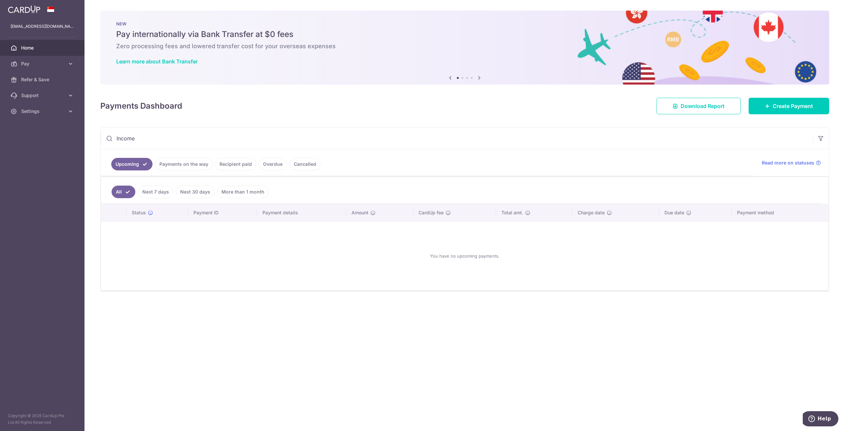
drag, startPoint x: 145, startPoint y: 139, endPoint x: 61, endPoint y: 121, distance: 85.7
click at [57, 121] on main "jyeing811@gmail.com Home Pay Payments Recipients Cards Refer & Save Support FAQ…" at bounding box center [422, 215] width 845 height 431
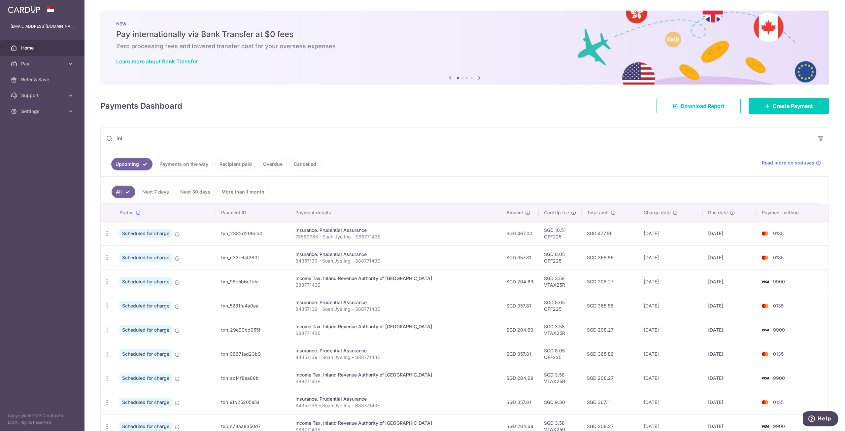
type input "Inland"
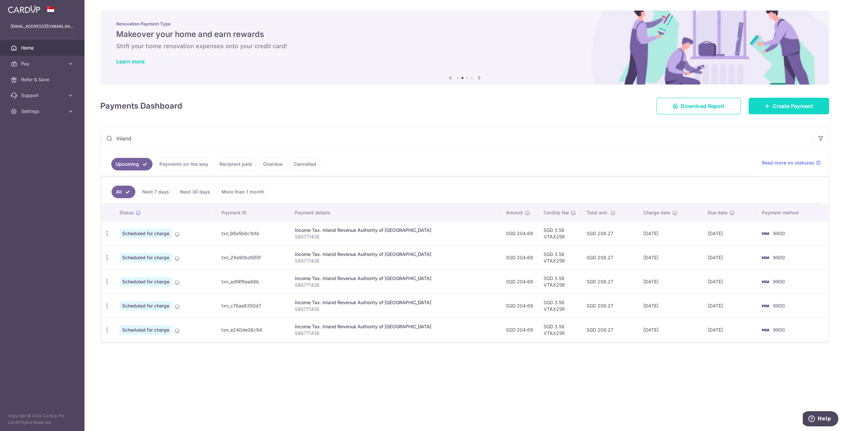
click at [776, 101] on link "Create Payment" at bounding box center [789, 106] width 81 height 17
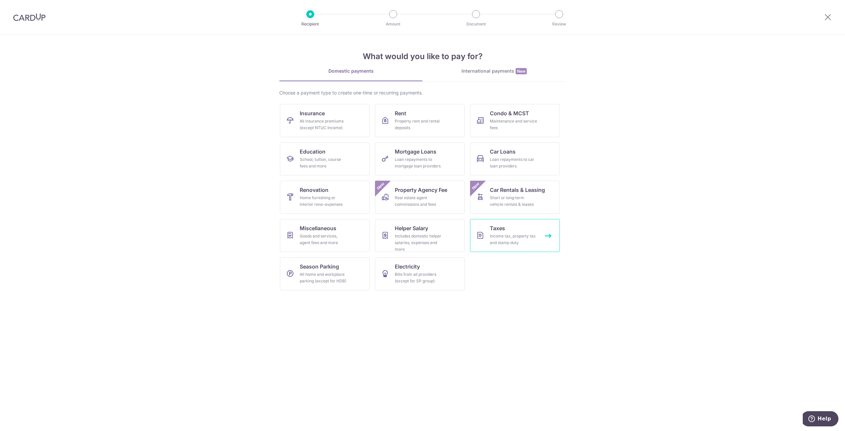
click at [500, 241] on div "Income tax, property tax and stamp duty" at bounding box center [514, 239] width 48 height 13
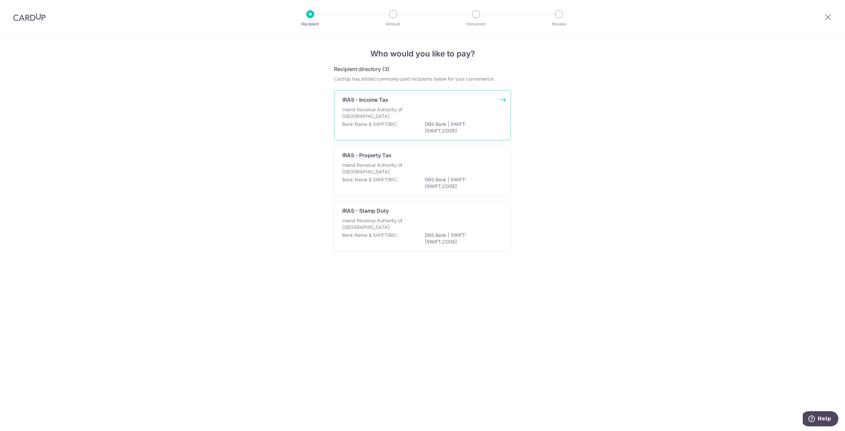
click at [421, 102] on div "IRAS - Income Tax" at bounding box center [418, 100] width 153 height 8
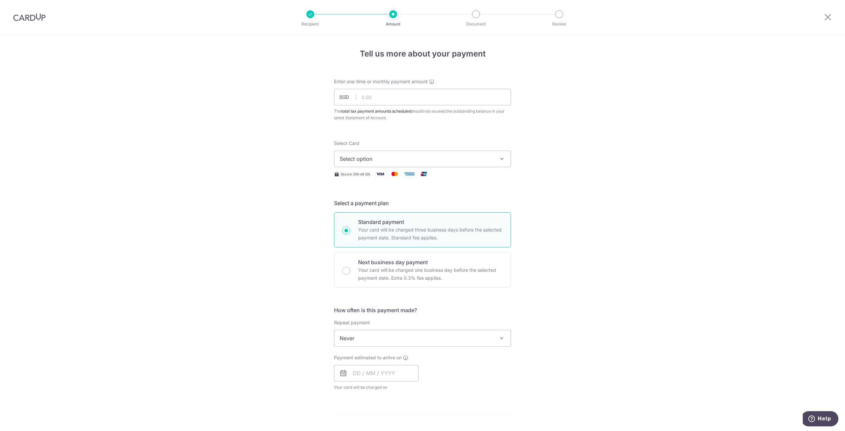
click at [419, 109] on div "The total tax payment amounts scheduled should not exceed the outstanding balan…" at bounding box center [422, 114] width 177 height 13
click at [419, 100] on input "text" at bounding box center [422, 97] width 177 height 17
paste input "204.69"
type input "204.69"
click at [377, 162] on span "Select option" at bounding box center [417, 159] width 154 height 8
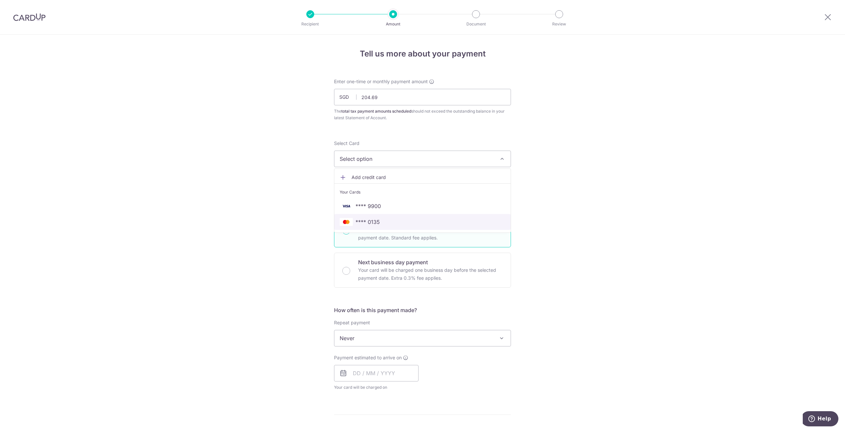
click at [362, 220] on span "**** 0135" at bounding box center [368, 222] width 24 height 8
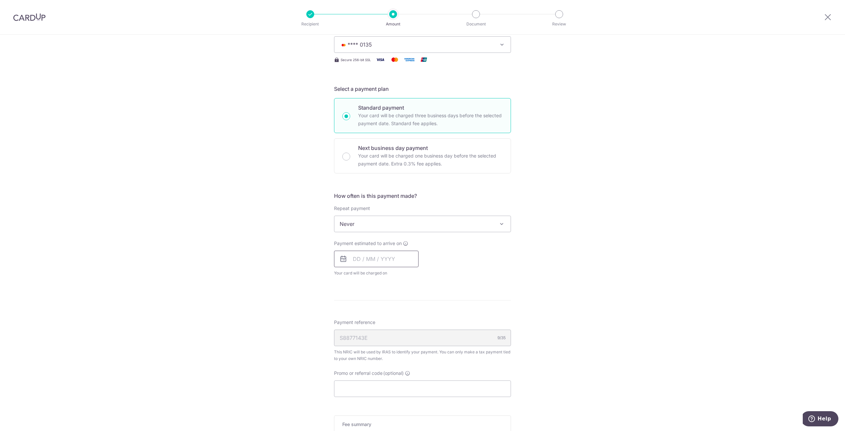
scroll to position [132, 0]
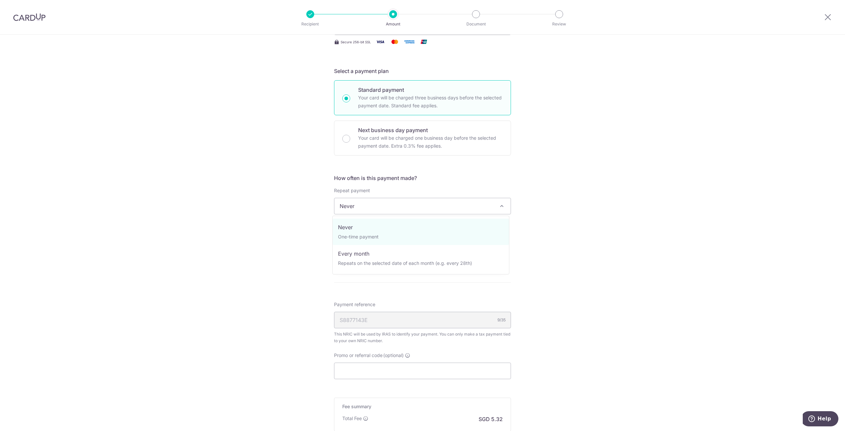
click at [371, 211] on span "Never" at bounding box center [423, 206] width 176 height 16
select select "3"
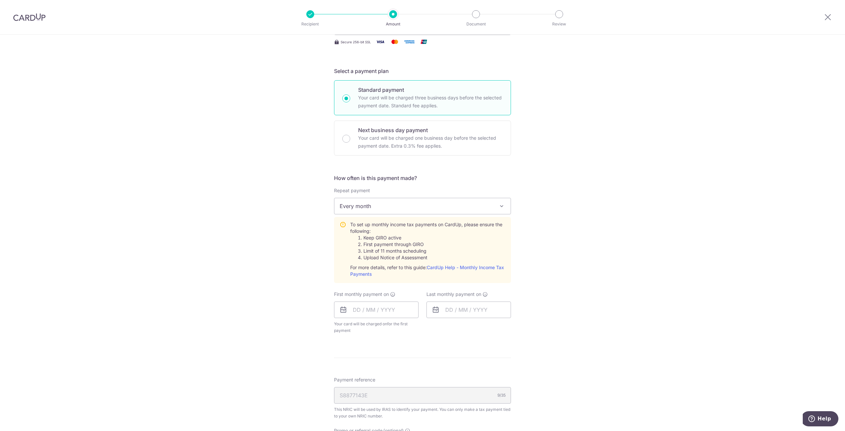
scroll to position [264, 0]
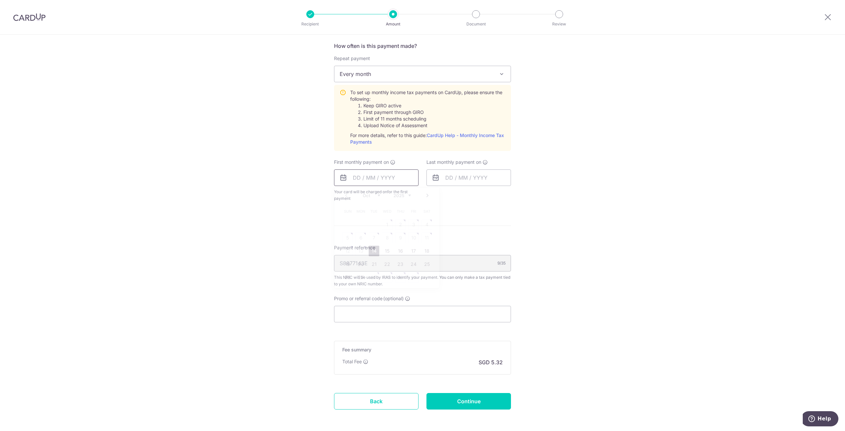
click at [354, 178] on input "text" at bounding box center [376, 177] width 85 height 17
click at [421, 198] on div "Prev Next Oct Nov [DATE] 2026" at bounding box center [387, 196] width 105 height 16
click at [424, 197] on link "Next" at bounding box center [428, 196] width 8 height 8
click at [410, 240] on link "7" at bounding box center [414, 238] width 11 height 11
type input "07/11/2025"
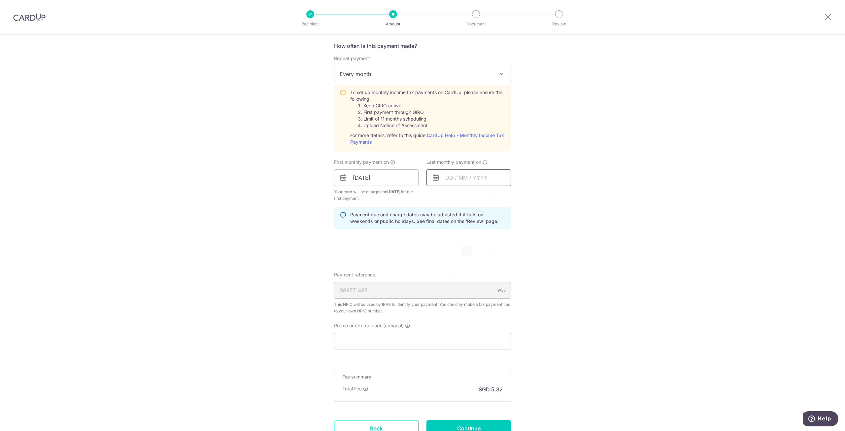
click at [448, 177] on input "text" at bounding box center [469, 177] width 85 height 17
click at [519, 195] on link "Next" at bounding box center [520, 196] width 8 height 8
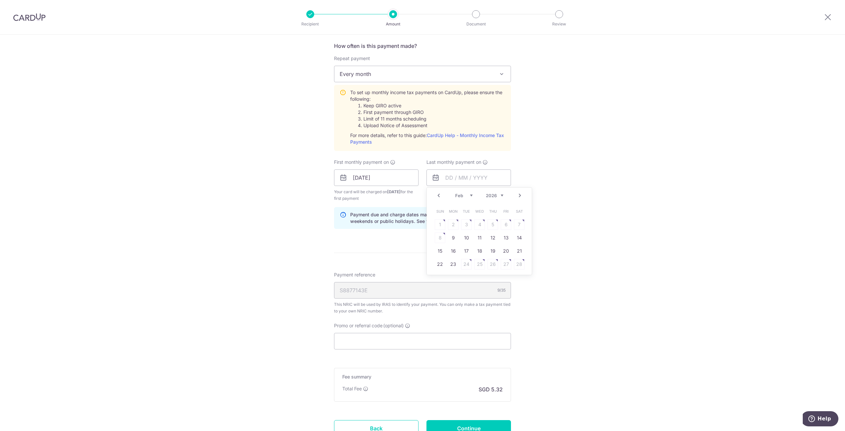
click at [519, 195] on link "Next" at bounding box center [520, 196] width 8 height 8
click at [454, 240] on link "9" at bounding box center [453, 238] width 11 height 11
type input "09/03/2026"
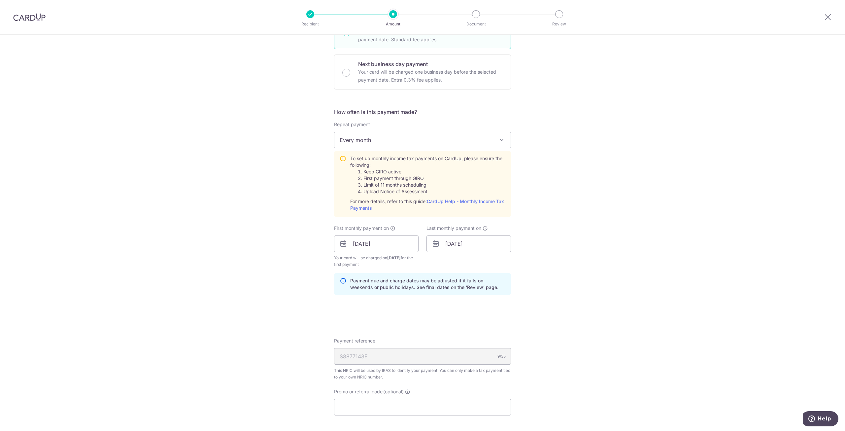
scroll to position [319, 0]
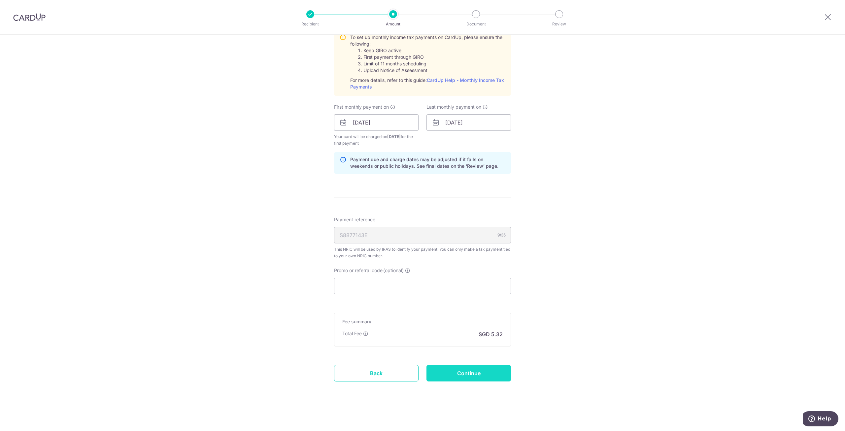
click at [451, 377] on input "Continue" at bounding box center [469, 373] width 85 height 17
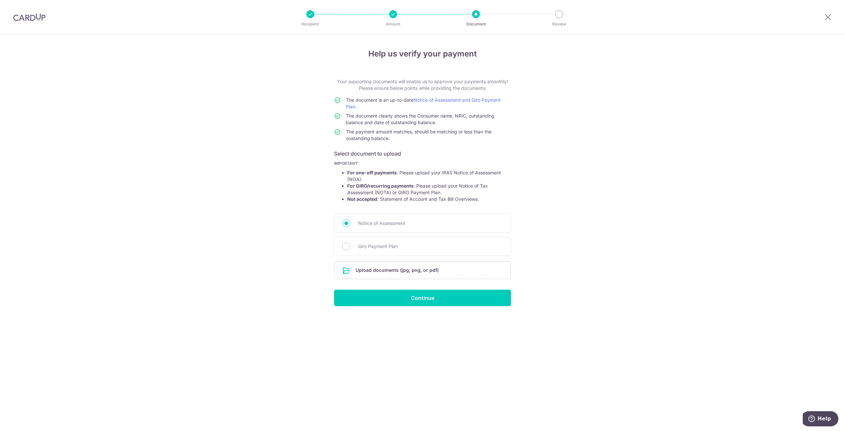
click at [212, 324] on div "Help us verify your payment Your supporting documents will enable us to approve…" at bounding box center [422, 233] width 845 height 396
click at [374, 247] on span "Giro Payment Plan" at bounding box center [430, 246] width 145 height 8
click at [350, 247] on input "Giro Payment Plan" at bounding box center [346, 246] width 8 height 8
radio input "true"
click at [373, 274] on input "file" at bounding box center [423, 270] width 176 height 17
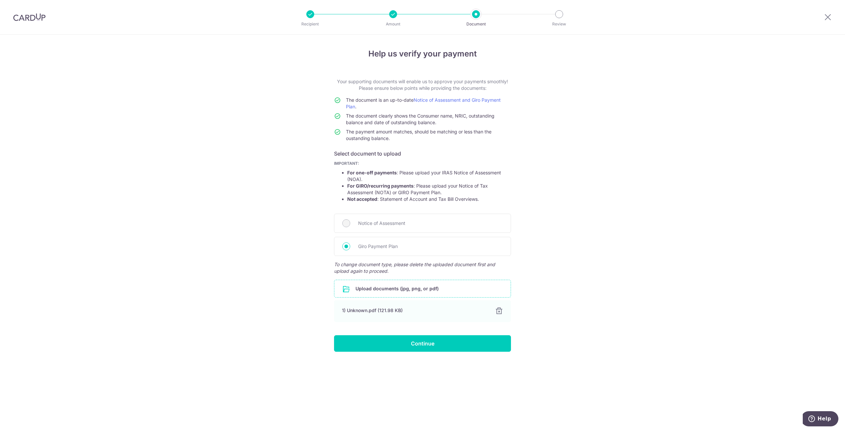
click at [618, 356] on div "Help us verify your payment Your supporting documents will enable us to approve…" at bounding box center [422, 233] width 845 height 396
click at [436, 345] on input "Continue" at bounding box center [422, 343] width 177 height 17
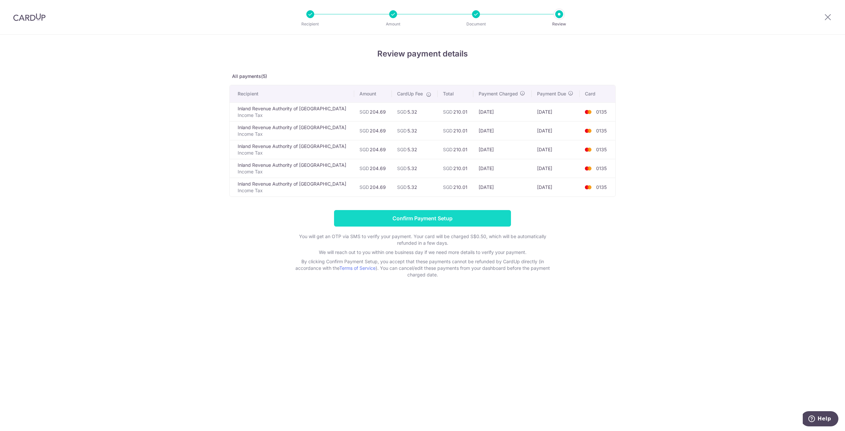
click at [451, 220] on input "Confirm Payment Setup" at bounding box center [422, 218] width 177 height 17
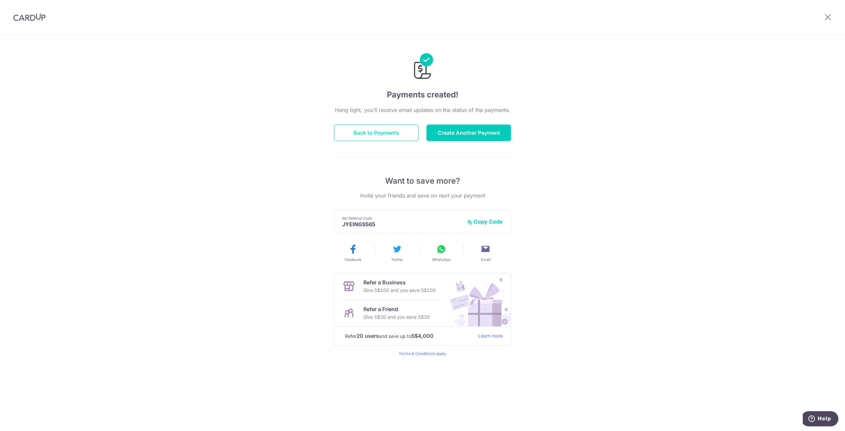
click at [395, 134] on button "Back to Payments" at bounding box center [376, 133] width 85 height 17
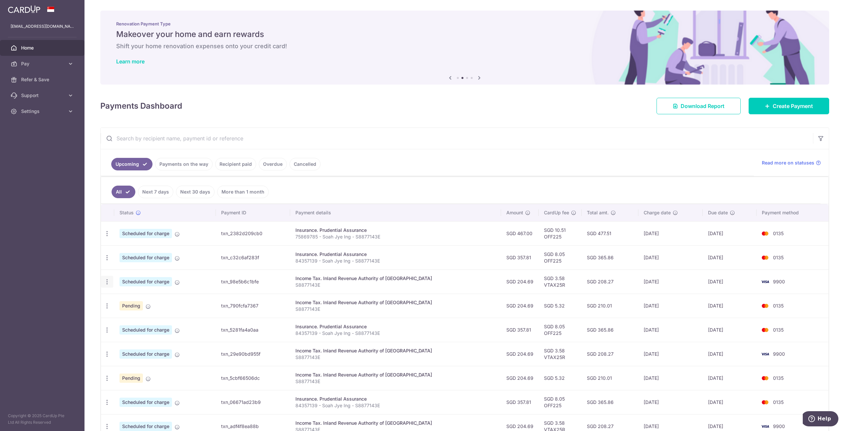
click at [110, 283] on icon "button" at bounding box center [107, 281] width 7 height 7
click at [133, 315] on span "Cancel payment" at bounding box center [142, 316] width 44 height 8
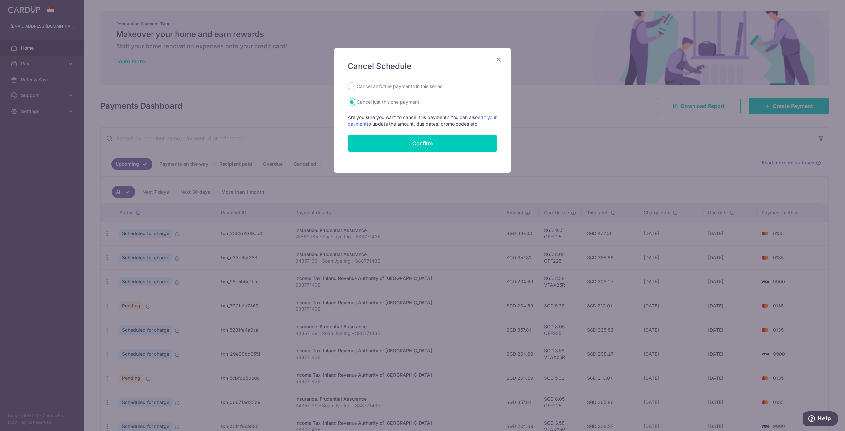
click at [375, 86] on label "Cancel all future payments in this series" at bounding box center [400, 86] width 86 height 8
click at [356, 86] on input "Cancel all future payments in this series" at bounding box center [352, 86] width 8 height 8
radio input "true"
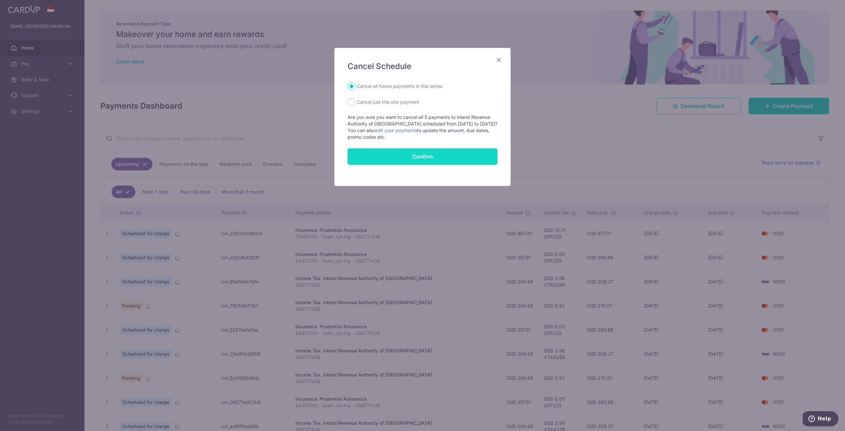
click at [384, 158] on button "Confirm" at bounding box center [423, 156] width 150 height 17
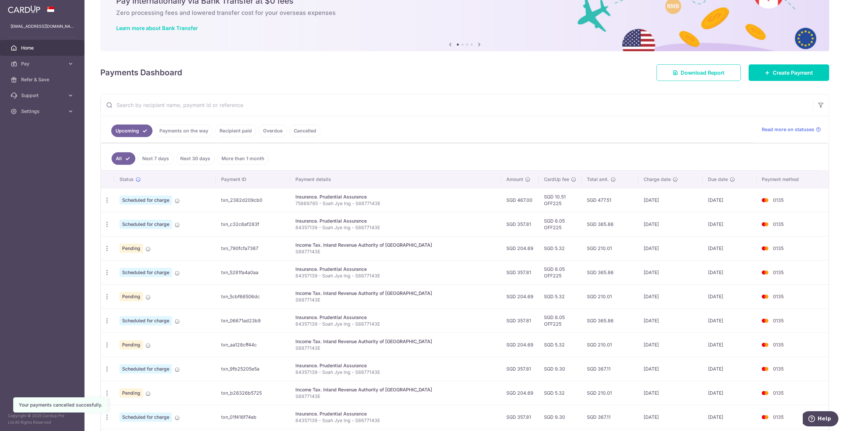
scroll to position [80, 0]
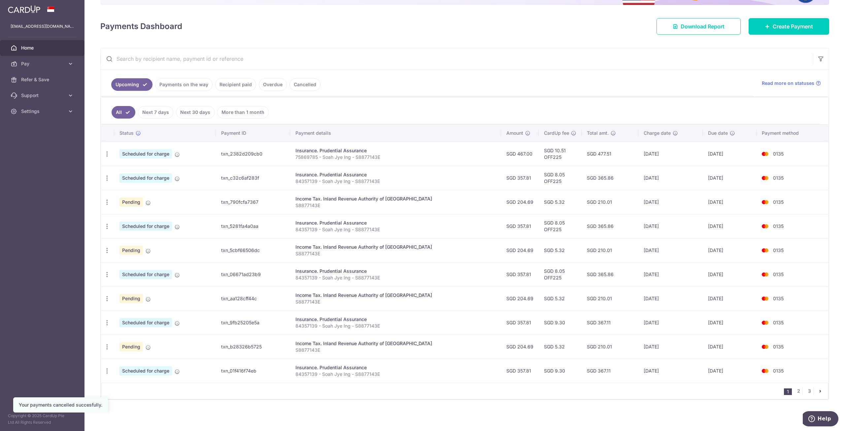
click at [206, 63] on input "text" at bounding box center [457, 58] width 713 height 21
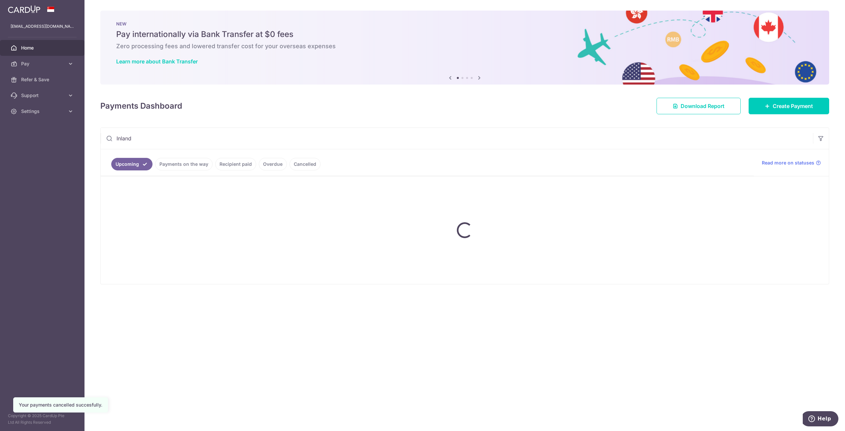
scroll to position [0, 0]
type input "I"
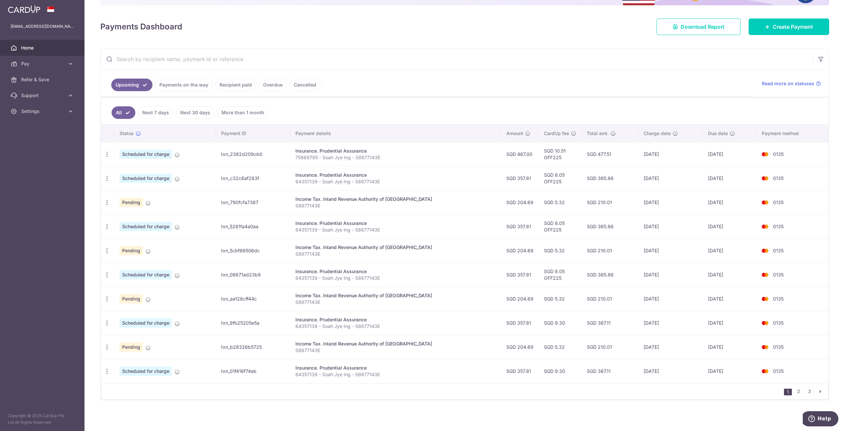
scroll to position [80, 0]
click at [795, 390] on link "2" at bounding box center [799, 391] width 8 height 8
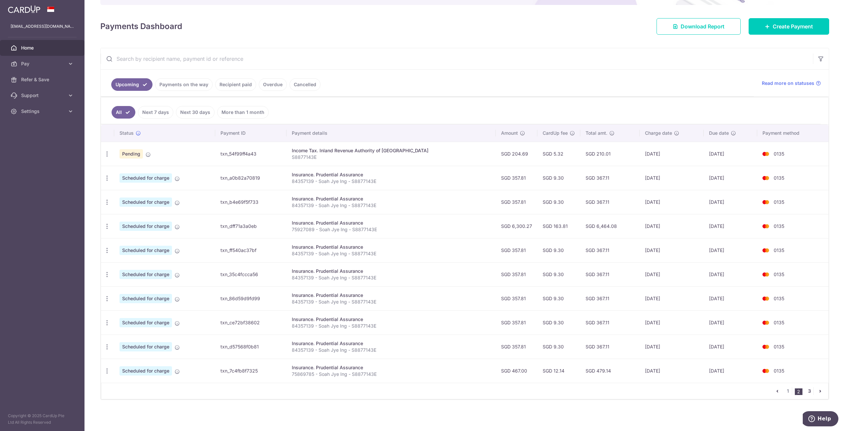
click at [806, 391] on link "3" at bounding box center [810, 391] width 8 height 8
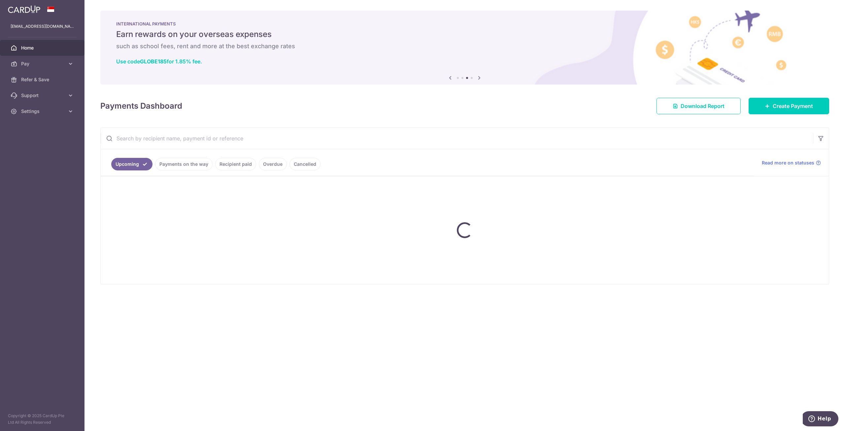
scroll to position [0, 0]
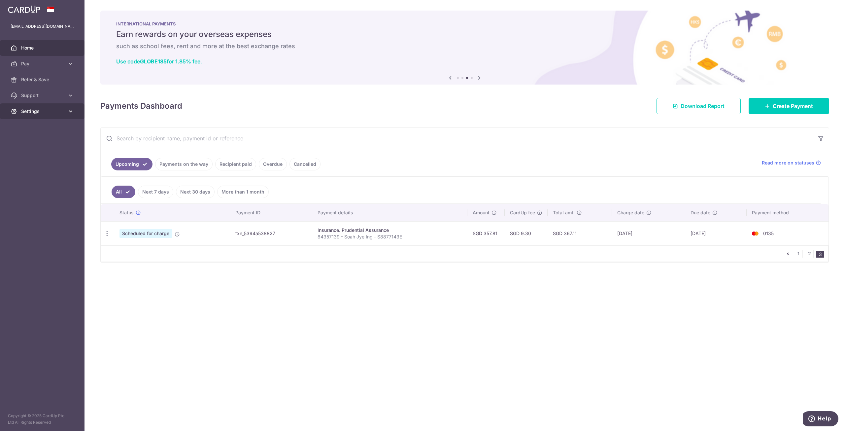
click at [22, 114] on span "Settings" at bounding box center [43, 111] width 44 height 7
click at [36, 146] on link "Logout" at bounding box center [42, 143] width 85 height 16
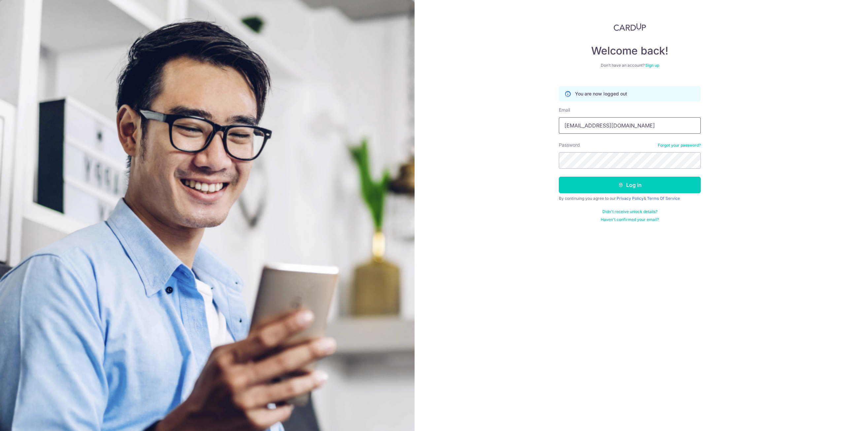
click at [612, 127] on input "[EMAIL_ADDRESS][DOMAIN_NAME]" at bounding box center [630, 125] width 142 height 17
type input "[EMAIL_ADDRESS][DOMAIN_NAME]"
click at [609, 182] on button "Log in" at bounding box center [630, 185] width 142 height 17
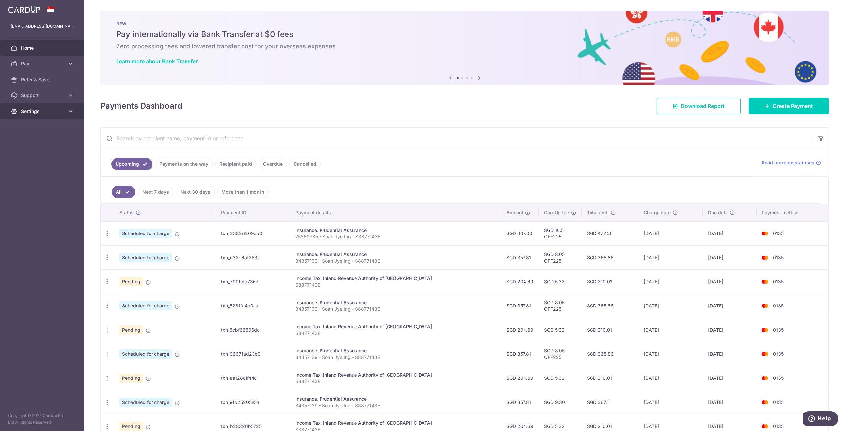
click at [25, 114] on span "Settings" at bounding box center [43, 111] width 44 height 7
click at [34, 141] on span "Logout" at bounding box center [43, 143] width 44 height 7
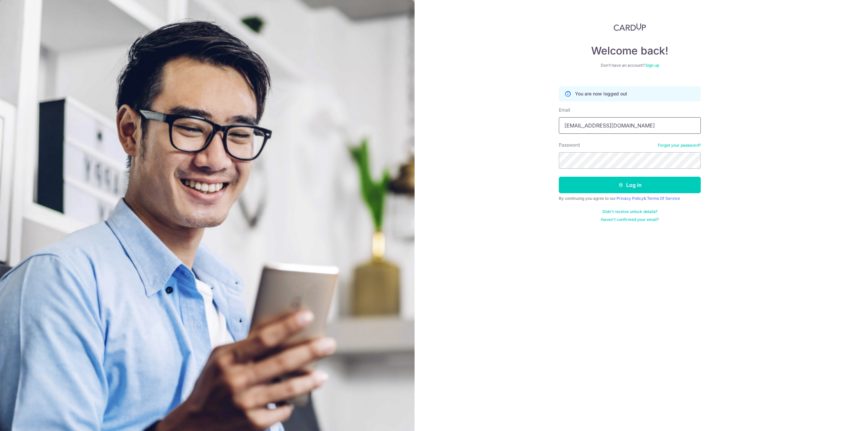
click at [619, 128] on input "[EMAIL_ADDRESS][DOMAIN_NAME]" at bounding box center [630, 125] width 142 height 17
type input "[EMAIL_ADDRESS][DOMAIN_NAME]"
click at [449, 128] on div "Welcome back! Don’t have an account? Sign up You are now logged out Email [EMAI…" at bounding box center [630, 215] width 431 height 431
click at [637, 187] on button "Log in" at bounding box center [630, 185] width 142 height 17
